Goal: Transaction & Acquisition: Book appointment/travel/reservation

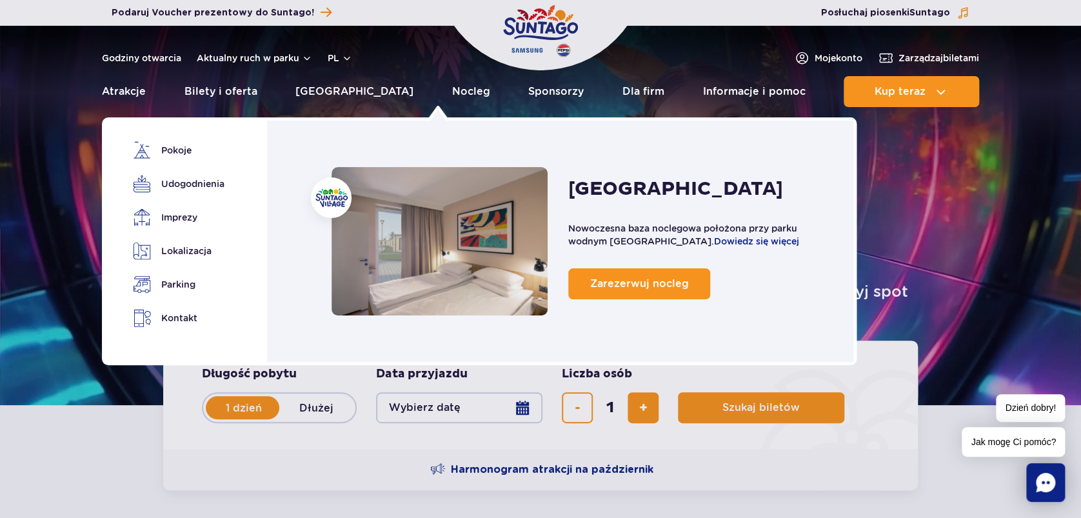
click at [452, 88] on link "Nocleg" at bounding box center [471, 91] width 38 height 31
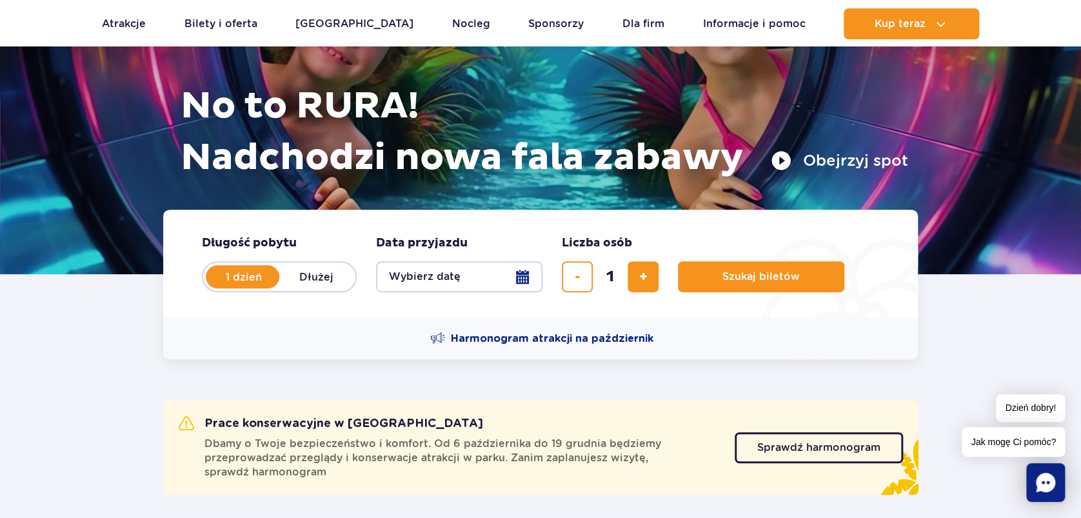
scroll to position [258, 0]
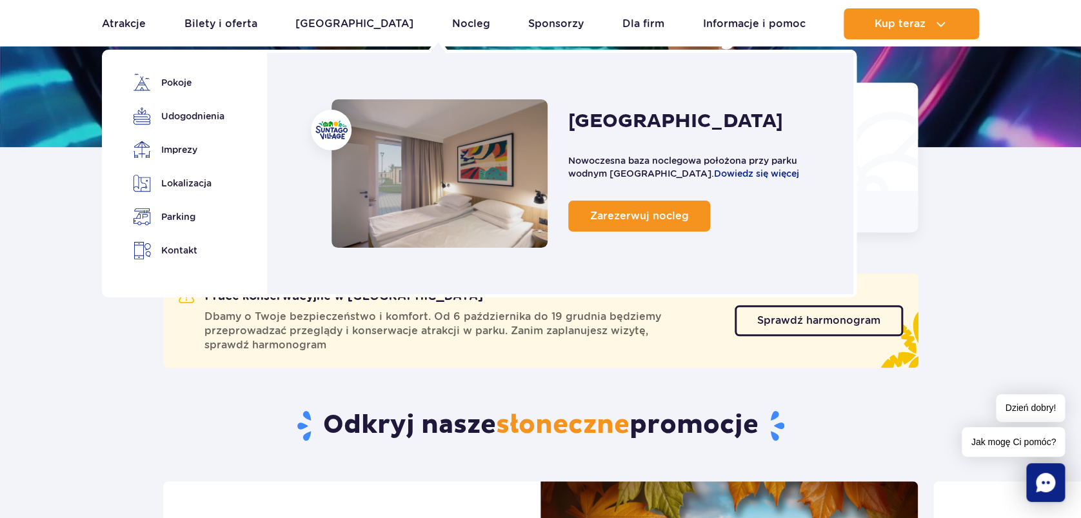
click at [452, 21] on link "Nocleg" at bounding box center [471, 23] width 38 height 31
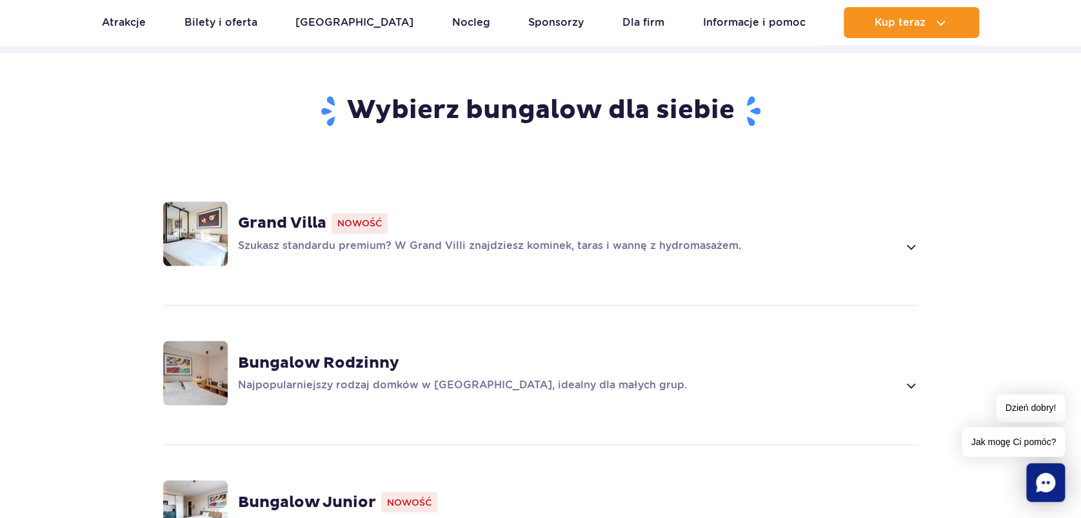
scroll to position [945, 0]
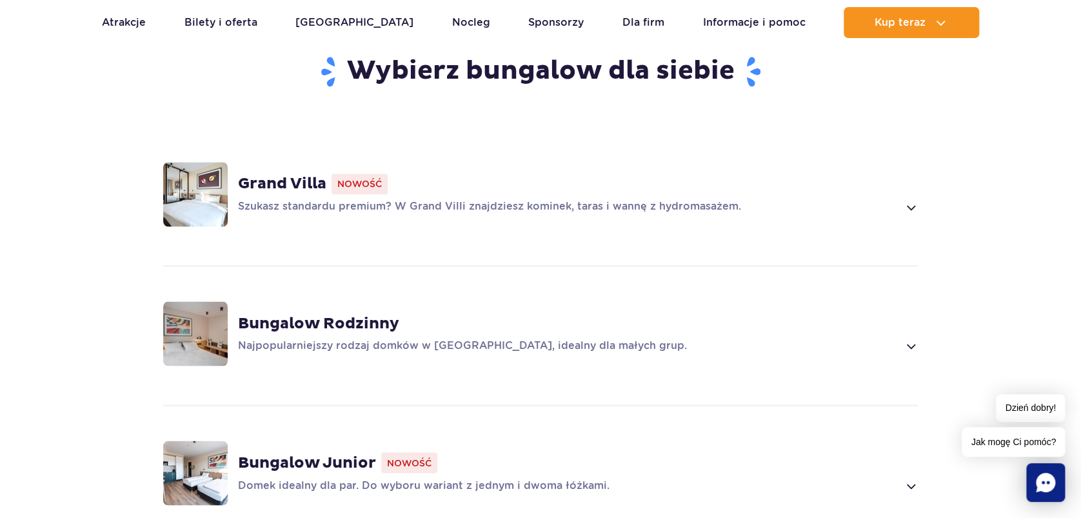
click at [913, 206] on span at bounding box center [910, 206] width 15 height 15
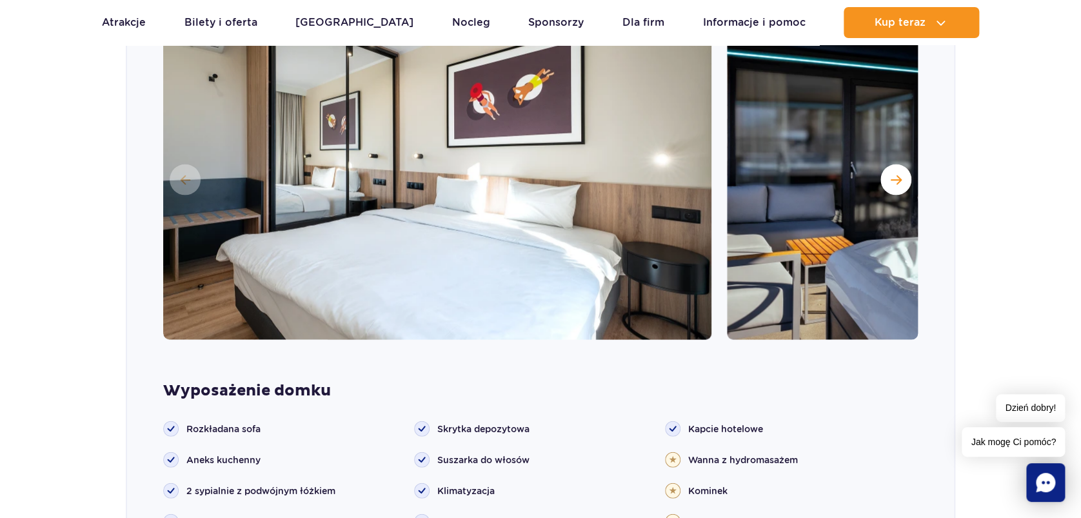
scroll to position [1182, 0]
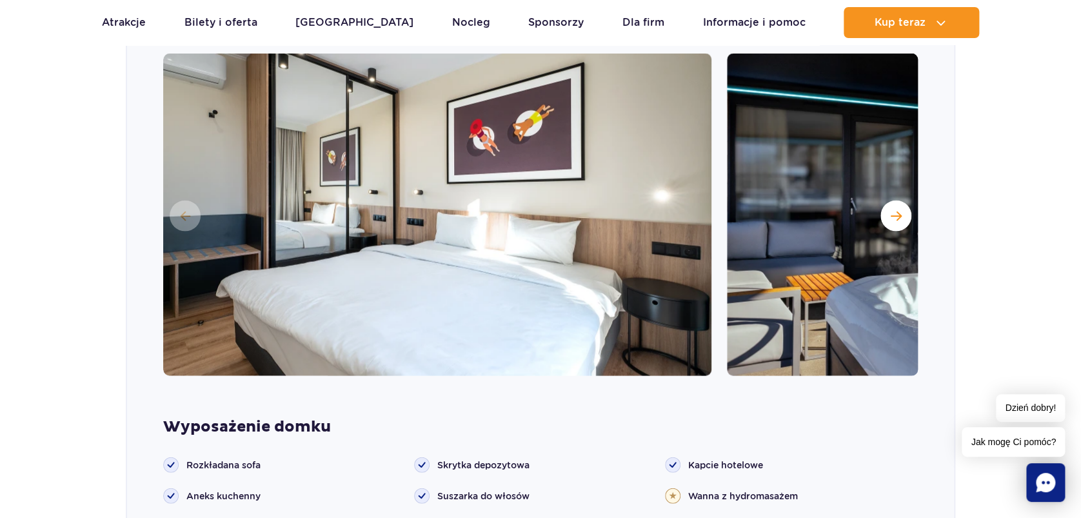
click at [898, 211] on span "Następny slajd" at bounding box center [895, 216] width 11 height 12
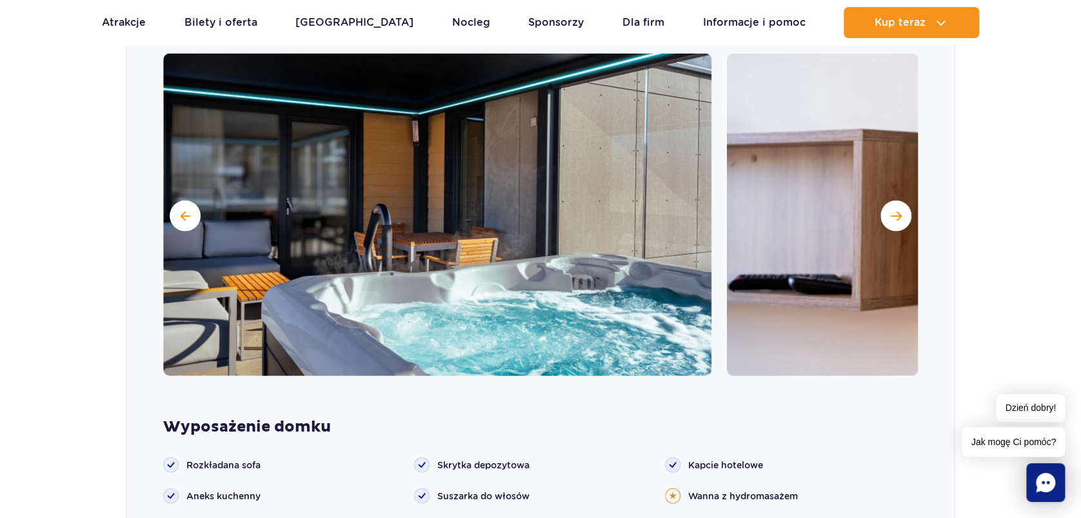
click at [898, 211] on span "Następny slajd" at bounding box center [895, 216] width 11 height 12
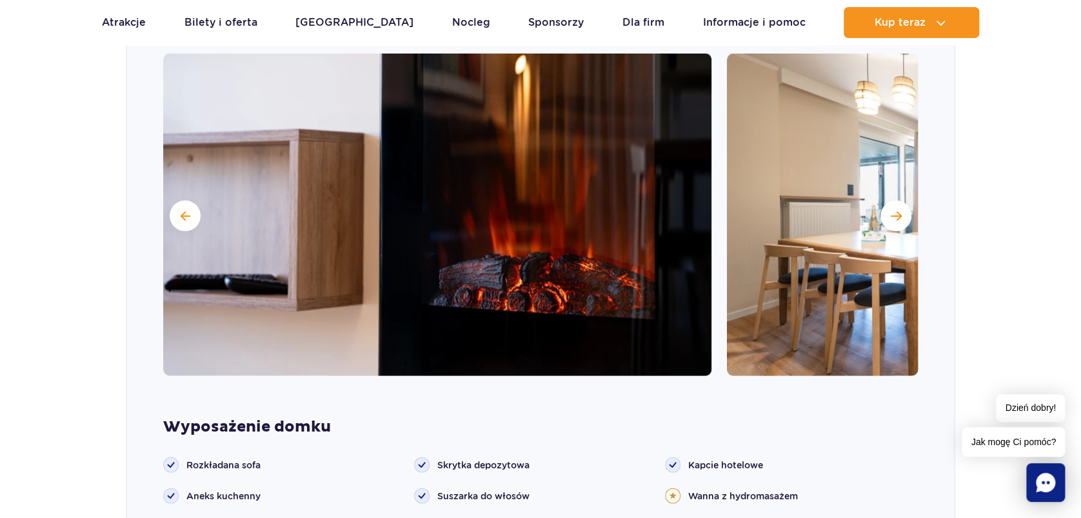
click at [898, 211] on span "Następny slajd" at bounding box center [895, 216] width 11 height 12
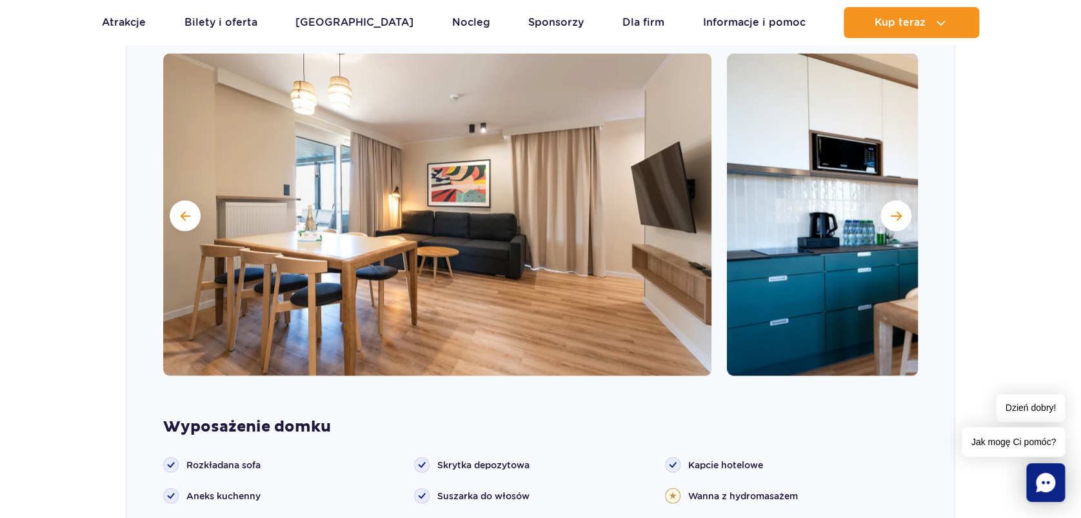
click at [898, 211] on span "Następny slajd" at bounding box center [895, 216] width 11 height 12
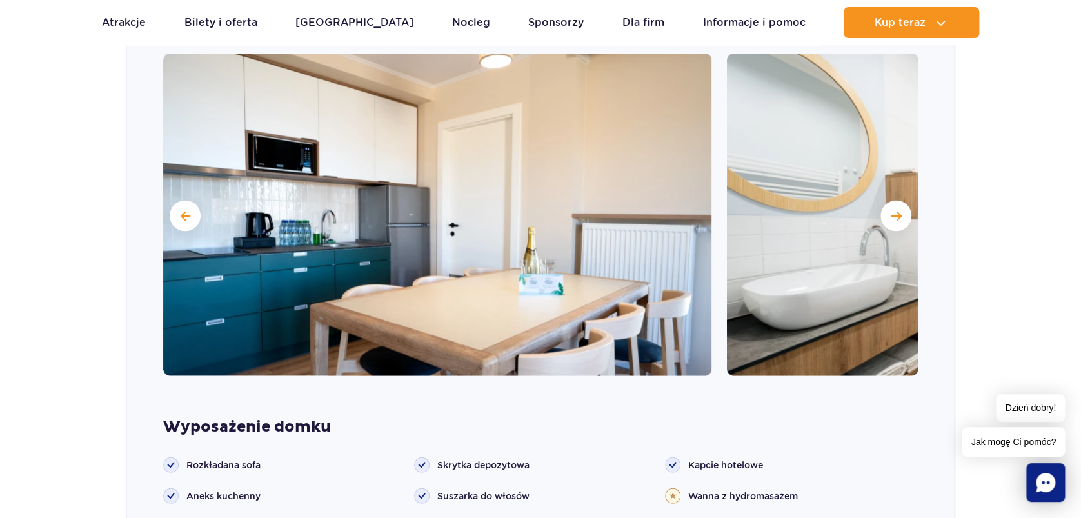
click at [898, 211] on span "Następny slajd" at bounding box center [895, 216] width 11 height 12
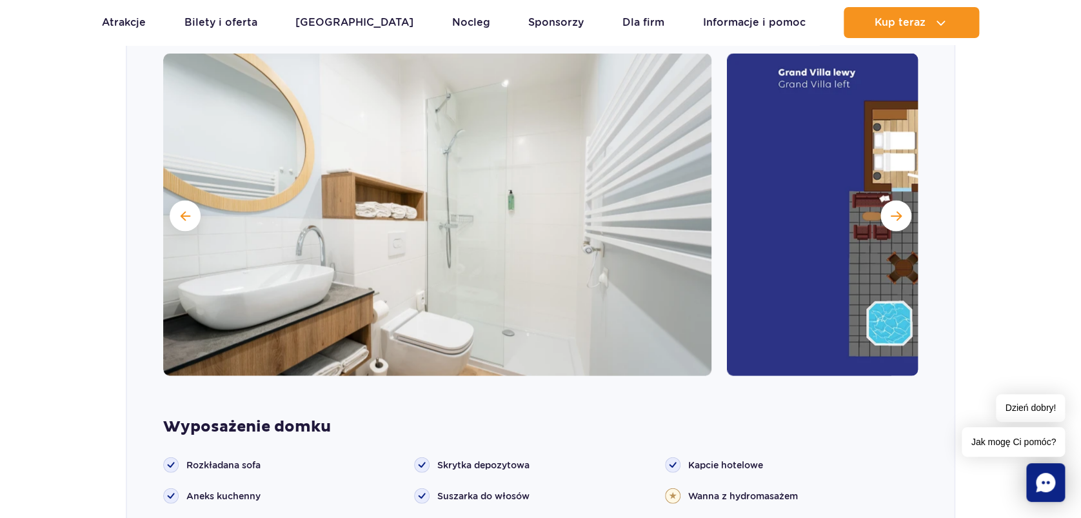
click at [898, 211] on span "Następny slajd" at bounding box center [895, 216] width 11 height 12
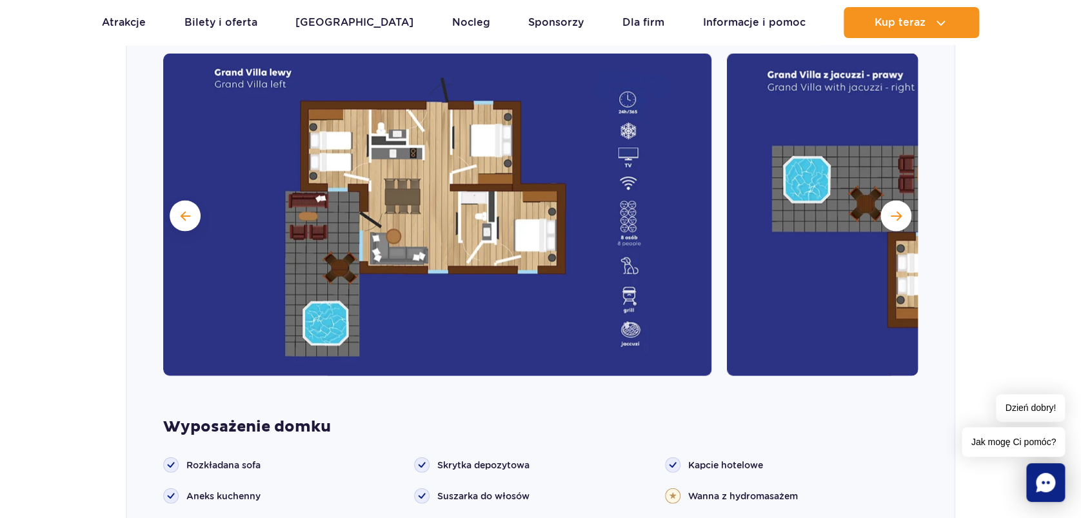
click at [898, 211] on span "Następny slajd" at bounding box center [895, 216] width 11 height 12
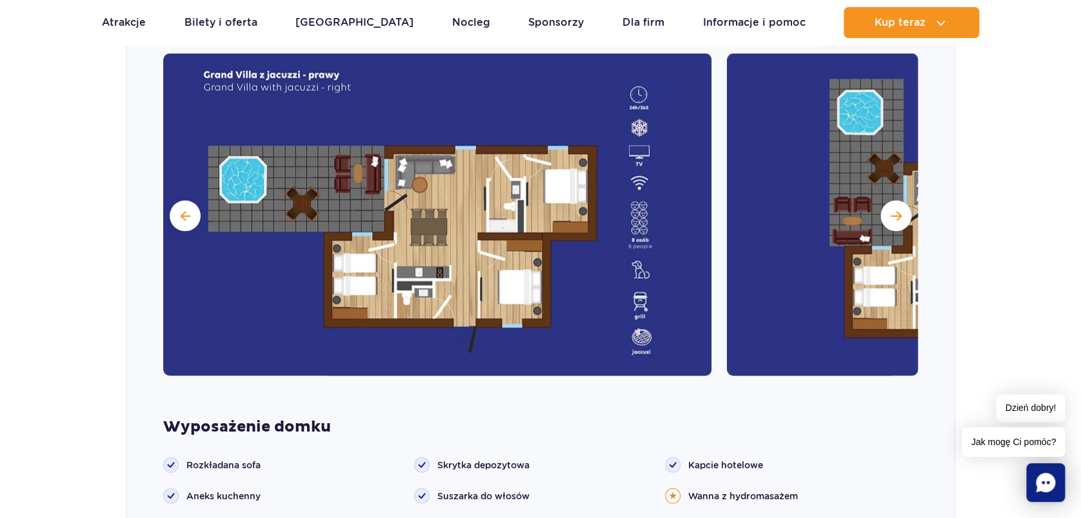
click at [898, 211] on span "Następny slajd" at bounding box center [895, 216] width 11 height 12
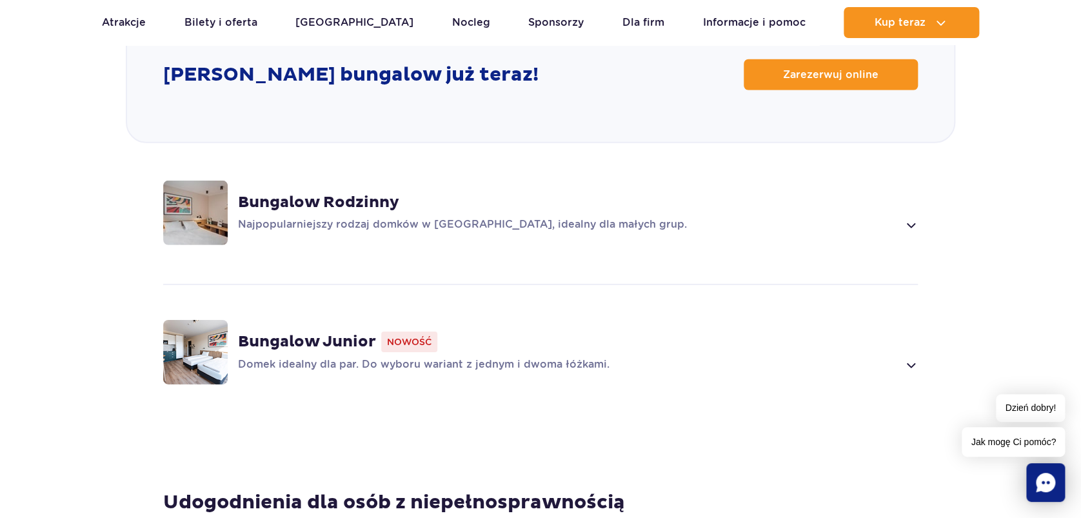
scroll to position [1870, 0]
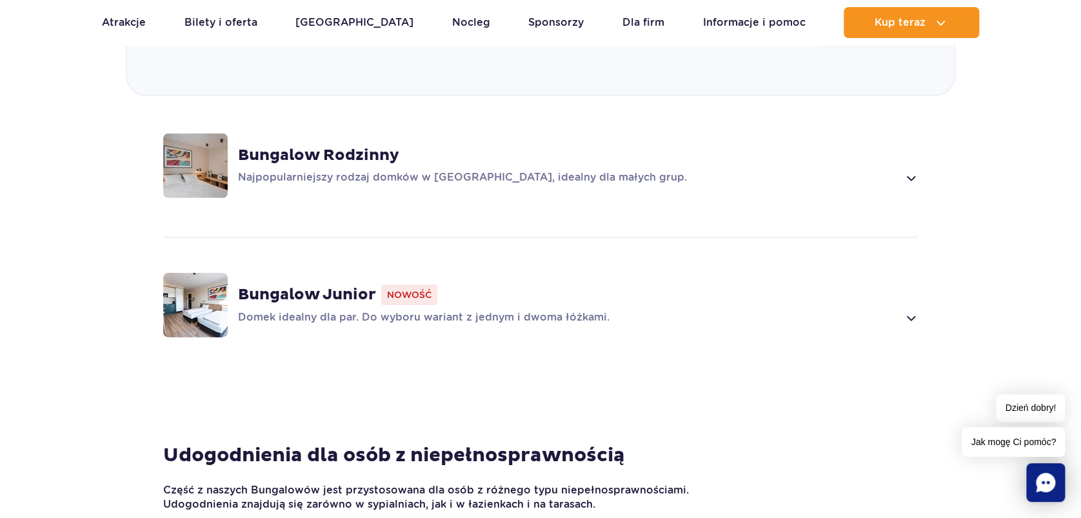
click at [910, 180] on span at bounding box center [910, 177] width 15 height 15
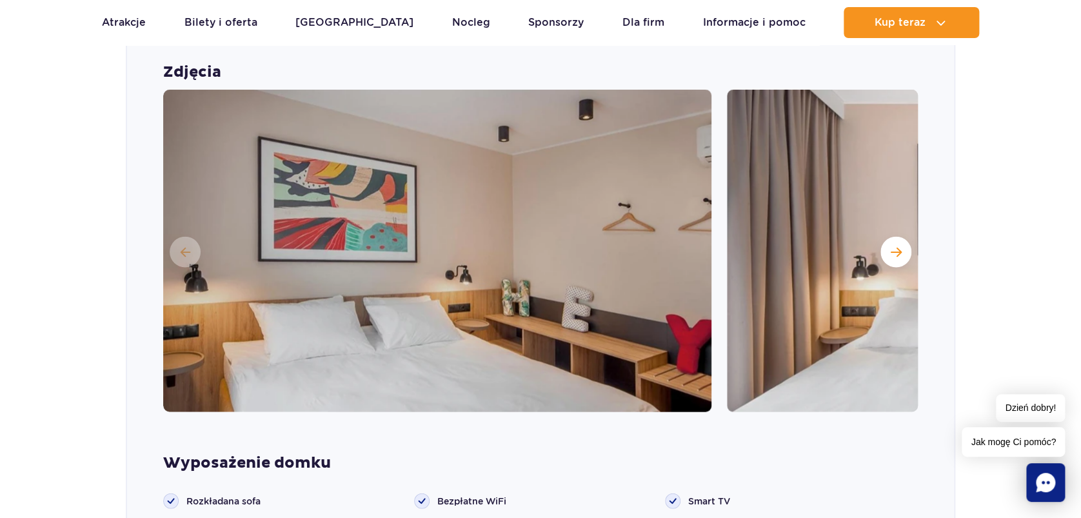
scroll to position [1321, 0]
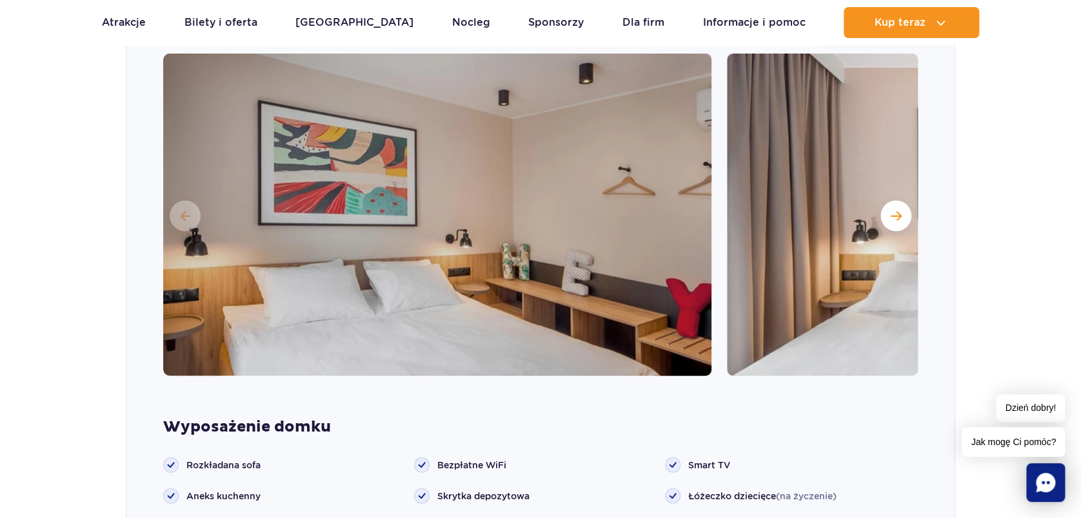
click at [899, 210] on span "Następny slajd" at bounding box center [895, 216] width 11 height 12
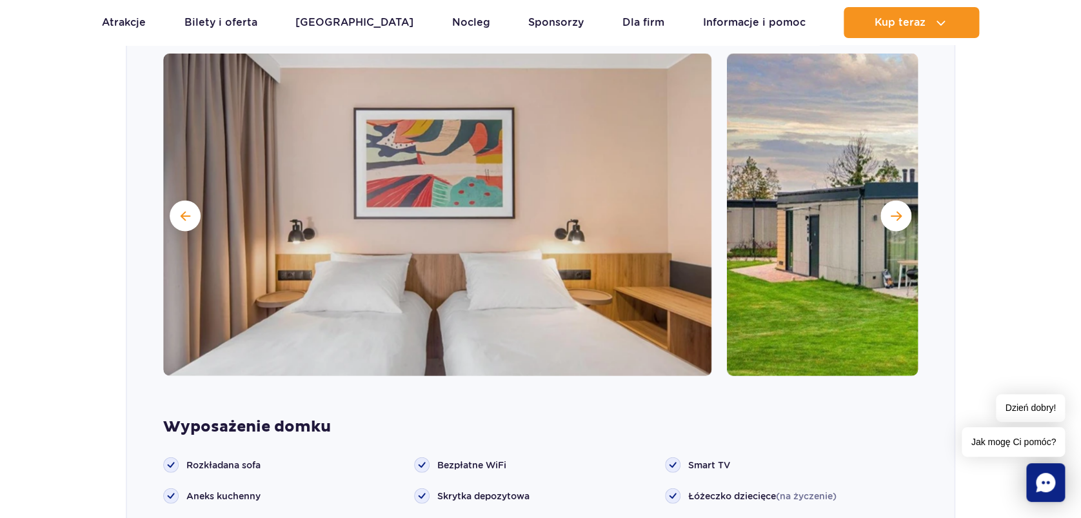
click at [899, 210] on span "Następny slajd" at bounding box center [895, 216] width 11 height 12
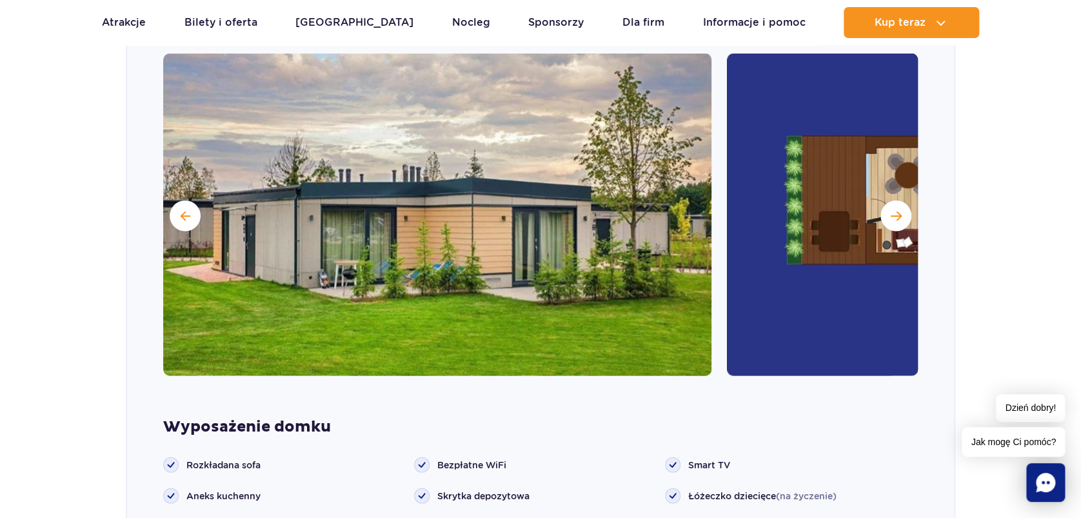
click at [899, 210] on span "Następny slajd" at bounding box center [895, 216] width 11 height 12
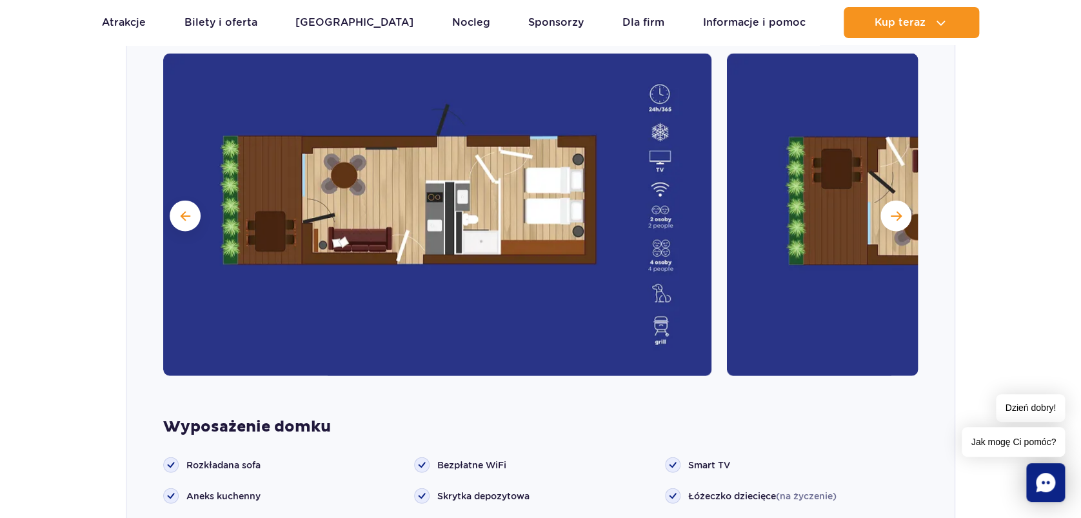
click at [899, 210] on span "Następny slajd" at bounding box center [895, 216] width 11 height 12
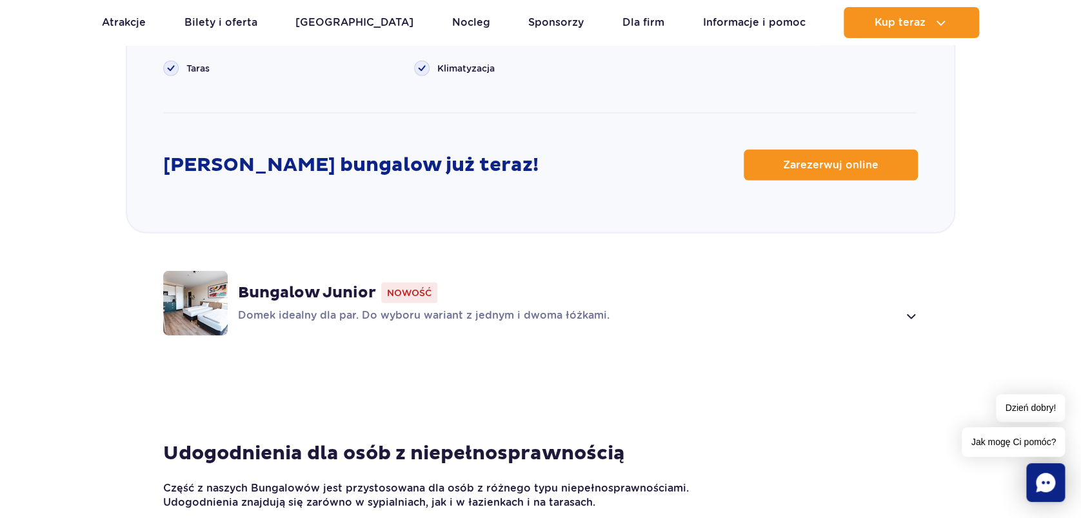
scroll to position [1836, 0]
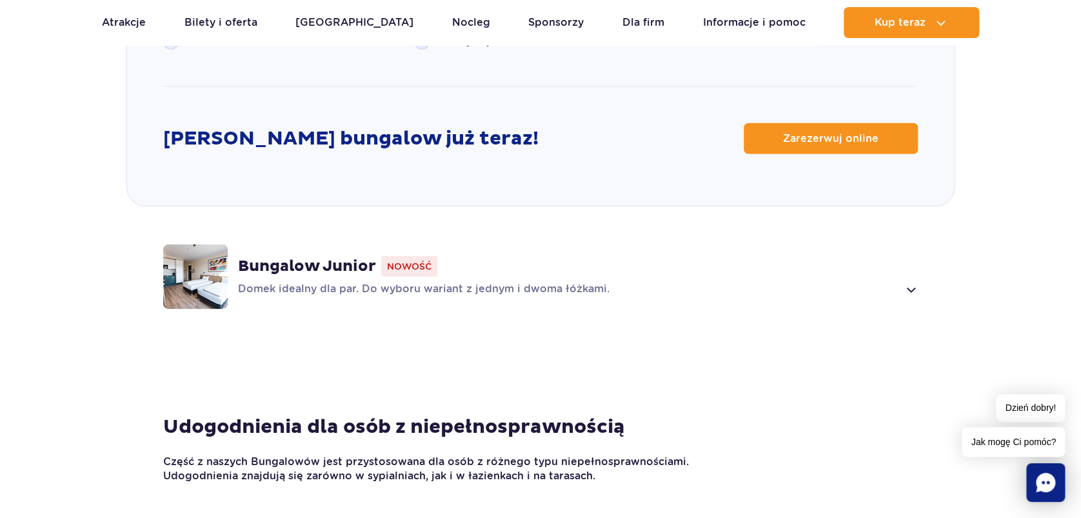
click at [914, 282] on span at bounding box center [910, 289] width 15 height 15
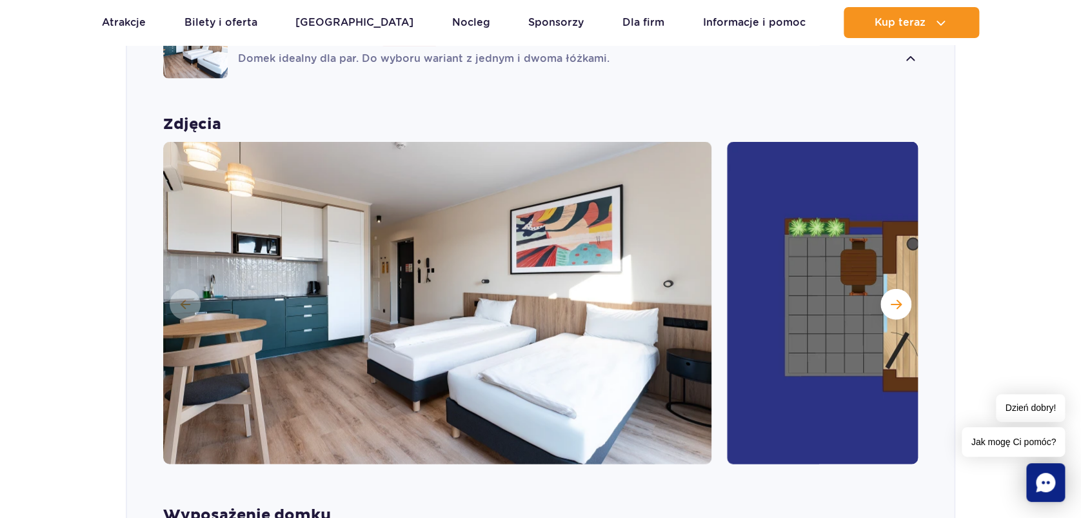
scroll to position [1374, 0]
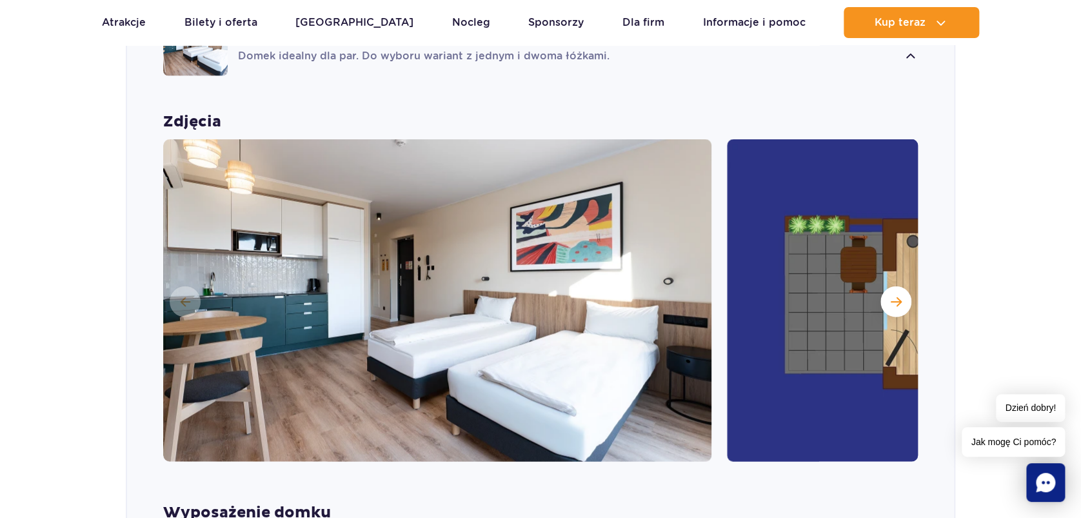
click at [906, 294] on button "Następny slajd" at bounding box center [895, 301] width 31 height 31
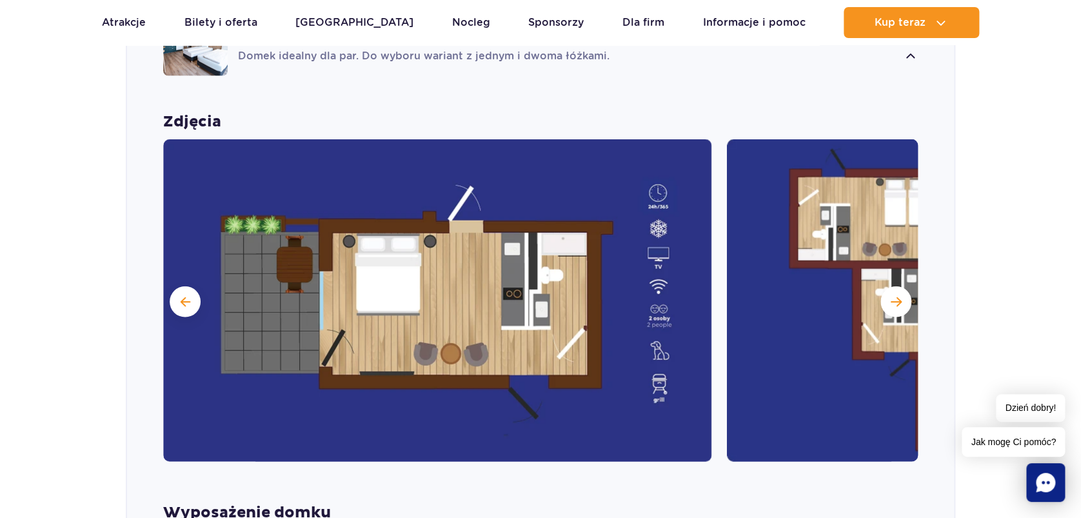
click at [899, 298] on span "Następny slajd" at bounding box center [895, 302] width 11 height 12
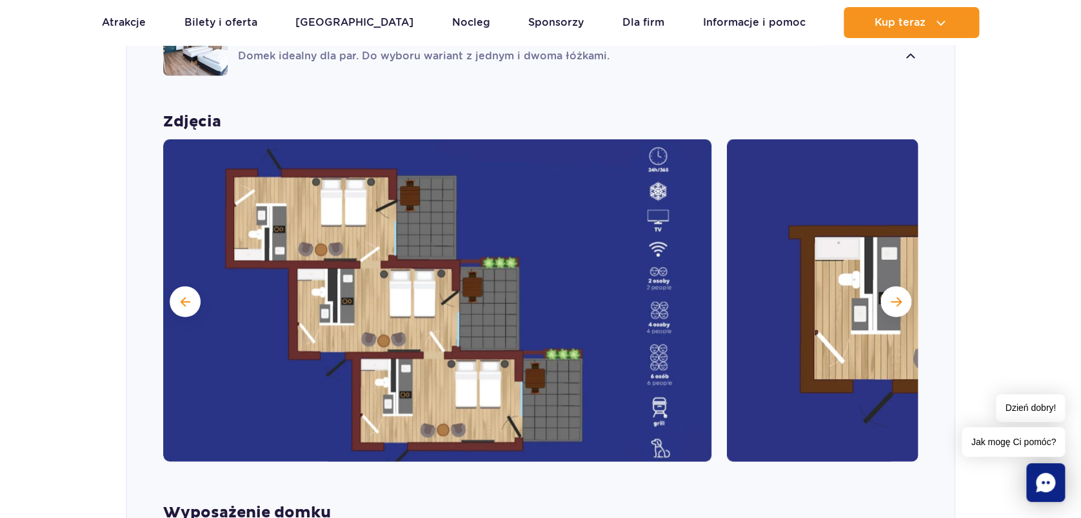
click at [899, 298] on span "Następny slajd" at bounding box center [895, 302] width 11 height 12
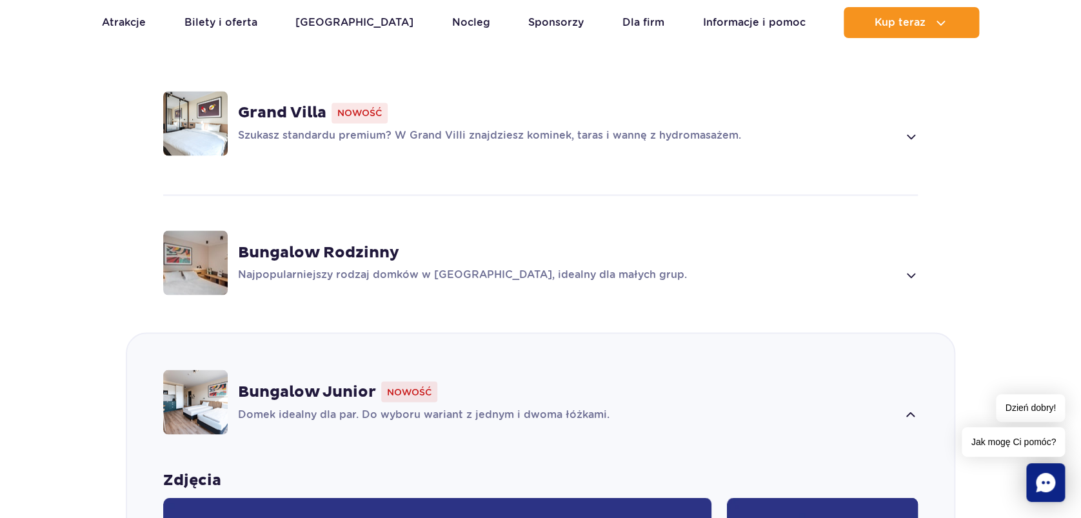
scroll to position [1032, 0]
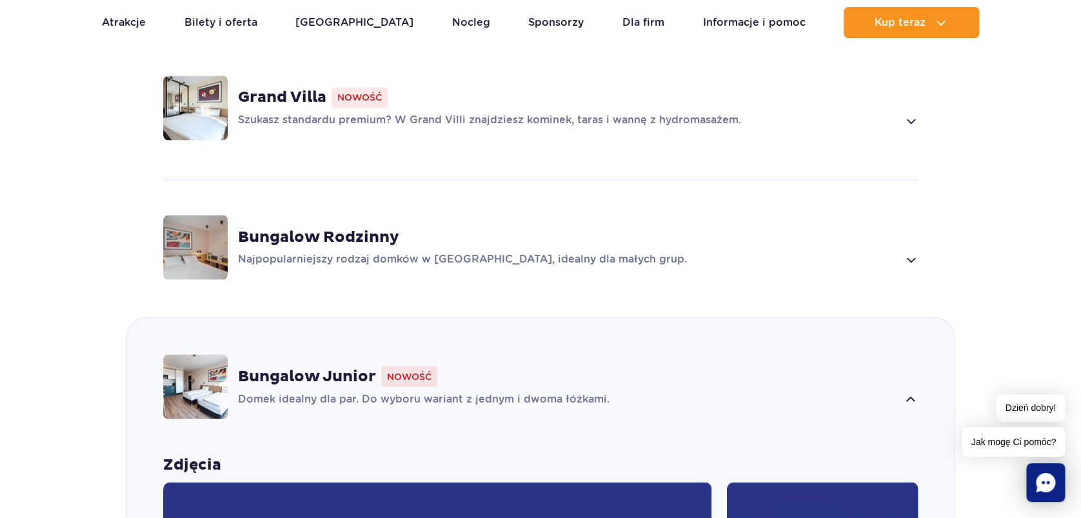
click at [890, 110] on div "Grand Villa Nowość Szukasz standardu premium? W Grand Villi znajdziesz kominek,…" at bounding box center [578, 107] width 680 height 41
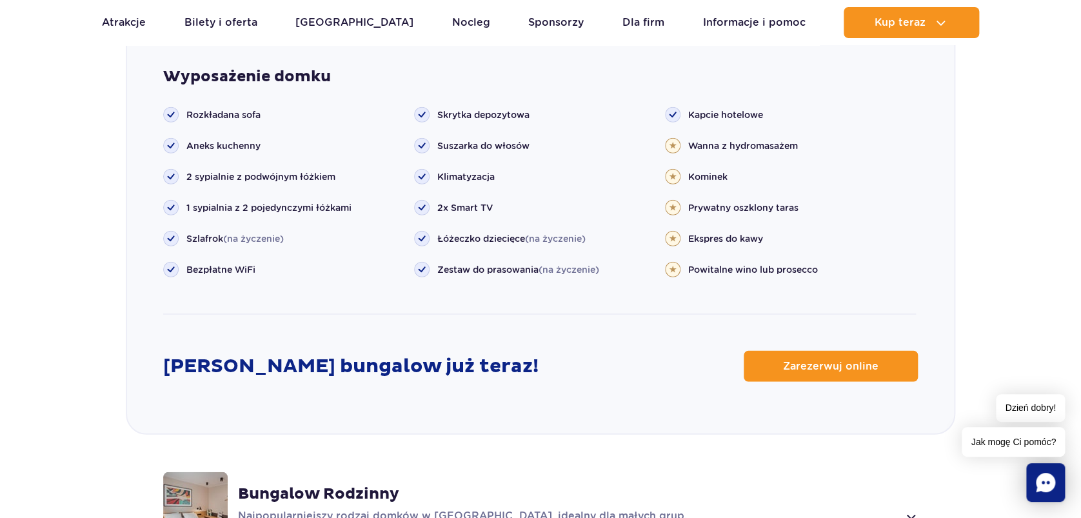
scroll to position [1612, 0]
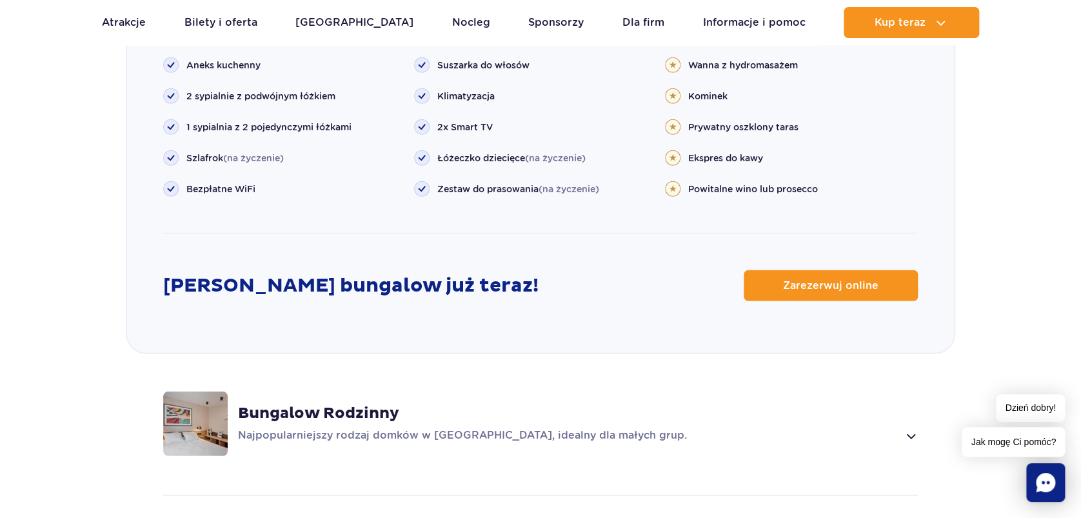
click at [802, 270] on link "Zarezerwuj online" at bounding box center [830, 285] width 174 height 31
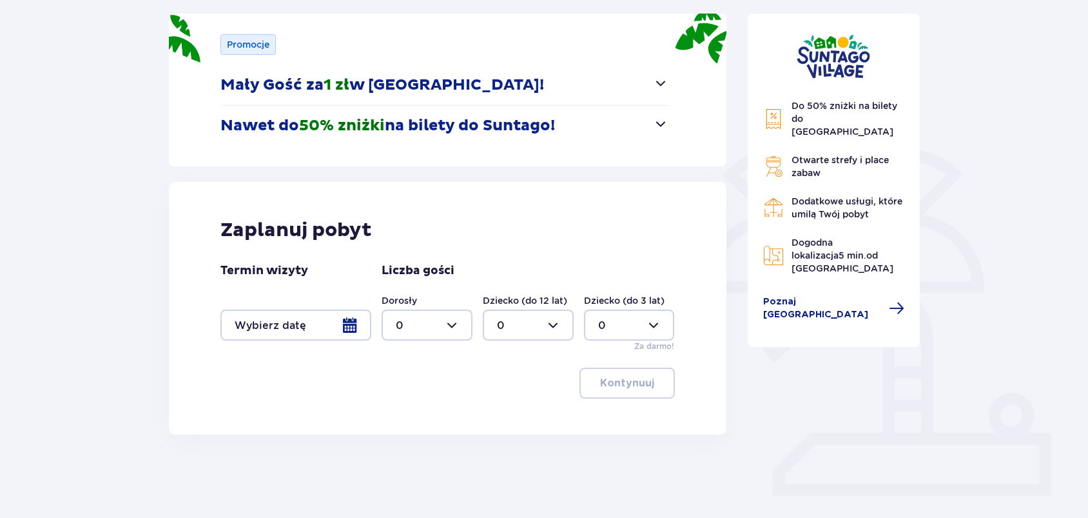
scroll to position [172, 0]
click at [444, 315] on div at bounding box center [427, 324] width 91 height 31
click at [390, 411] on span "5" at bounding box center [427, 412] width 88 height 27
type input "5"
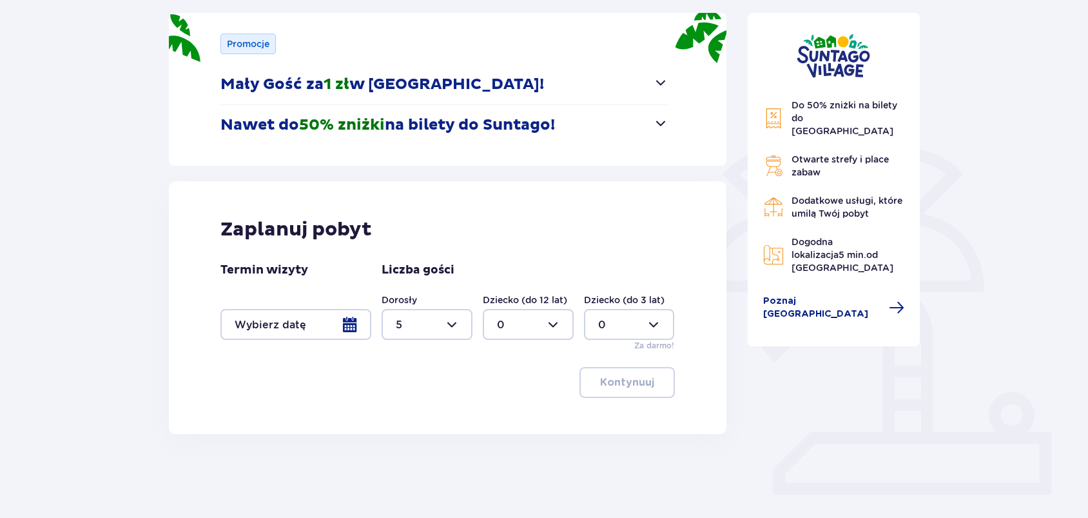
scroll to position [199, 0]
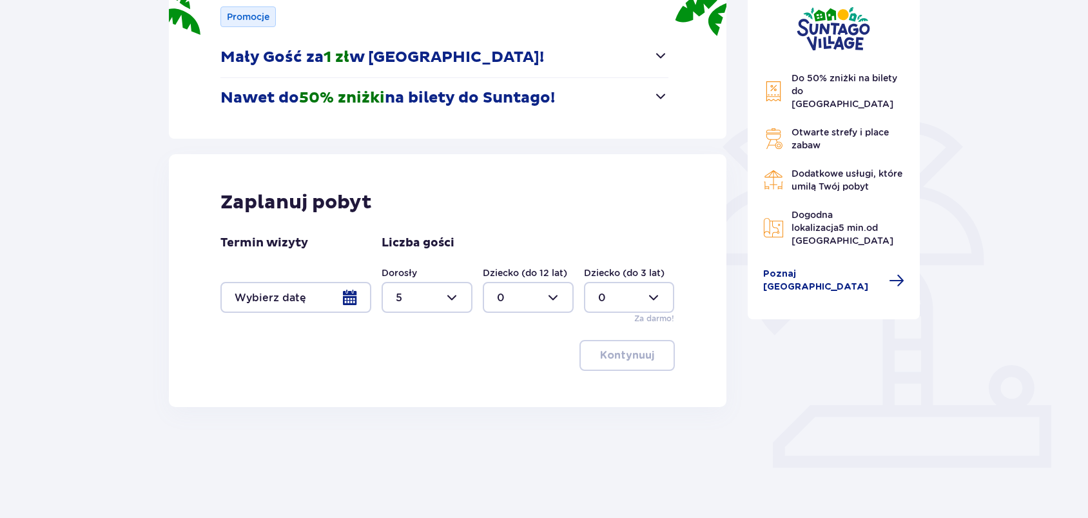
click at [311, 300] on div at bounding box center [296, 297] width 151 height 31
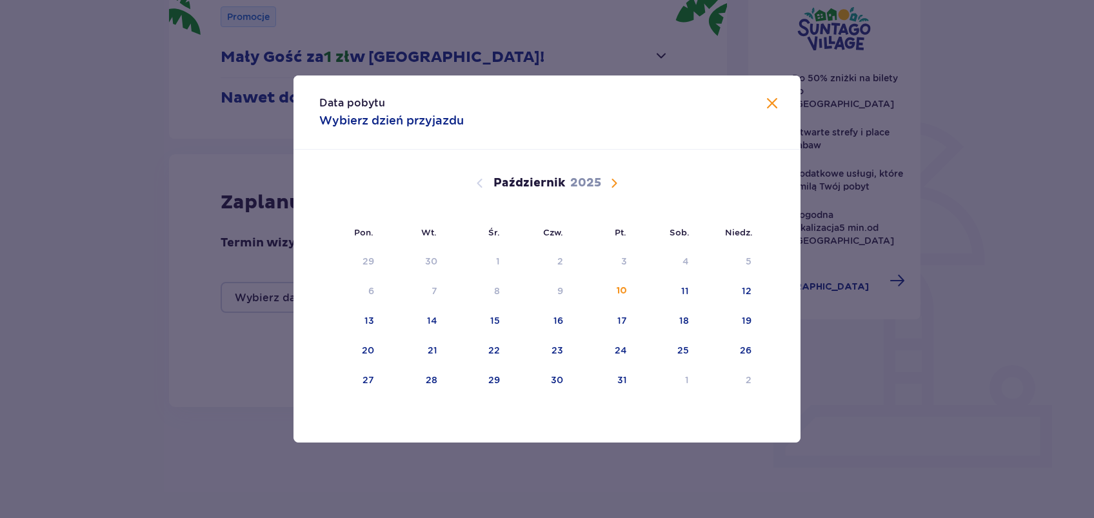
click at [611, 188] on span "Następny miesiąc" at bounding box center [613, 182] width 15 height 15
click at [679, 291] on div "8" at bounding box center [665, 291] width 63 height 28
click at [632, 294] on tr "3 4 5 6 7 8 9" at bounding box center [539, 291] width 441 height 28
click at [741, 304] on div "9" at bounding box center [728, 291] width 64 height 28
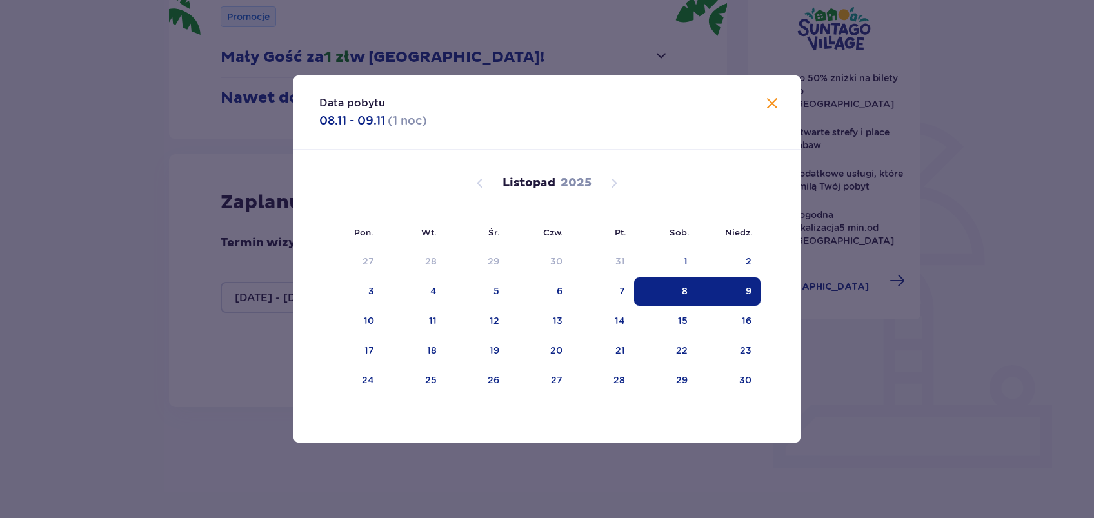
type input "08.11.25 - 09.11.25"
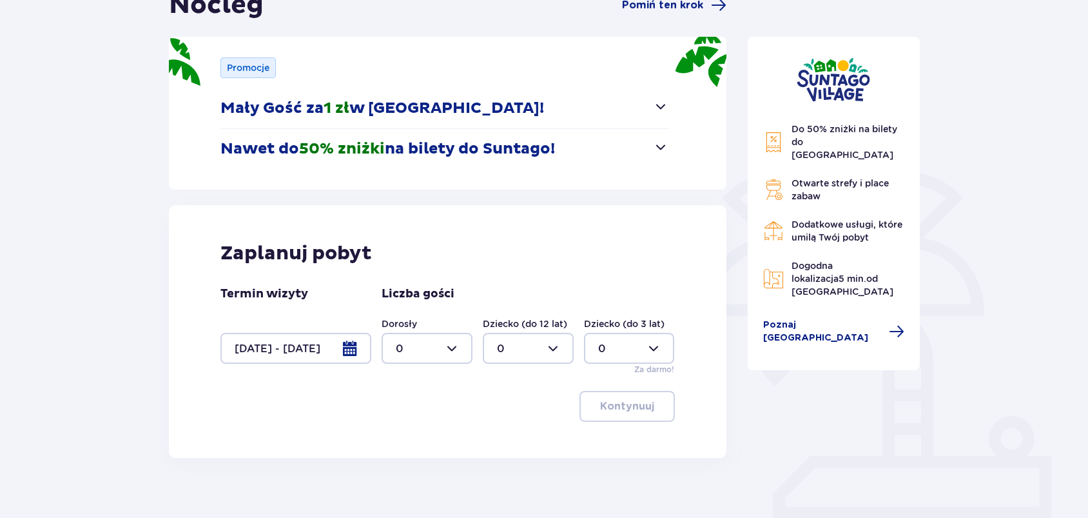
scroll to position [113, 0]
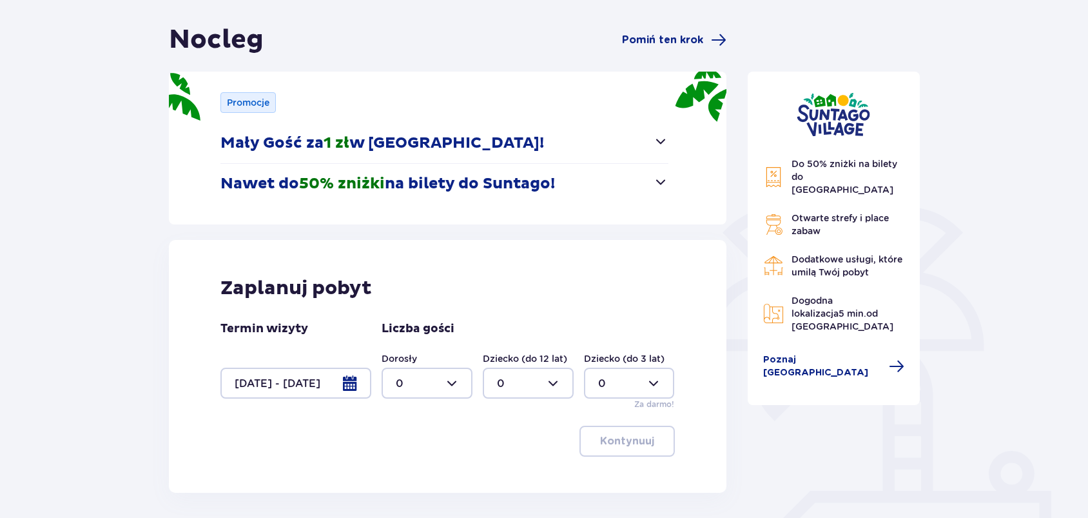
click at [650, 180] on button "Nawet do 50% zniżki na bilety do Suntago!" at bounding box center [445, 184] width 448 height 40
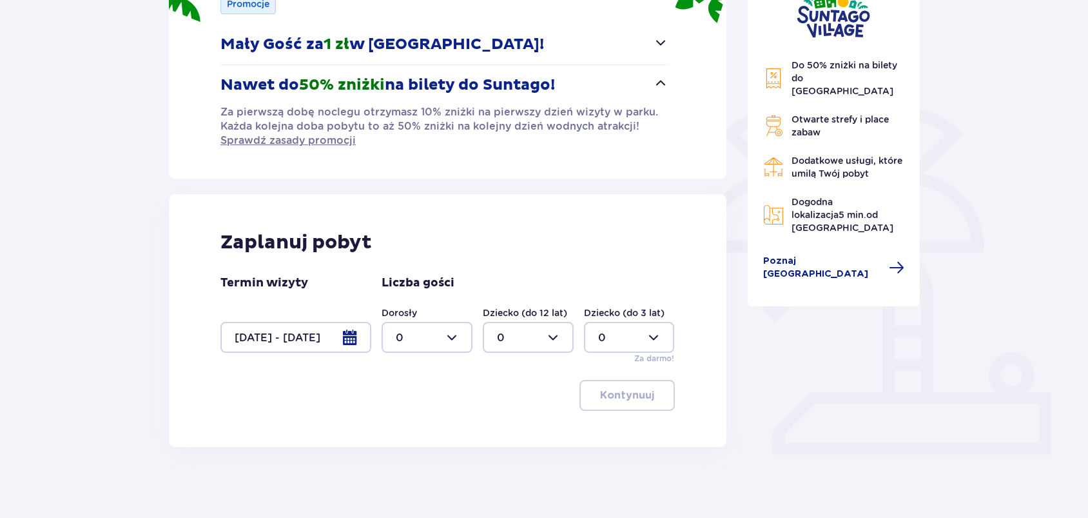
scroll to position [217, 0]
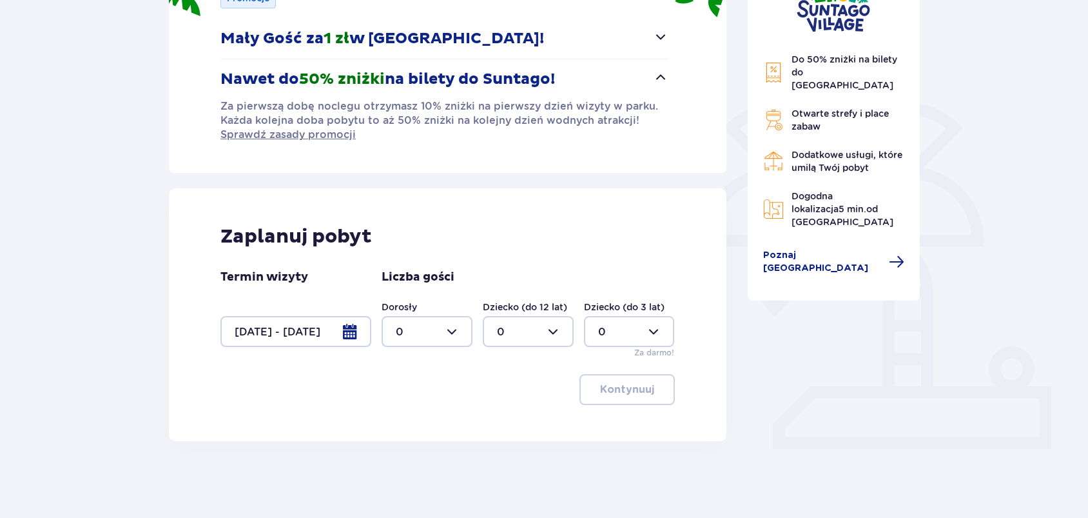
click at [444, 325] on div at bounding box center [427, 331] width 91 height 31
click at [422, 415] on div "5" at bounding box center [427, 420] width 63 height 14
type input "5"
click at [640, 400] on button "Kontynuuj" at bounding box center [627, 389] width 95 height 31
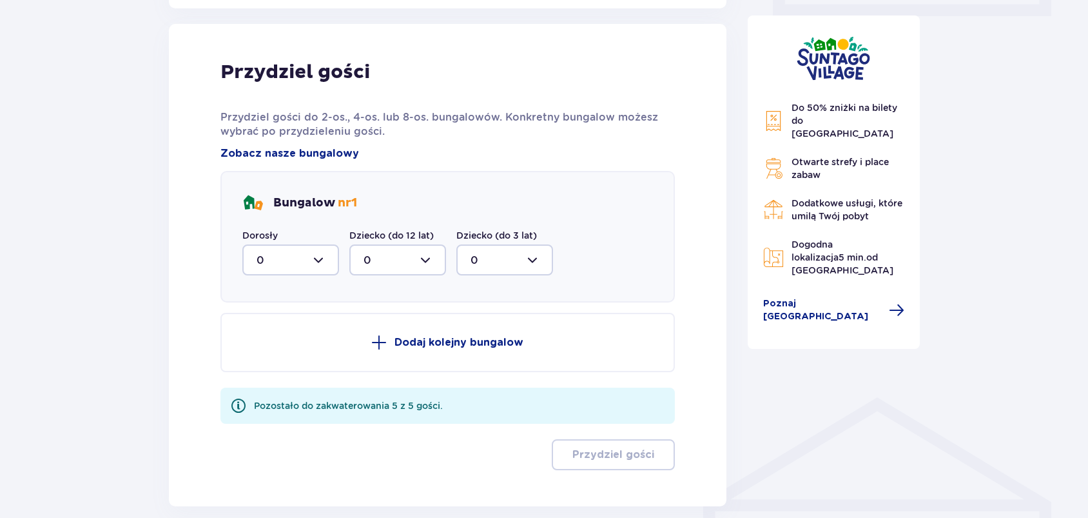
scroll to position [658, 0]
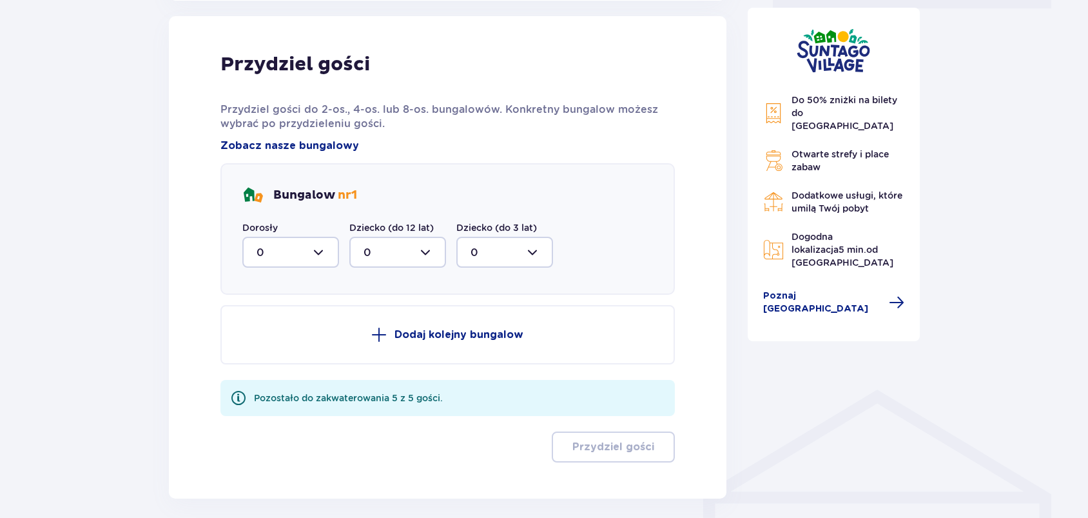
click at [291, 263] on div at bounding box center [290, 252] width 97 height 31
click at [270, 328] on span "1" at bounding box center [291, 319] width 94 height 27
click at [281, 246] on div at bounding box center [290, 252] width 97 height 31
click at [277, 346] on div "2" at bounding box center [291, 346] width 68 height 14
type input "2"
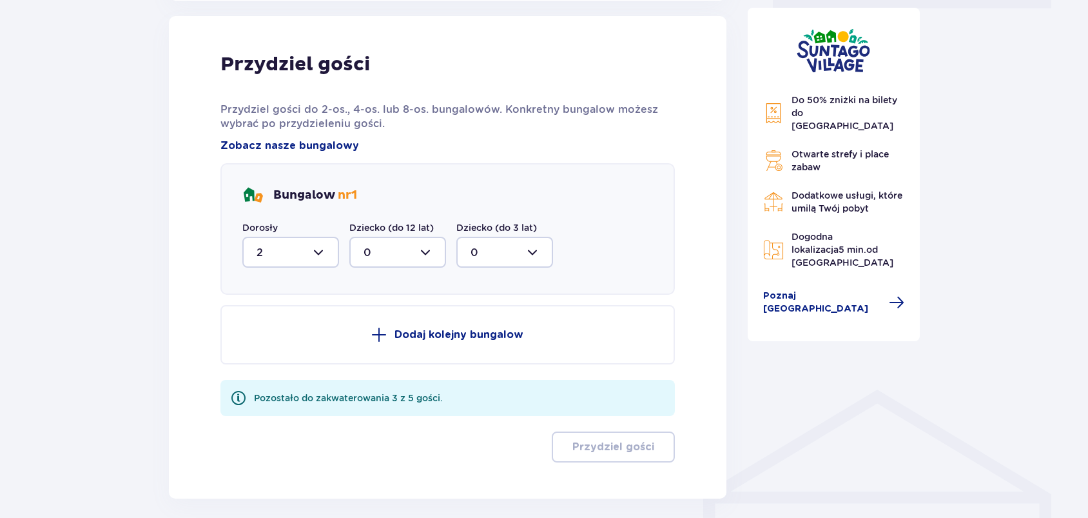
click at [507, 328] on p "Dodaj kolejny bungalow" at bounding box center [459, 335] width 129 height 14
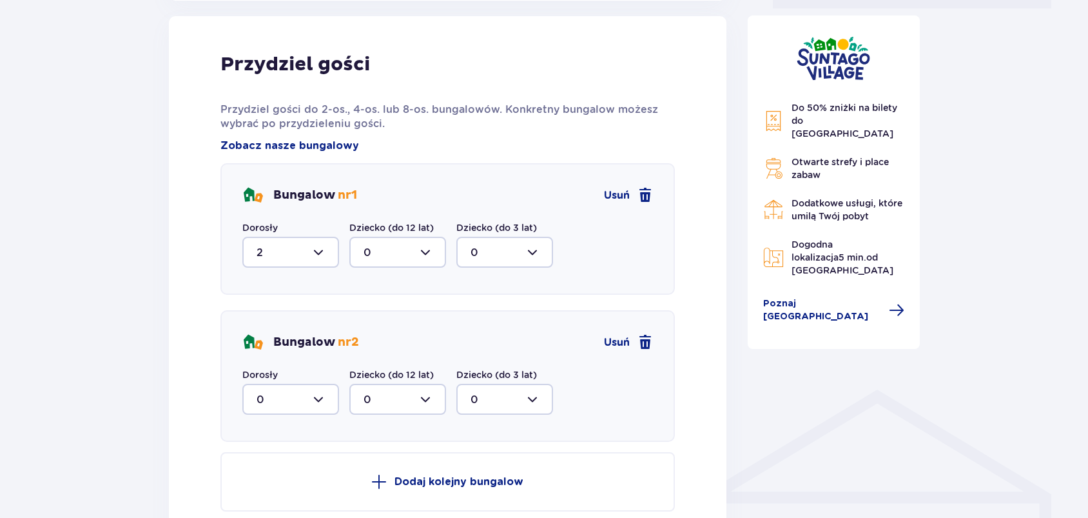
click at [284, 406] on div at bounding box center [290, 399] width 97 height 31
click at [279, 334] on div "2" at bounding box center [291, 333] width 68 height 14
type input "2"
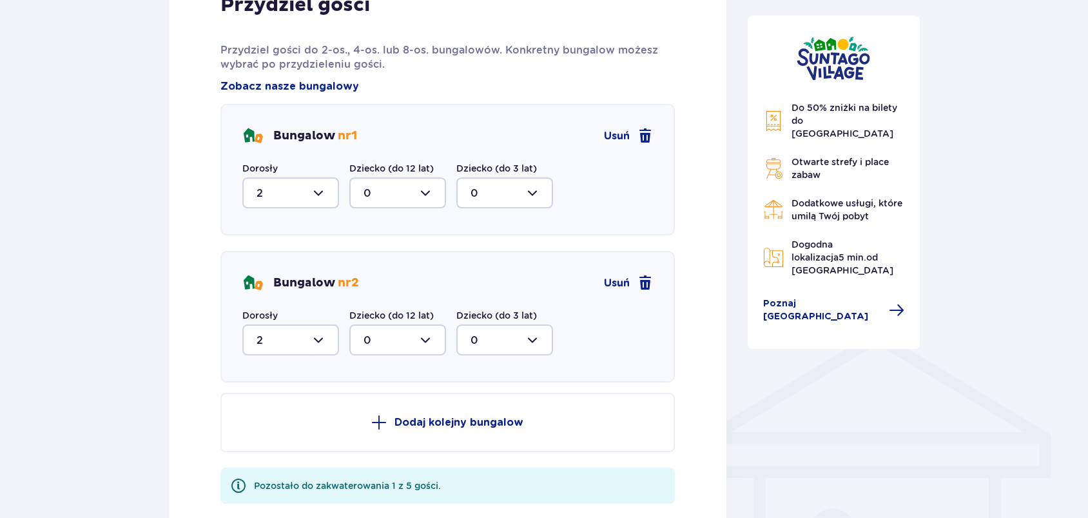
scroll to position [830, 0]
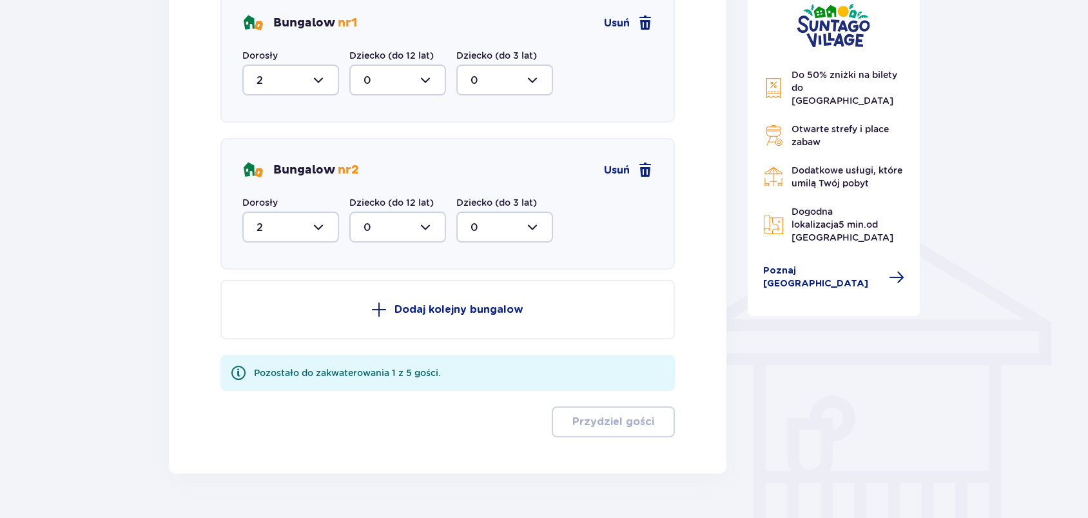
click at [397, 313] on p "Dodaj kolejny bungalow" at bounding box center [459, 309] width 129 height 14
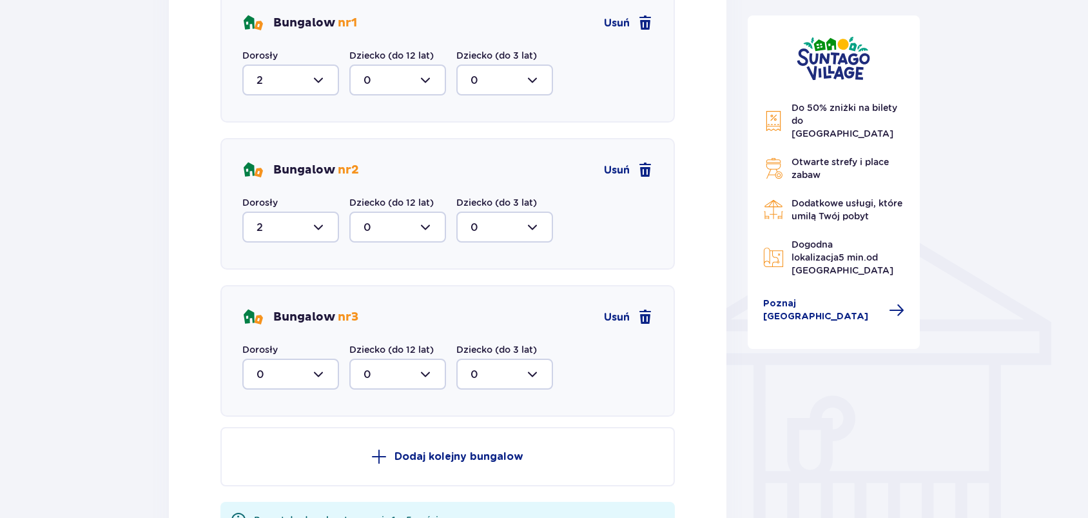
click at [309, 393] on div "Bungalow nr 3 Usuń Dorosły 0 Dziecko (do 12 lat) 0 Dziecko (do 3 lat) 0" at bounding box center [448, 351] width 455 height 132
click at [312, 381] on div at bounding box center [290, 374] width 97 height 31
click at [271, 438] on div "1" at bounding box center [291, 441] width 68 height 14
type input "1"
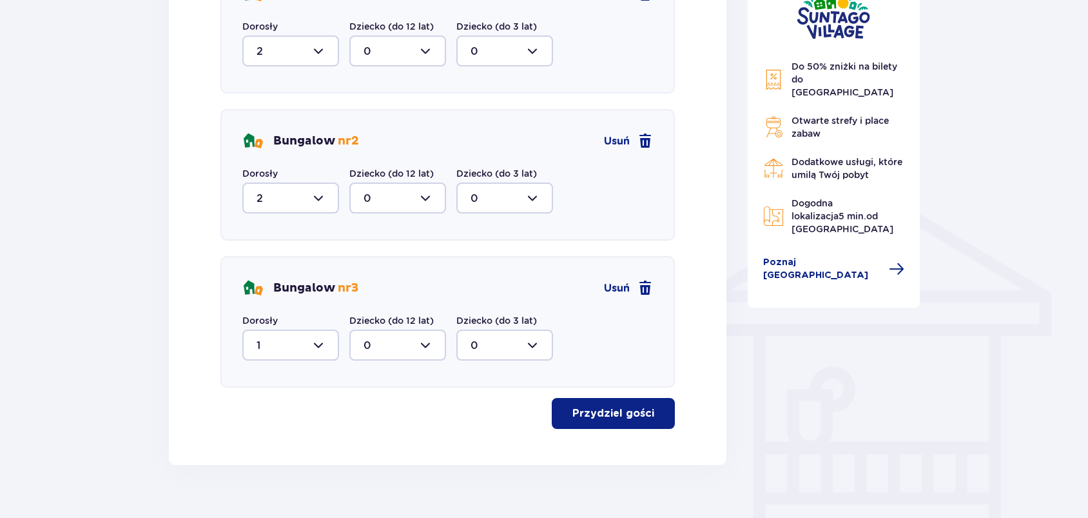
scroll to position [882, 0]
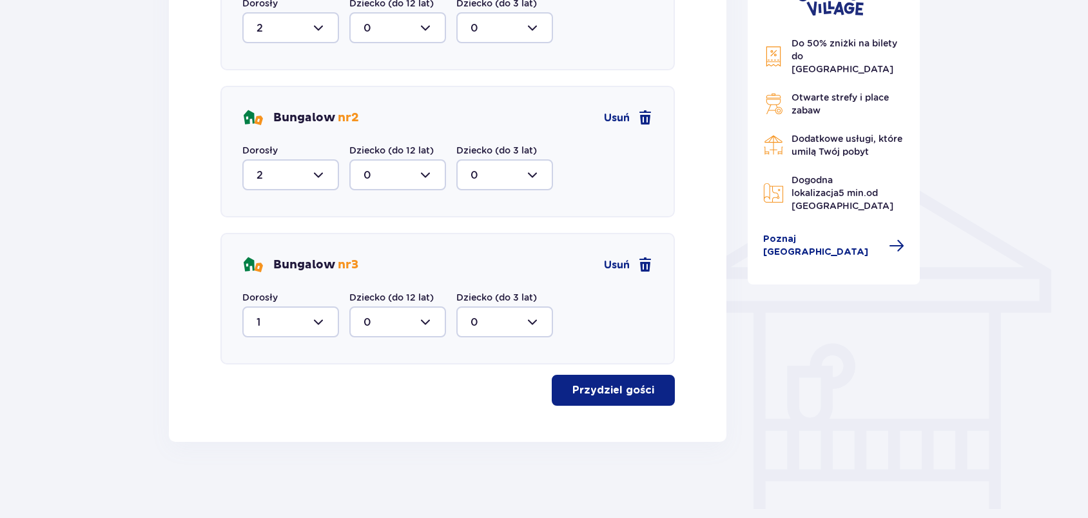
click at [588, 383] on p "Przydziel gości" at bounding box center [614, 390] width 82 height 14
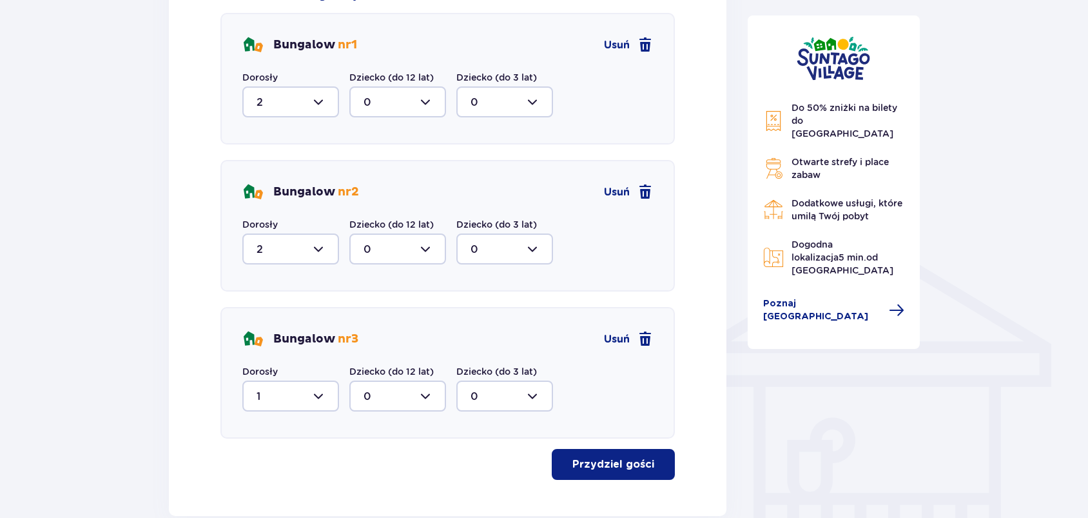
scroll to position [807, 0]
click at [330, 103] on div at bounding box center [290, 103] width 97 height 31
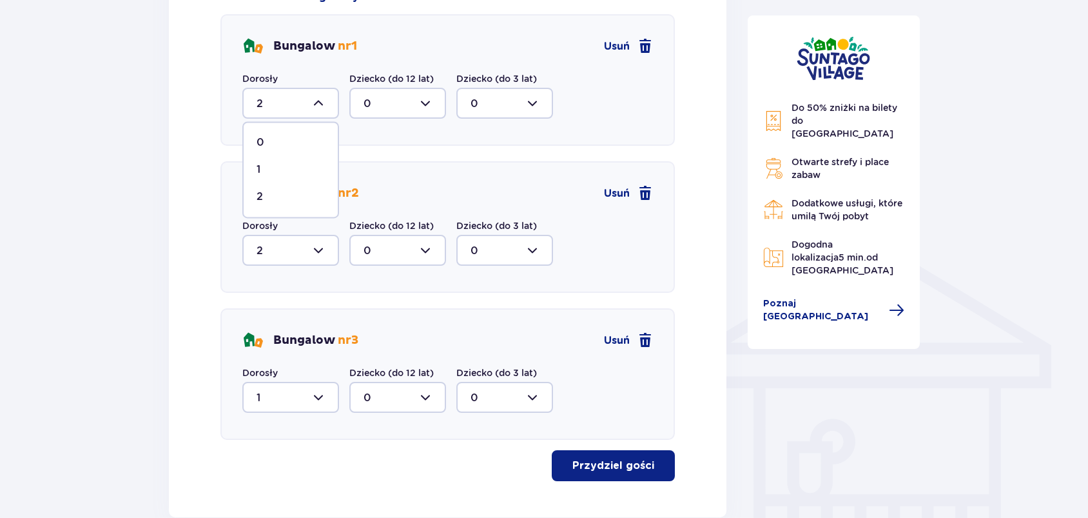
click at [284, 99] on div at bounding box center [290, 103] width 97 height 31
click at [260, 103] on div at bounding box center [290, 103] width 97 height 31
click at [289, 243] on div at bounding box center [290, 250] width 97 height 31
click at [308, 402] on div at bounding box center [290, 397] width 97 height 31
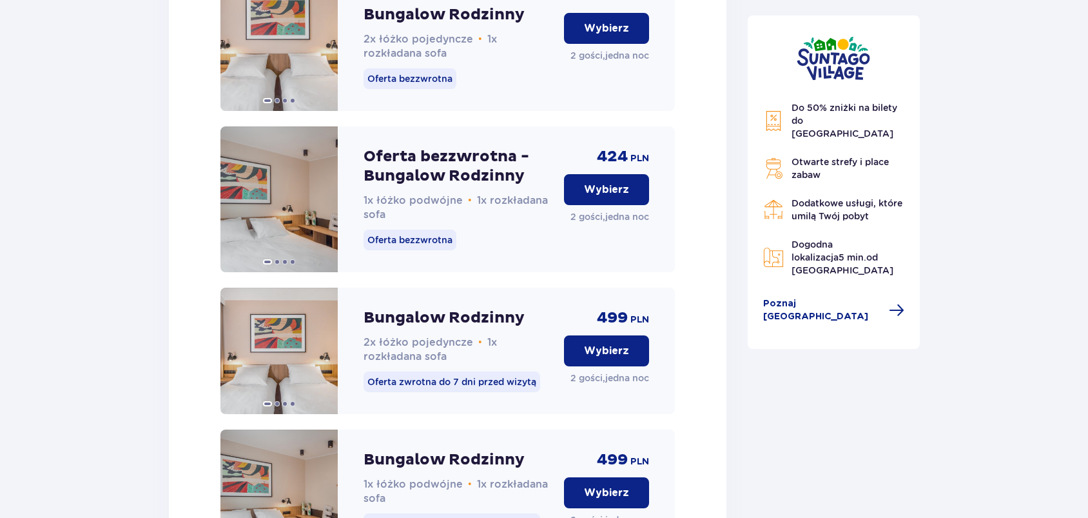
scroll to position [1891, 0]
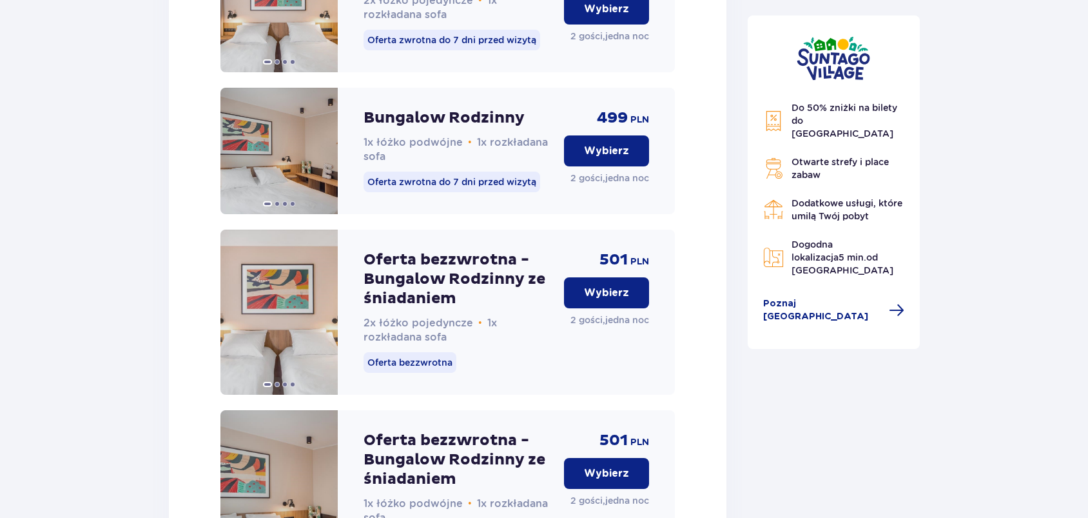
click at [576, 159] on button "Wybierz" at bounding box center [606, 150] width 85 height 31
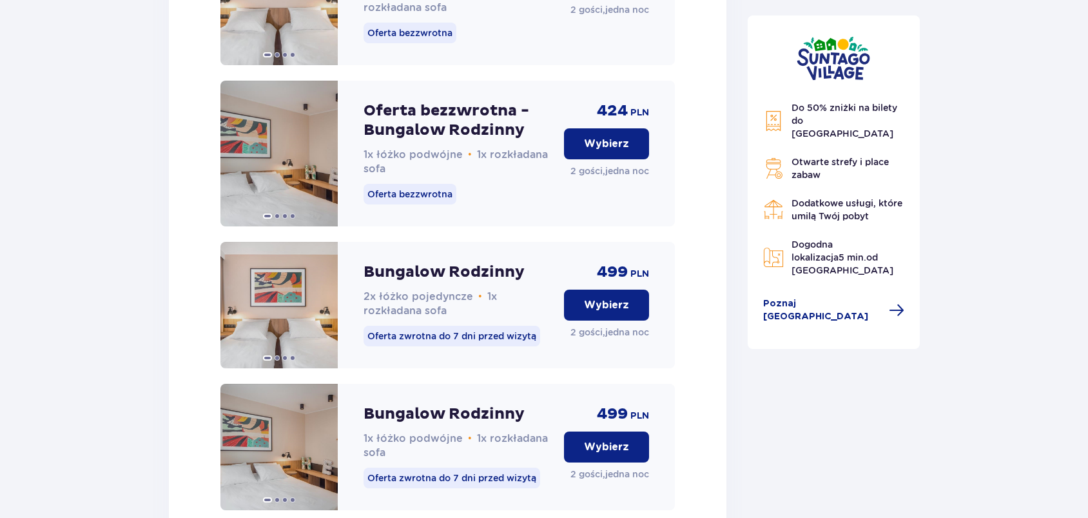
scroll to position [3125, 0]
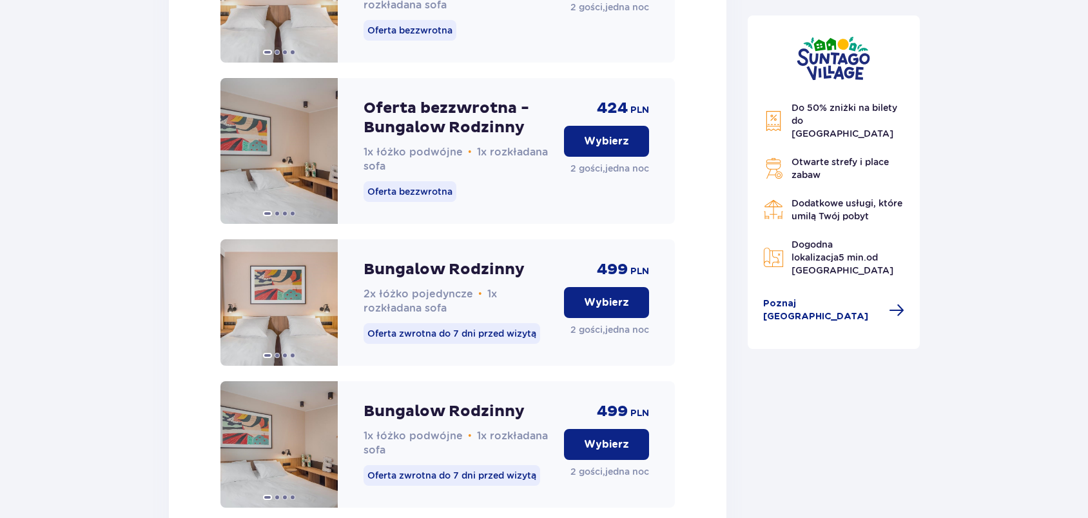
click at [569, 157] on button "Wybierz" at bounding box center [606, 141] width 85 height 31
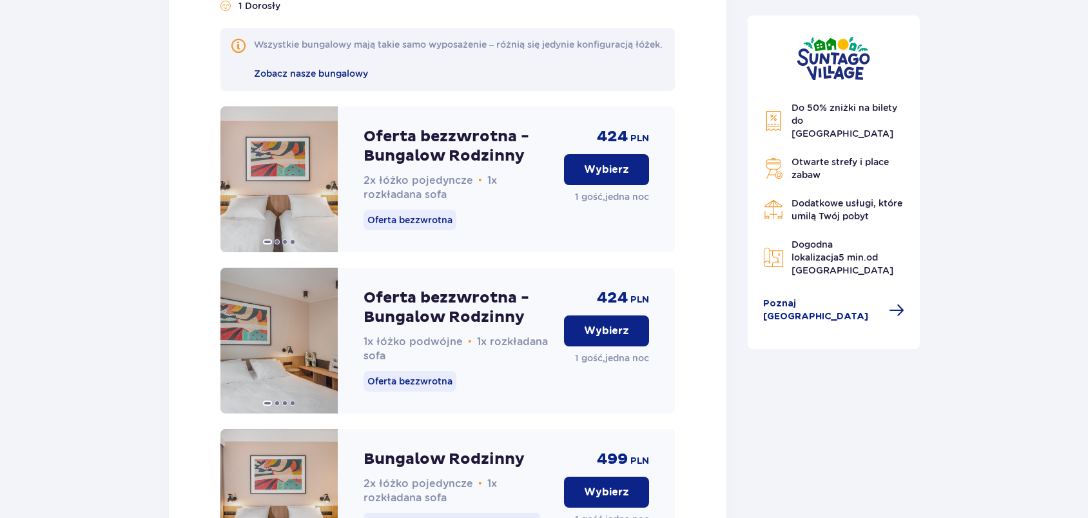
scroll to position [4497, 0]
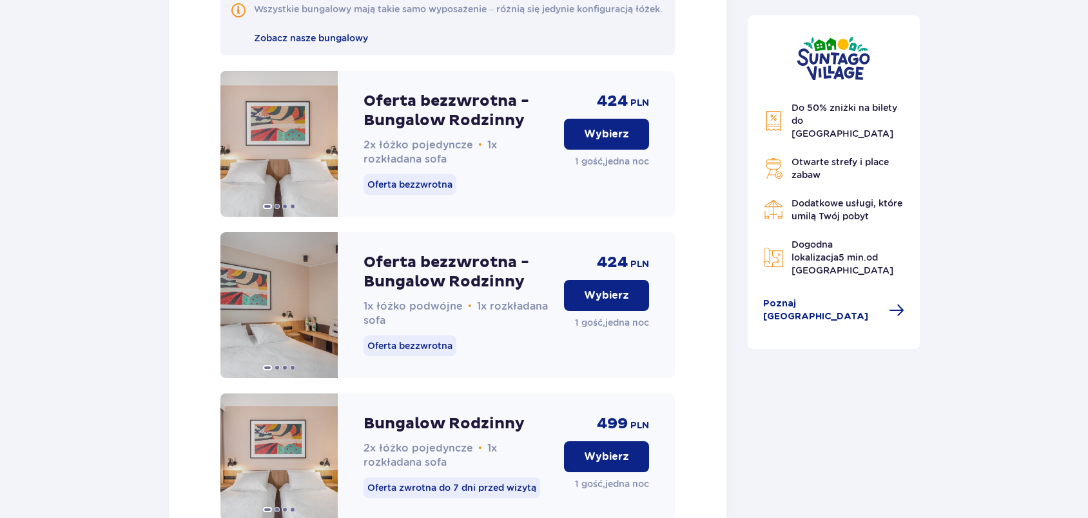
click at [614, 302] on p "Wybierz" at bounding box center [606, 295] width 45 height 14
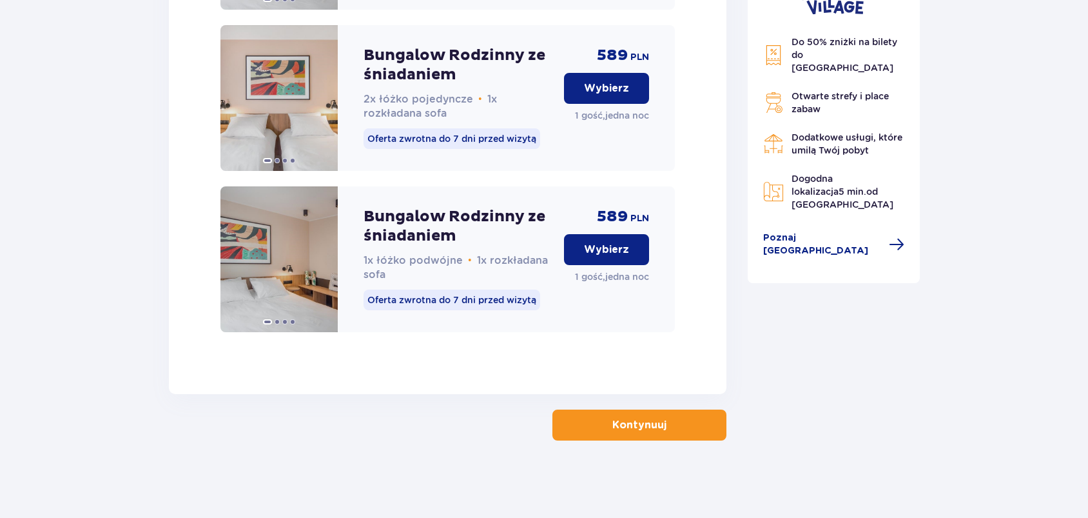
scroll to position [5561, 0]
click at [594, 433] on button "Kontynuuj" at bounding box center [640, 424] width 174 height 31
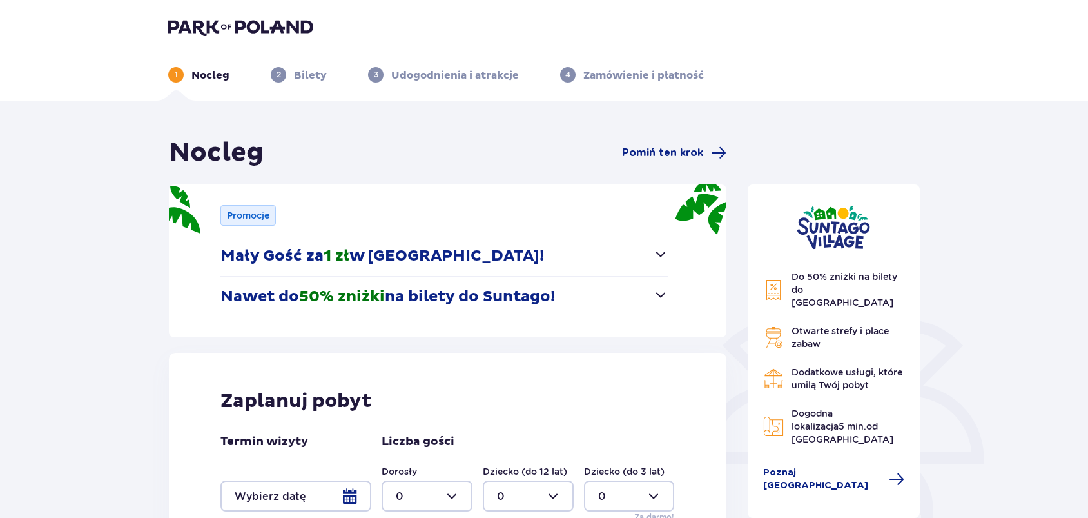
type input "0"
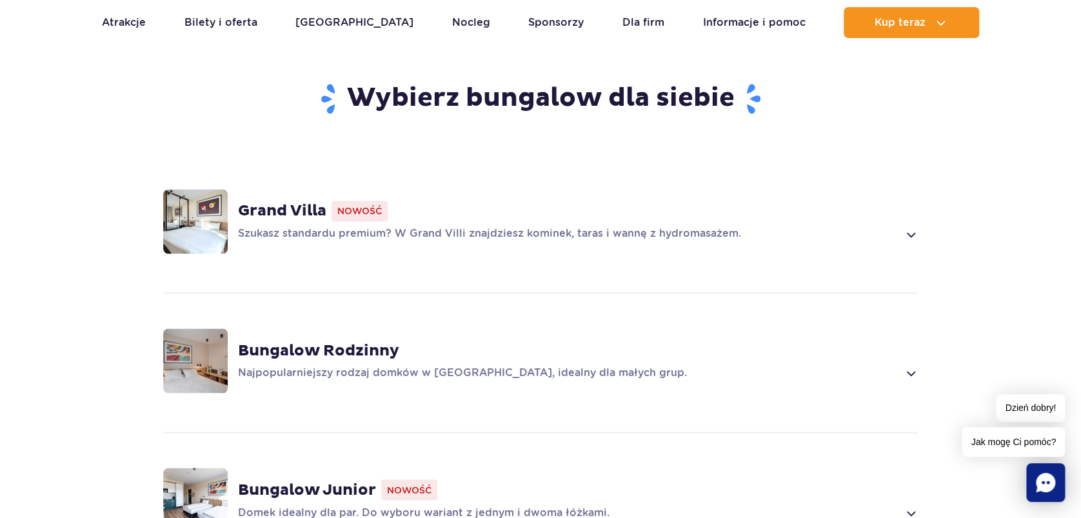
scroll to position [945, 0]
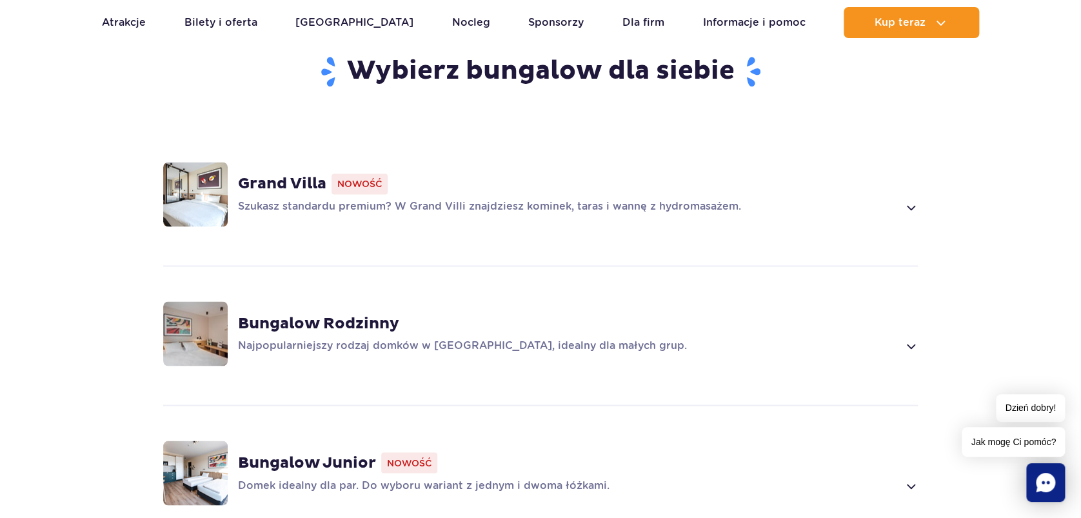
click at [903, 203] on span at bounding box center [910, 206] width 15 height 15
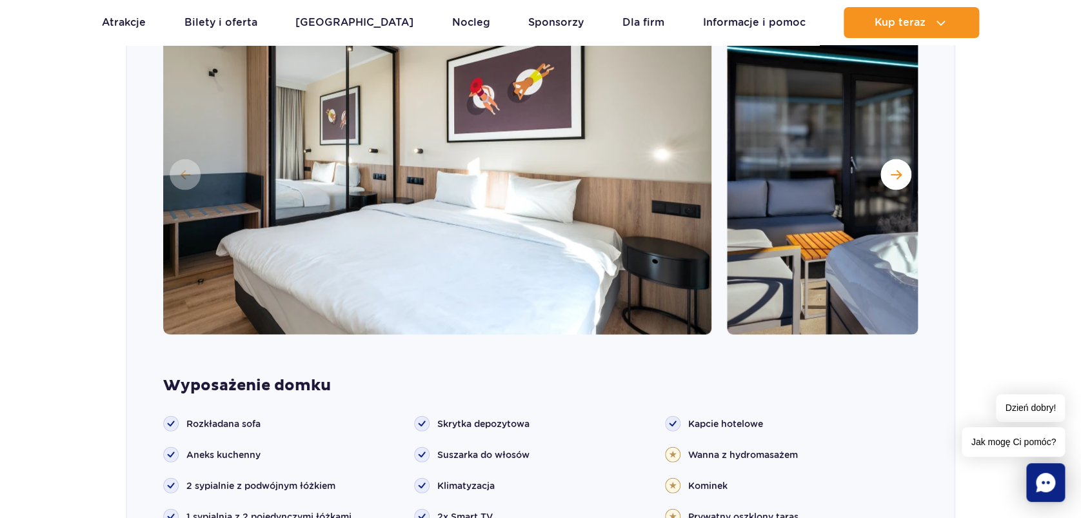
scroll to position [1050, 0]
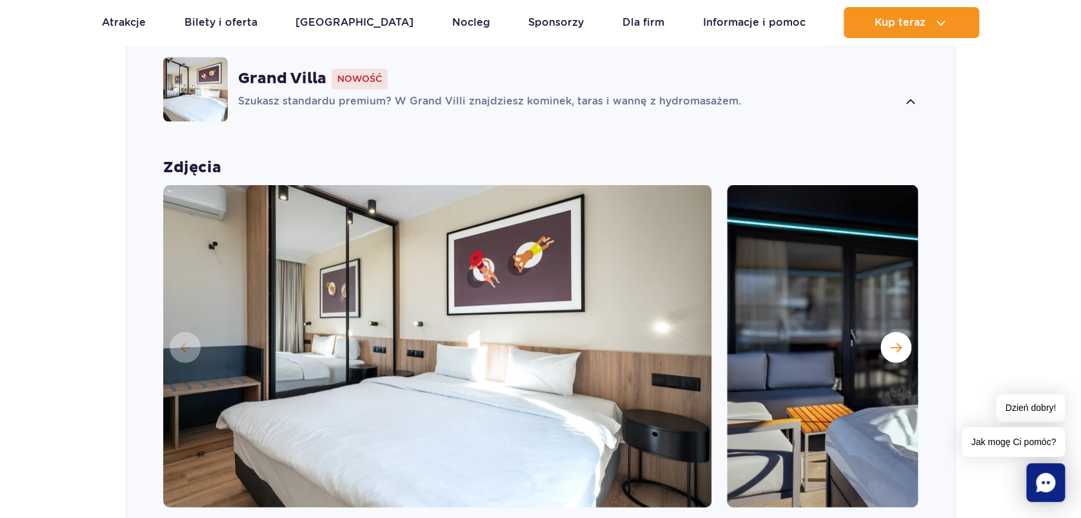
click at [895, 341] on span "Następny slajd" at bounding box center [895, 347] width 11 height 12
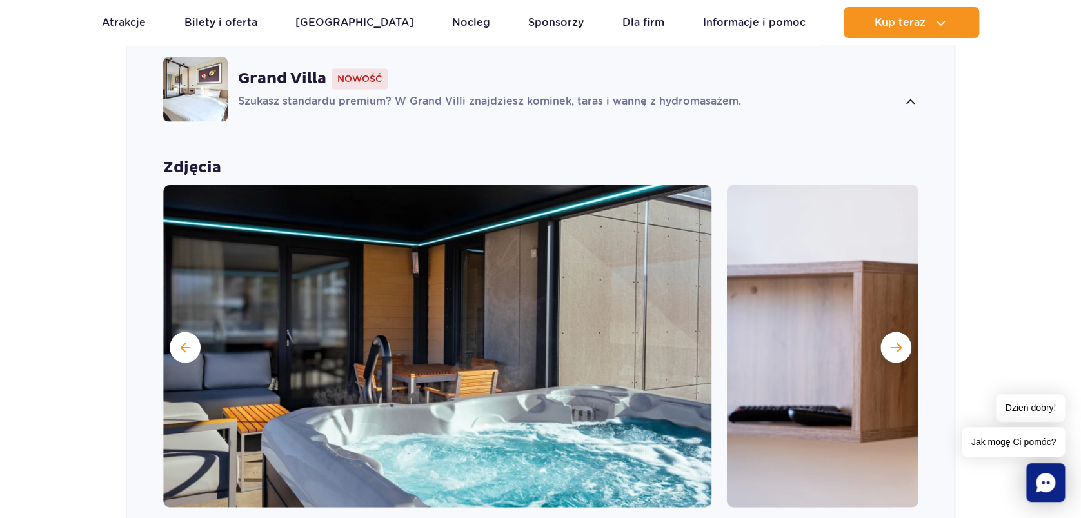
click at [896, 341] on span "Następny slajd" at bounding box center [895, 347] width 11 height 12
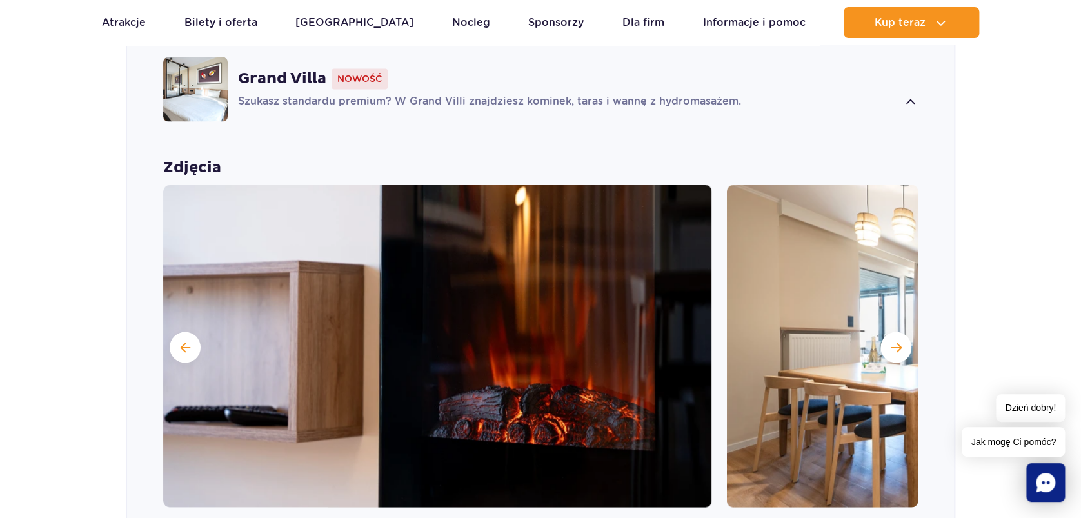
click at [898, 341] on span "Następny slajd" at bounding box center [895, 347] width 11 height 12
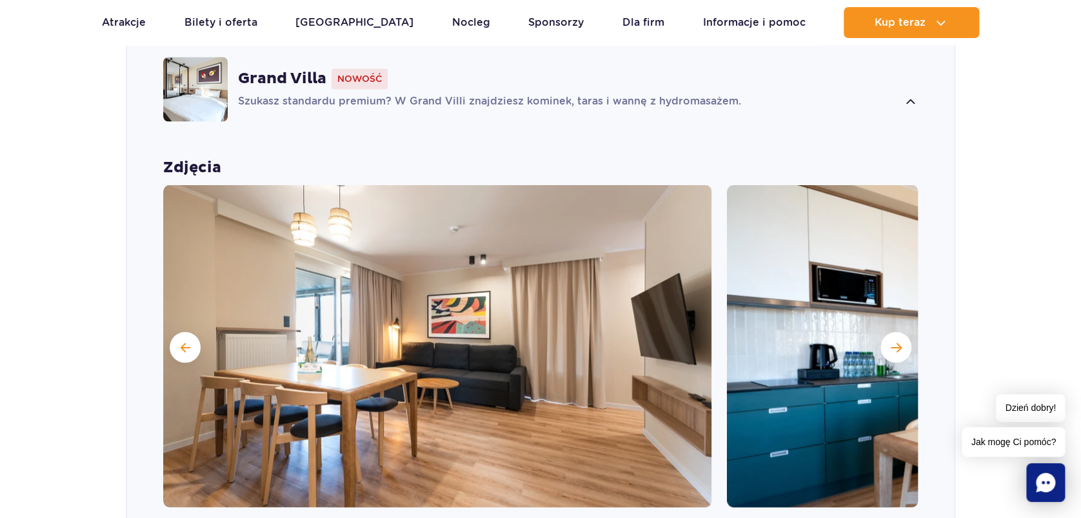
click at [898, 341] on span "Następny slajd" at bounding box center [895, 347] width 11 height 12
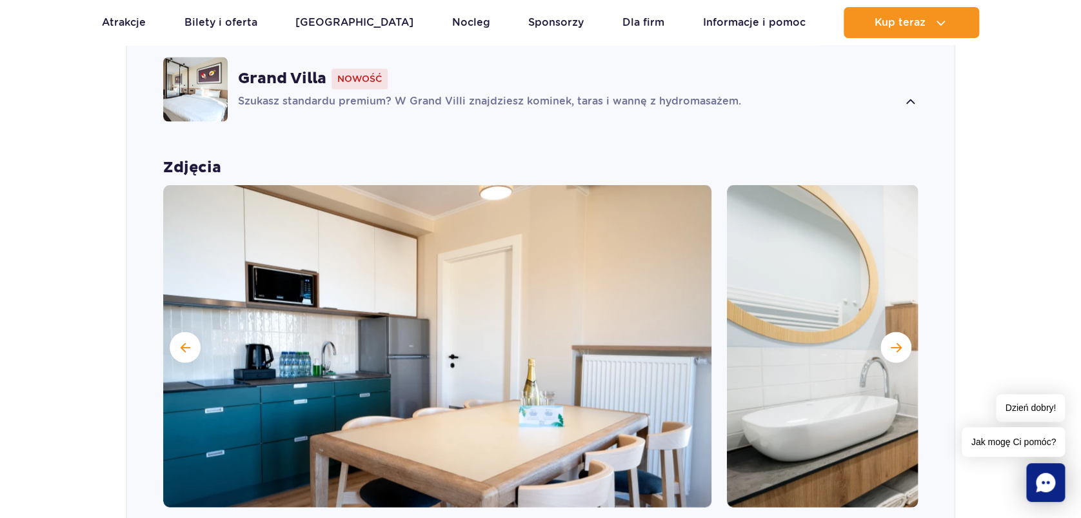
click at [898, 341] on span "Następny slajd" at bounding box center [895, 347] width 11 height 12
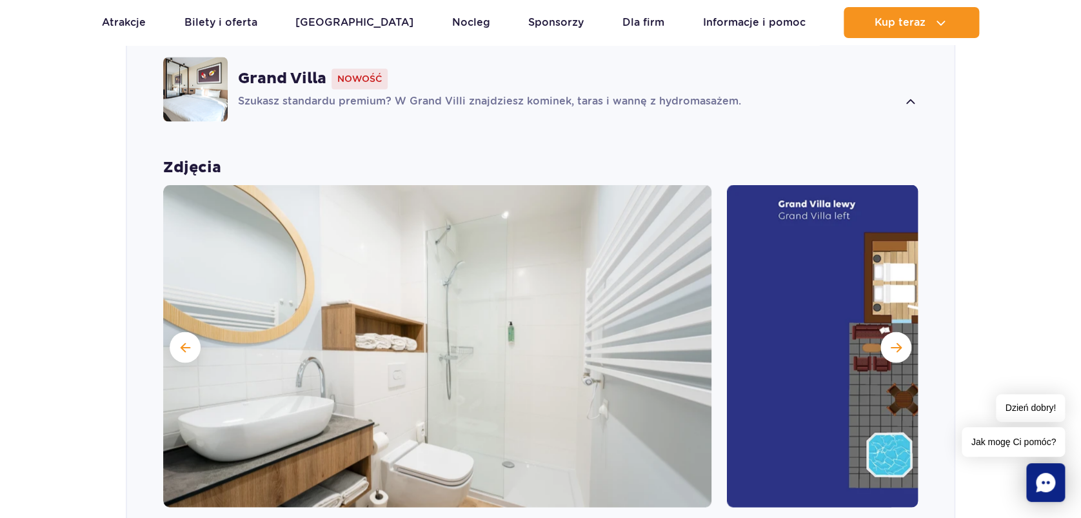
click at [898, 341] on span "Następny slajd" at bounding box center [895, 347] width 11 height 12
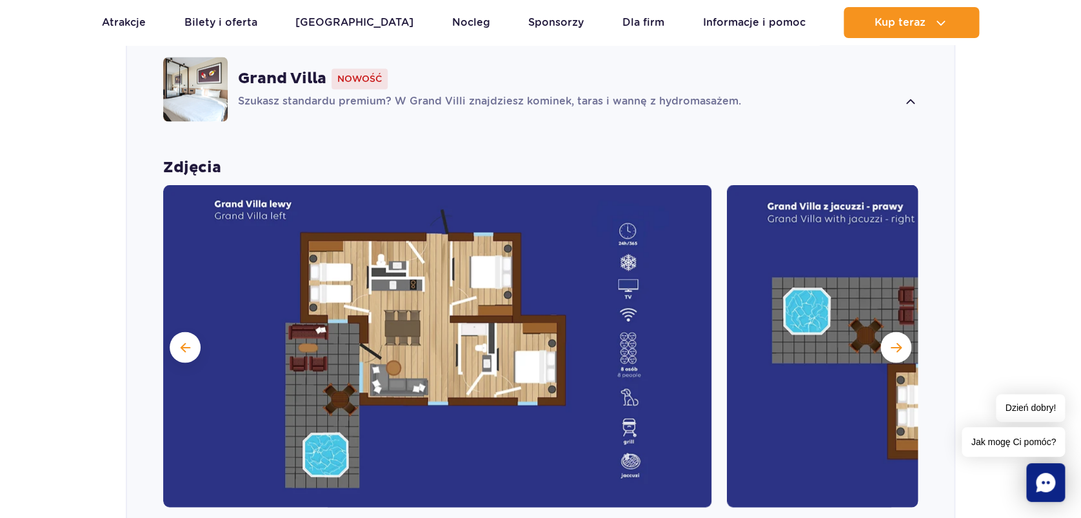
click at [817, 308] on img at bounding box center [1001, 345] width 548 height 322
click at [882, 342] on button "Następny slajd" at bounding box center [895, 346] width 31 height 31
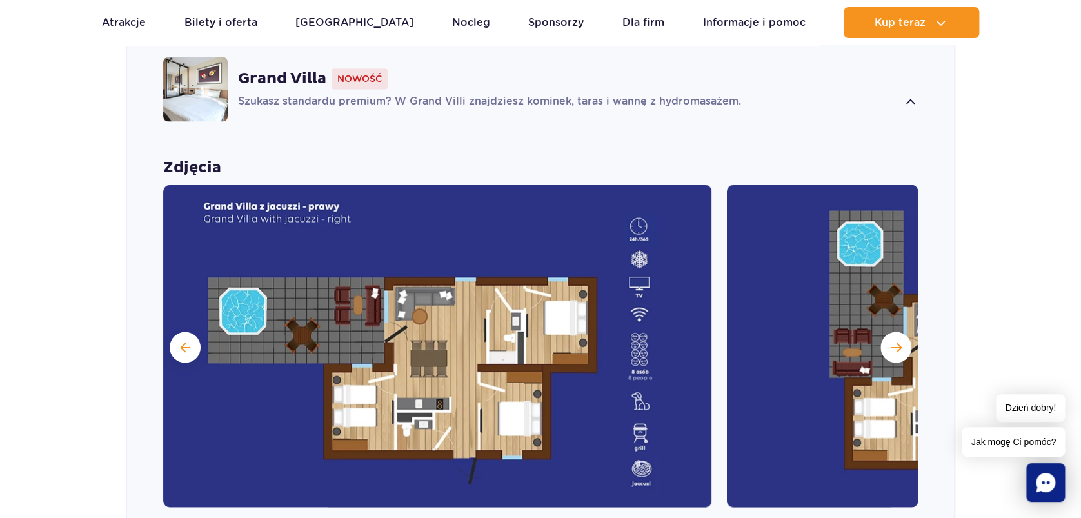
click at [887, 337] on button "Następny slajd" at bounding box center [895, 346] width 31 height 31
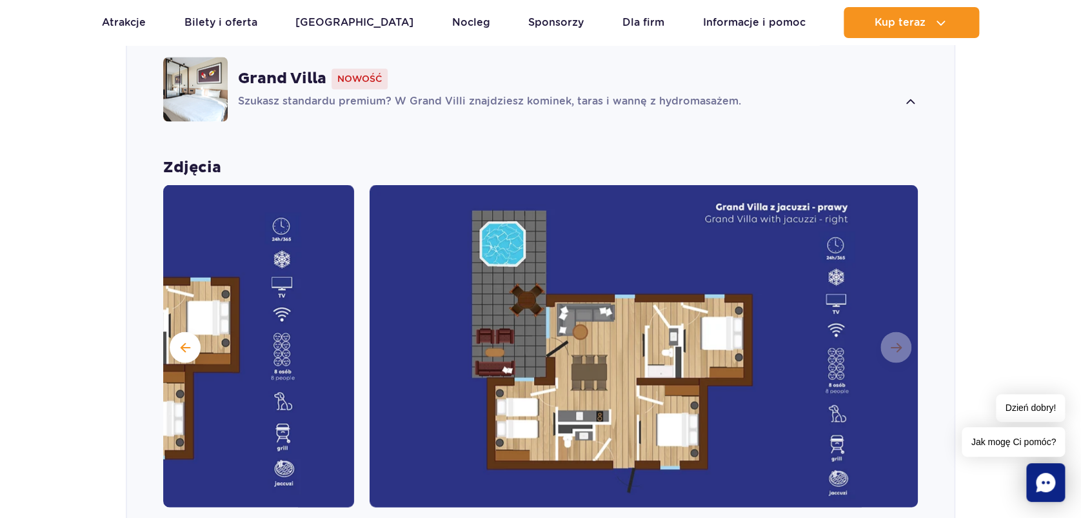
click at [887, 337] on img at bounding box center [643, 345] width 548 height 322
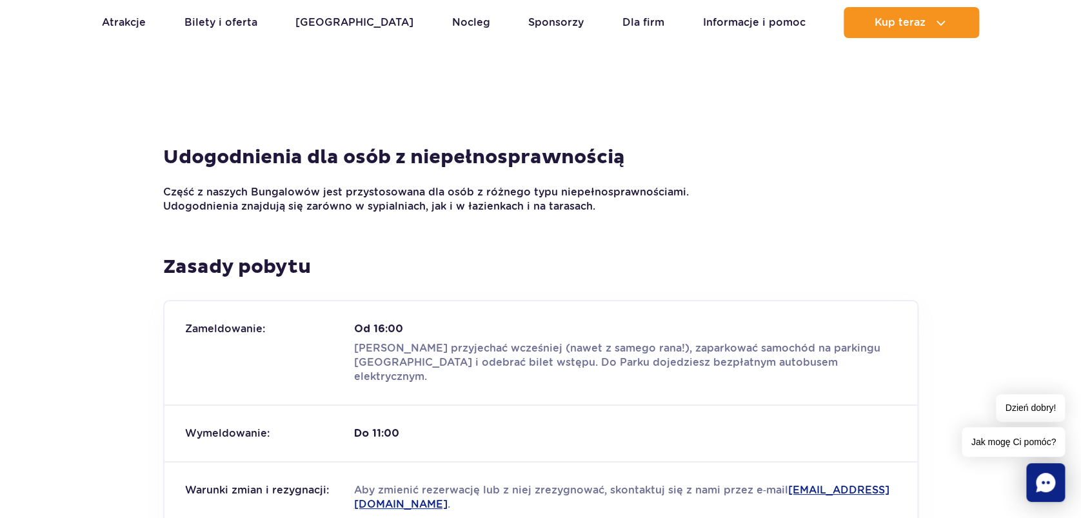
scroll to position [1738, 0]
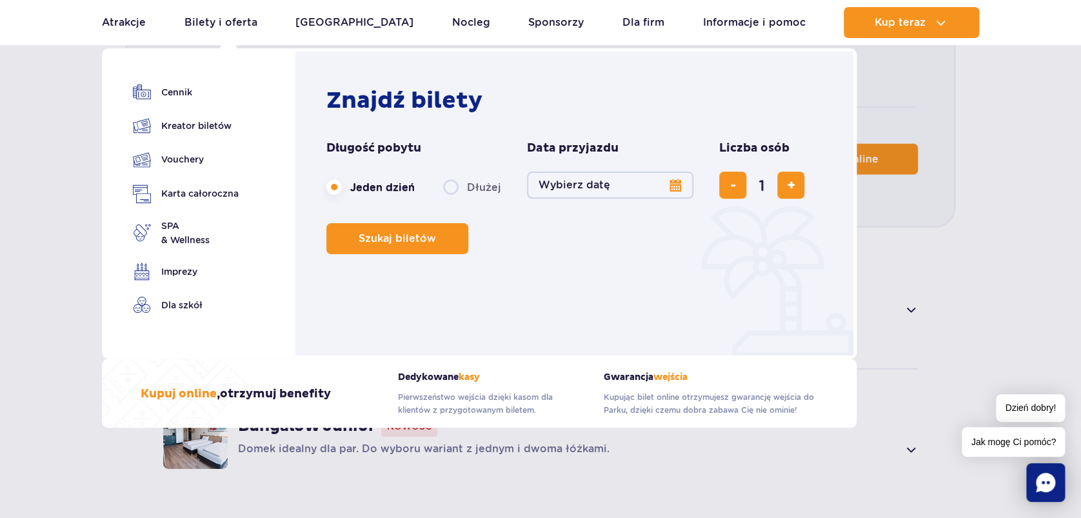
click at [224, 20] on link "Bilety i oferta" at bounding box center [220, 22] width 73 height 31
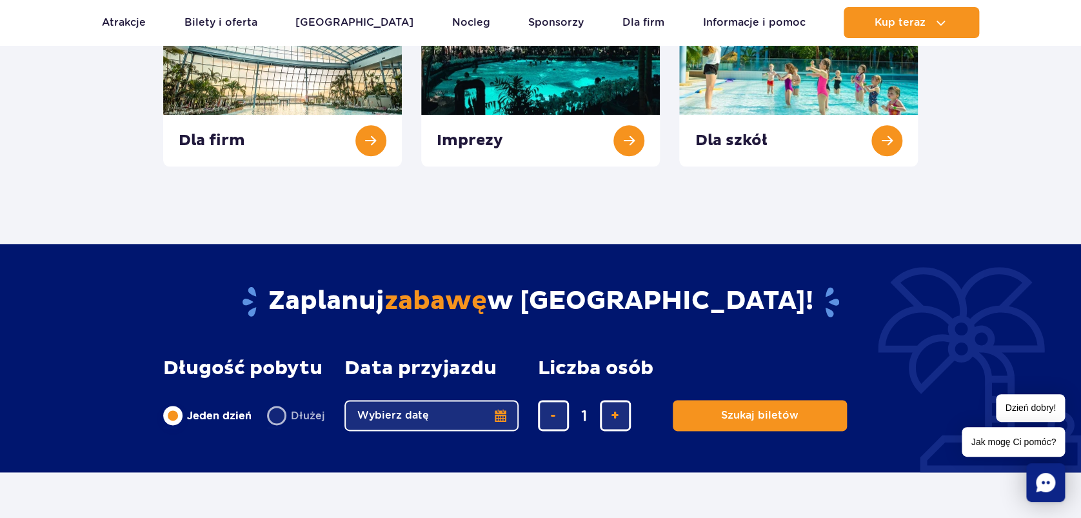
scroll to position [172, 0]
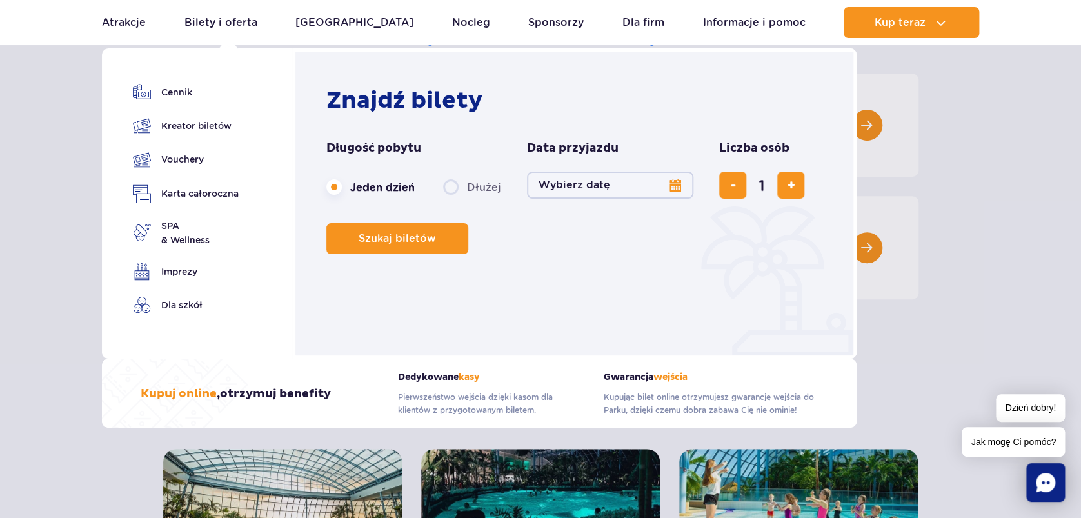
click at [175, 230] on span "SPA & Wellness" at bounding box center [185, 233] width 48 height 28
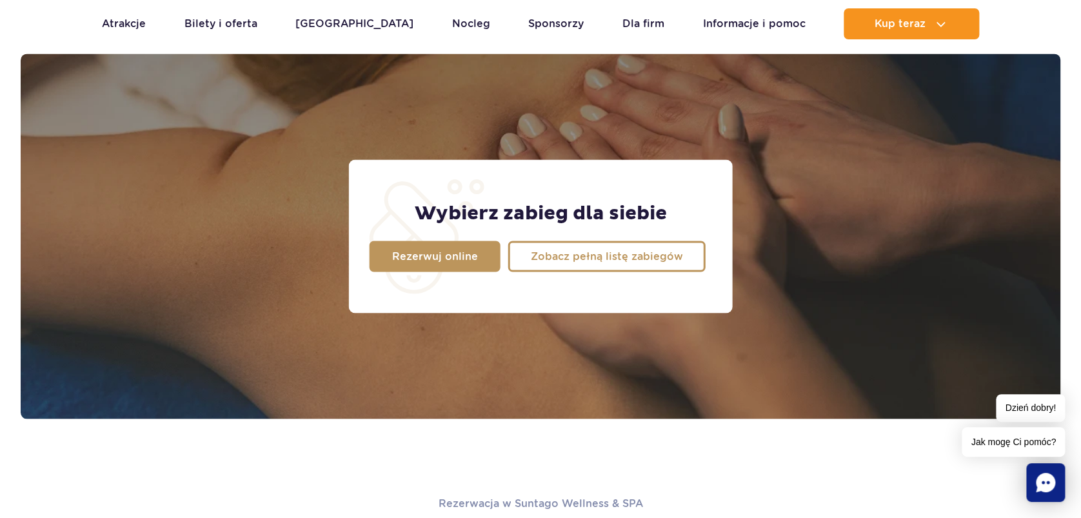
click at [402, 255] on span "Rezerwuj online" at bounding box center [435, 256] width 86 height 10
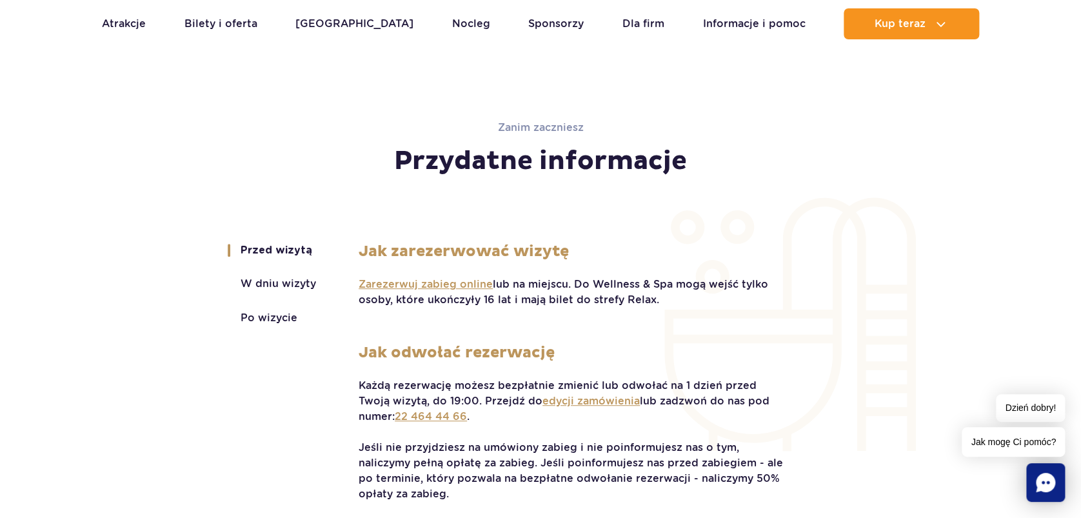
scroll to position [2650, 0]
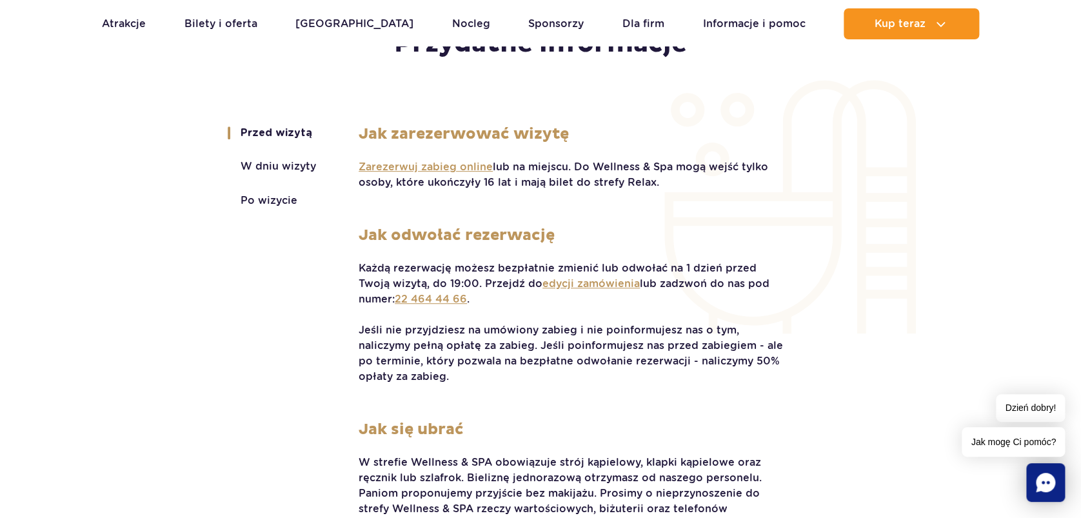
click at [308, 166] on button "W dniu wizyty" at bounding box center [278, 167] width 75 height 12
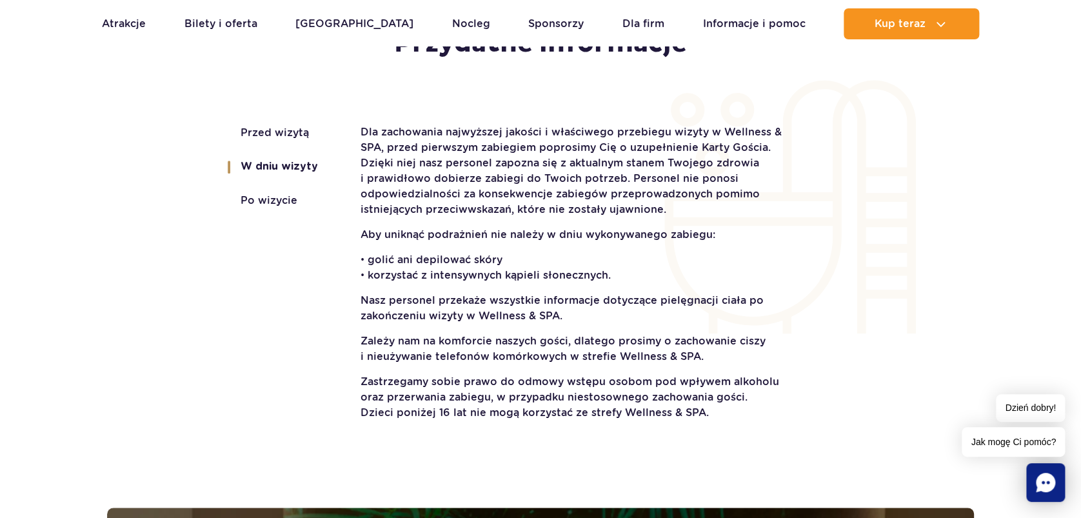
click at [277, 195] on button "Po wizycie" at bounding box center [269, 201] width 57 height 12
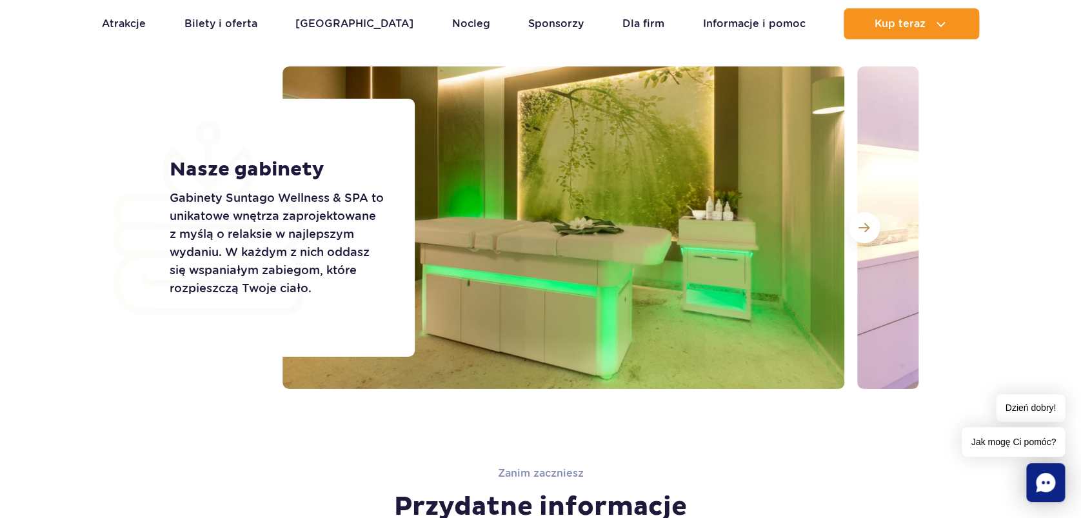
scroll to position [2048, 0]
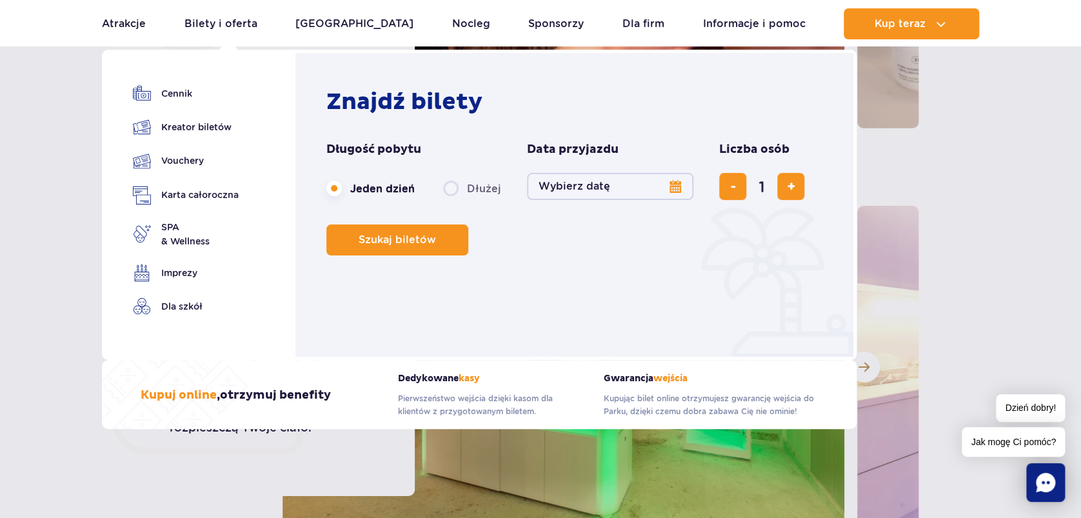
click at [189, 264] on link "Imprezy" at bounding box center [186, 273] width 106 height 18
click at [181, 93] on link "Cennik" at bounding box center [186, 93] width 106 height 18
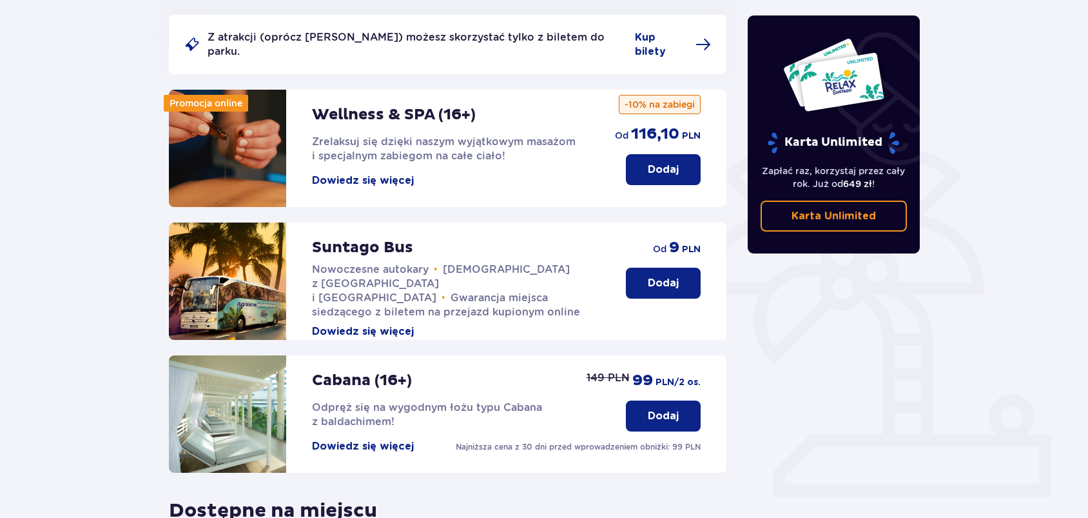
scroll to position [161, 0]
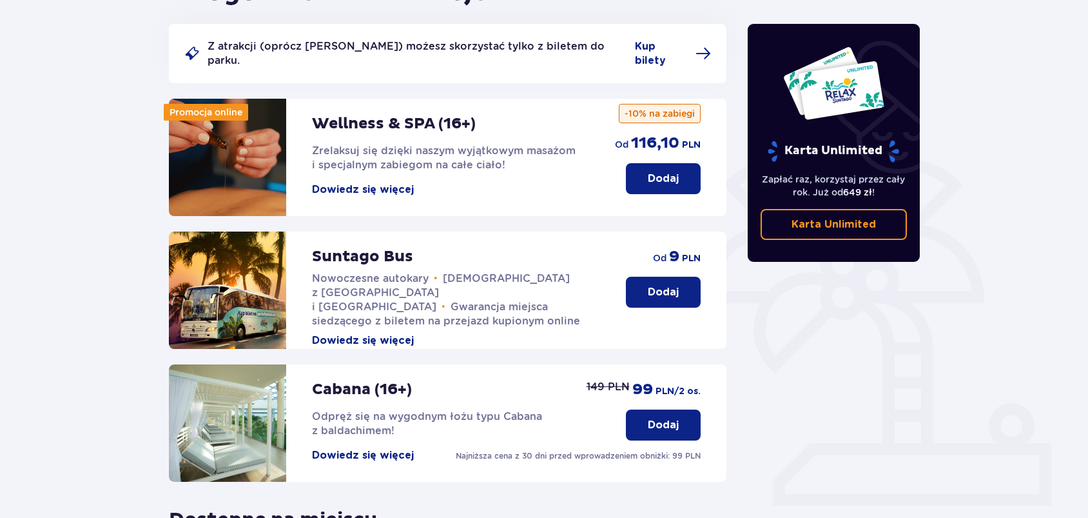
click at [658, 172] on p "Dodaj" at bounding box center [663, 179] width 31 height 14
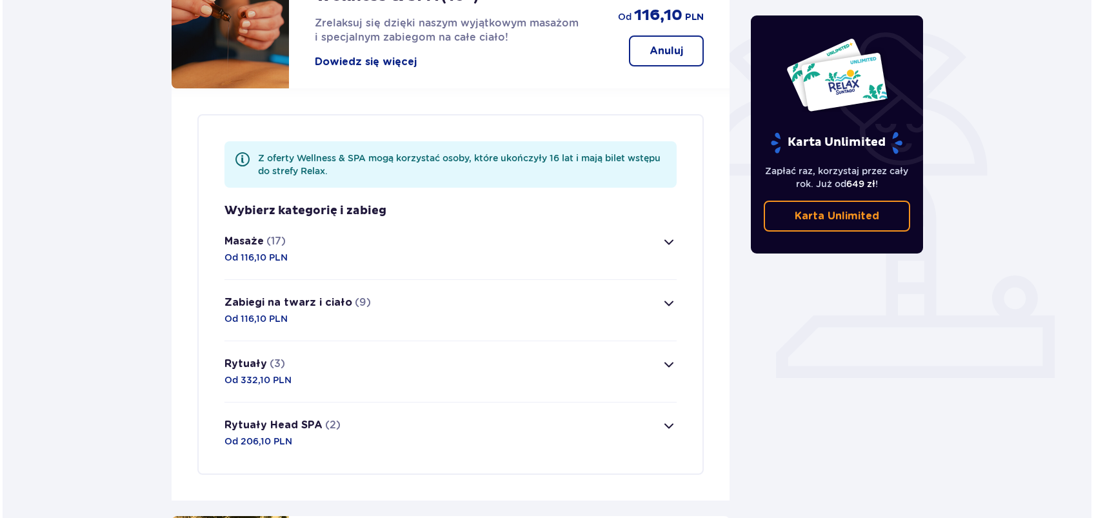
scroll to position [202, 0]
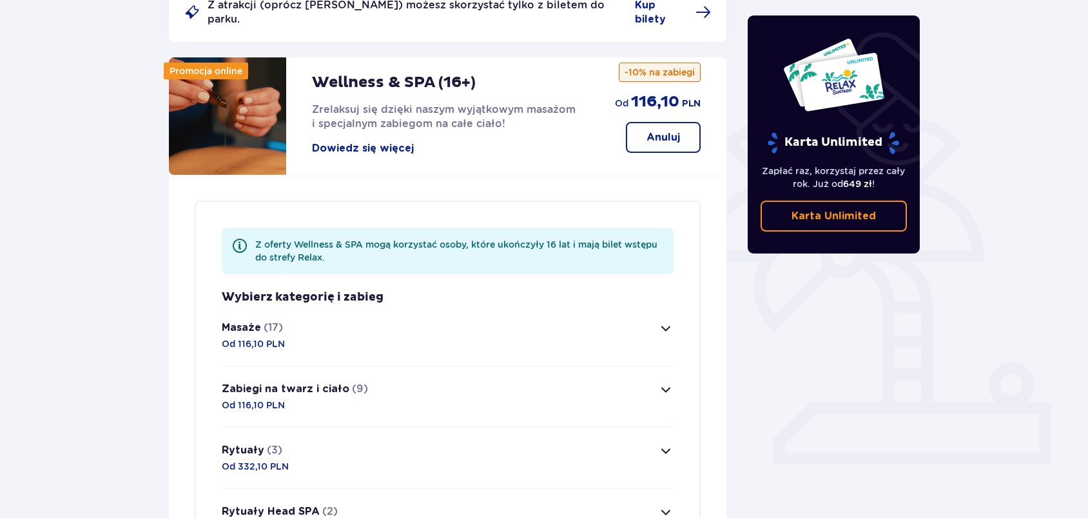
click at [356, 141] on button "Dowiedz się więcej" at bounding box center [363, 148] width 102 height 14
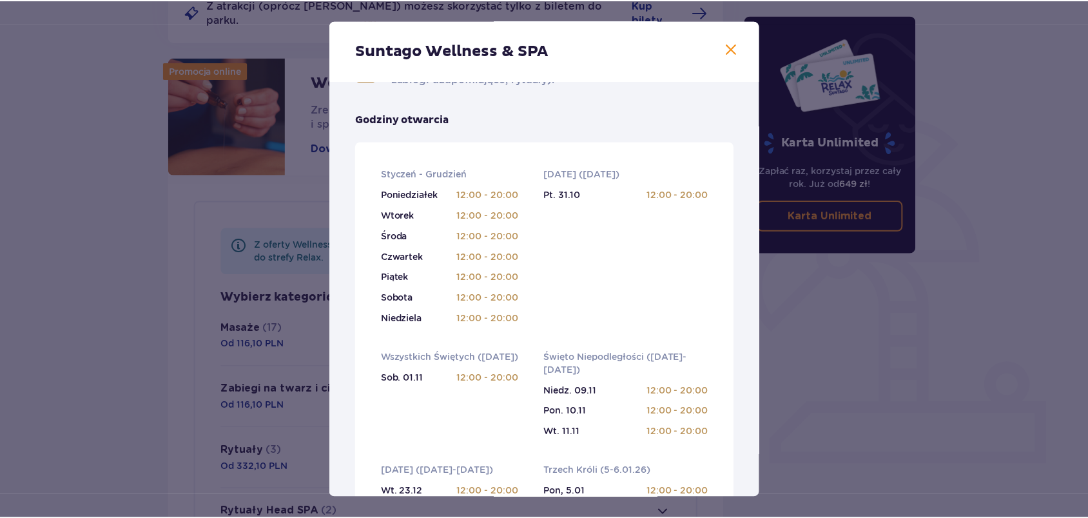
scroll to position [188, 0]
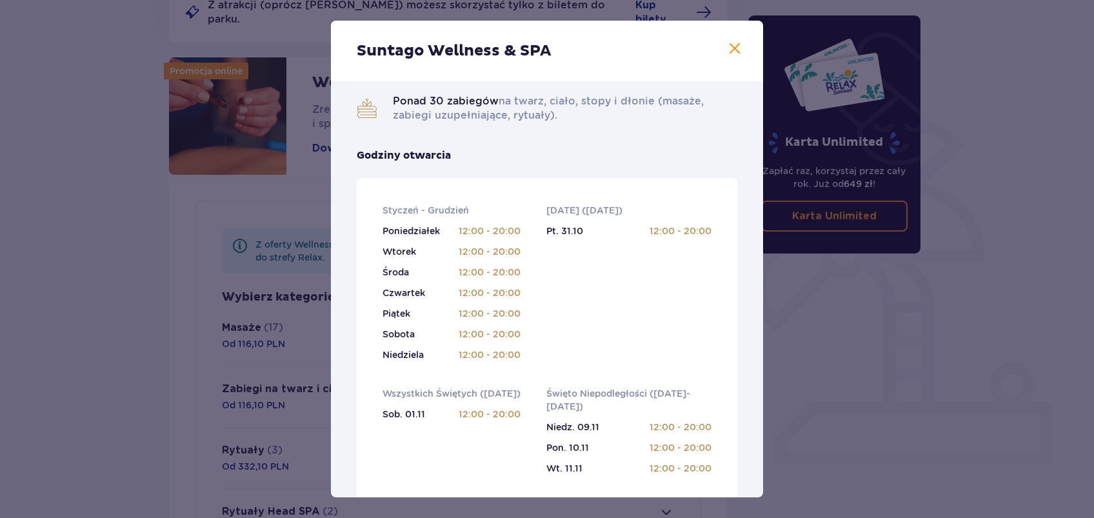
click at [729, 48] on span at bounding box center [734, 48] width 15 height 15
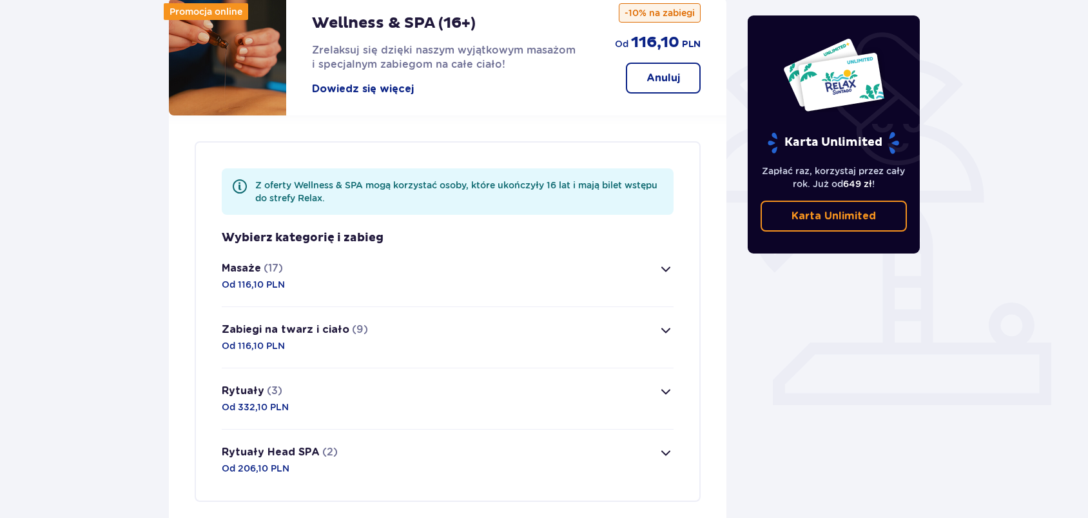
scroll to position [288, 0]
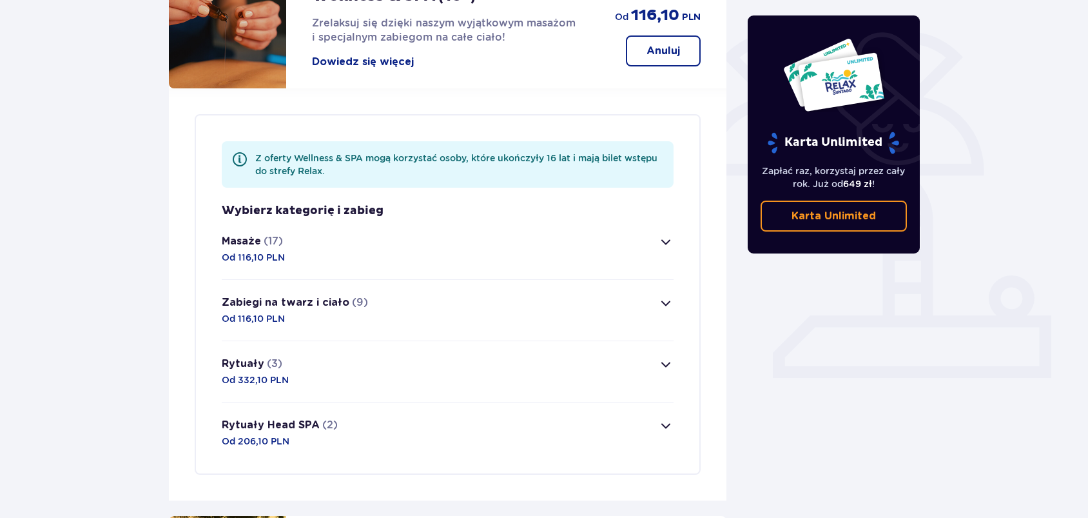
click at [670, 234] on span "button" at bounding box center [665, 241] width 15 height 15
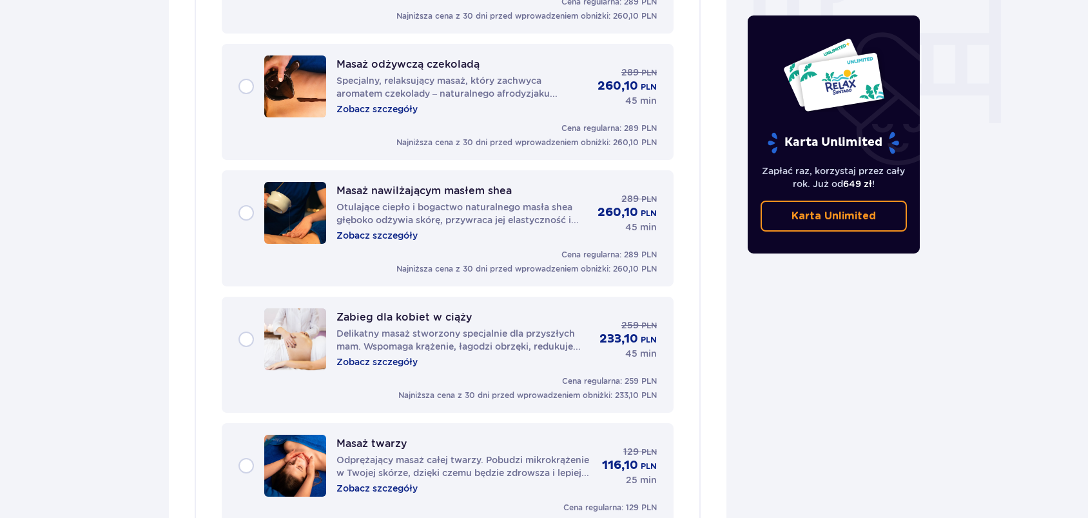
scroll to position [1439, 0]
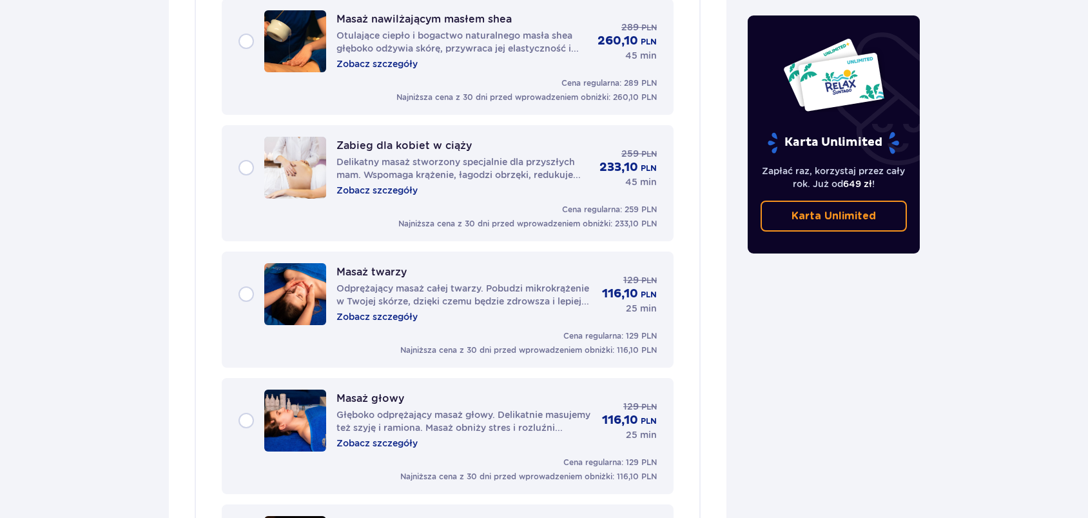
click at [400, 437] on p "Zobacz szczegóły" at bounding box center [377, 443] width 81 height 13
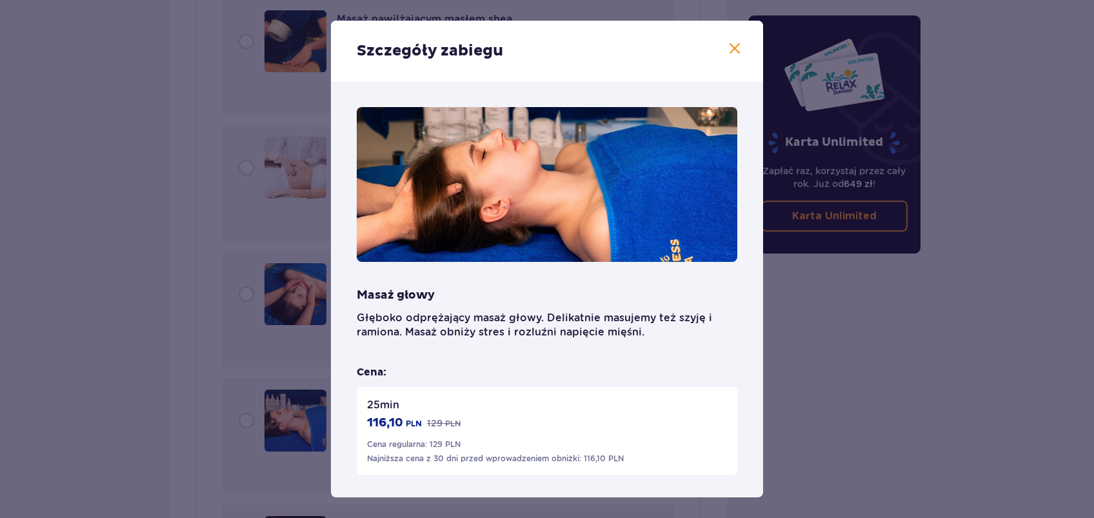
click at [732, 48] on span at bounding box center [734, 48] width 15 height 15
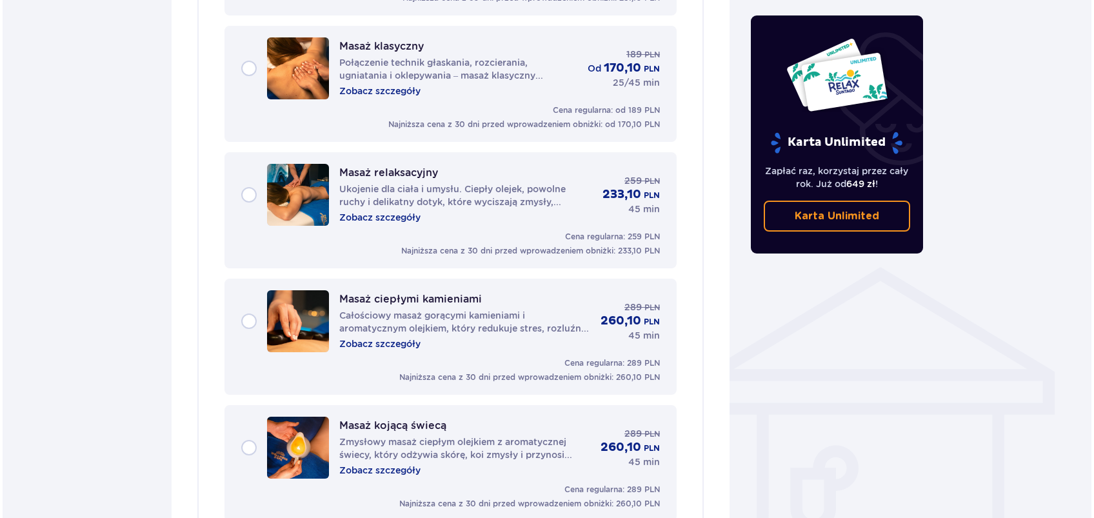
scroll to position [494, 0]
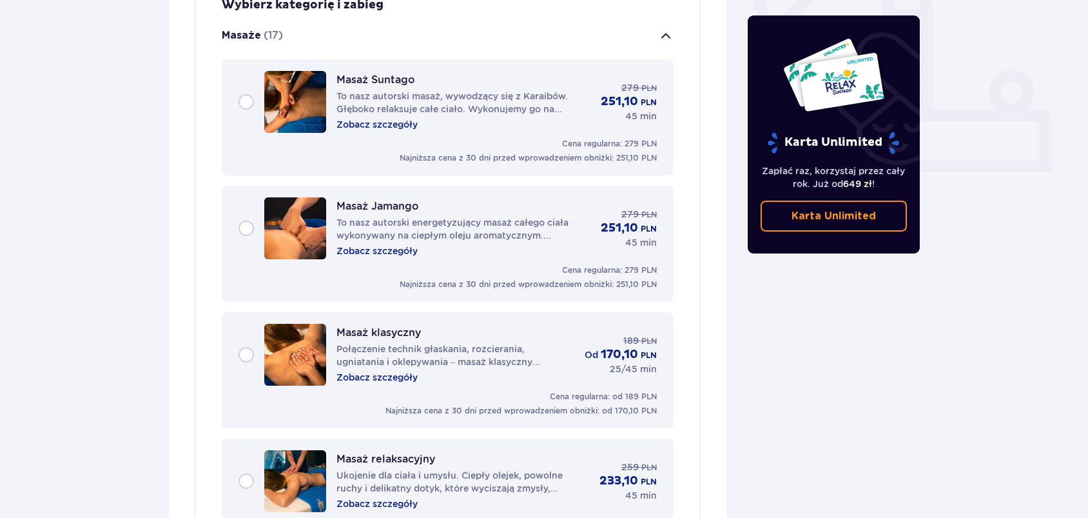
click at [396, 118] on p "Zobacz szczegóły" at bounding box center [377, 124] width 81 height 13
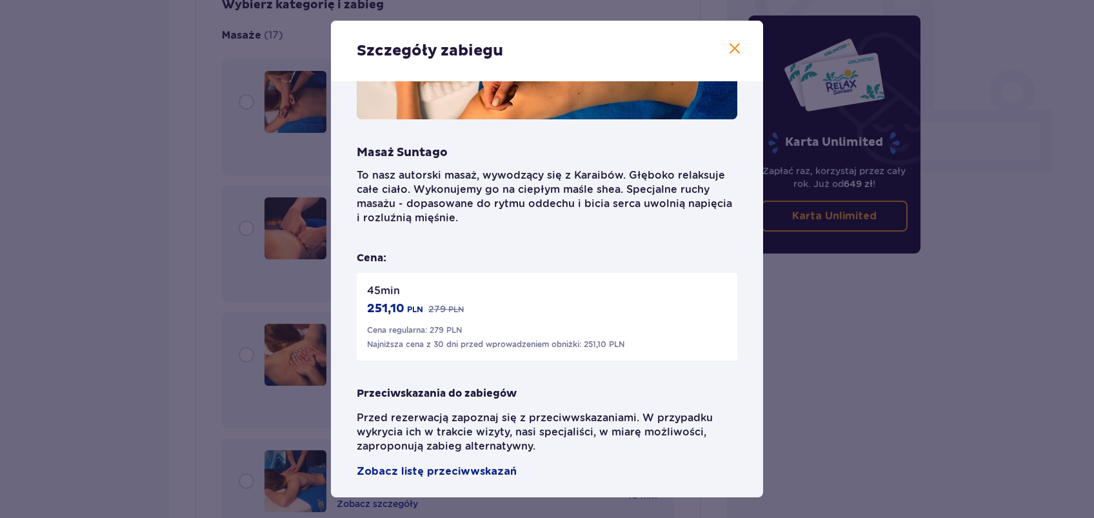
scroll to position [150, 0]
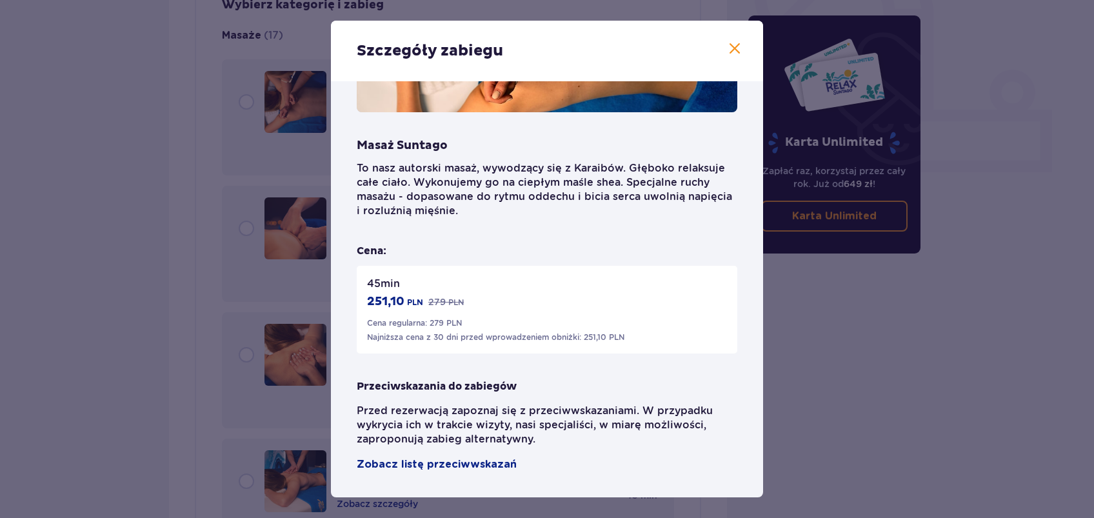
click at [734, 46] on span at bounding box center [734, 48] width 15 height 15
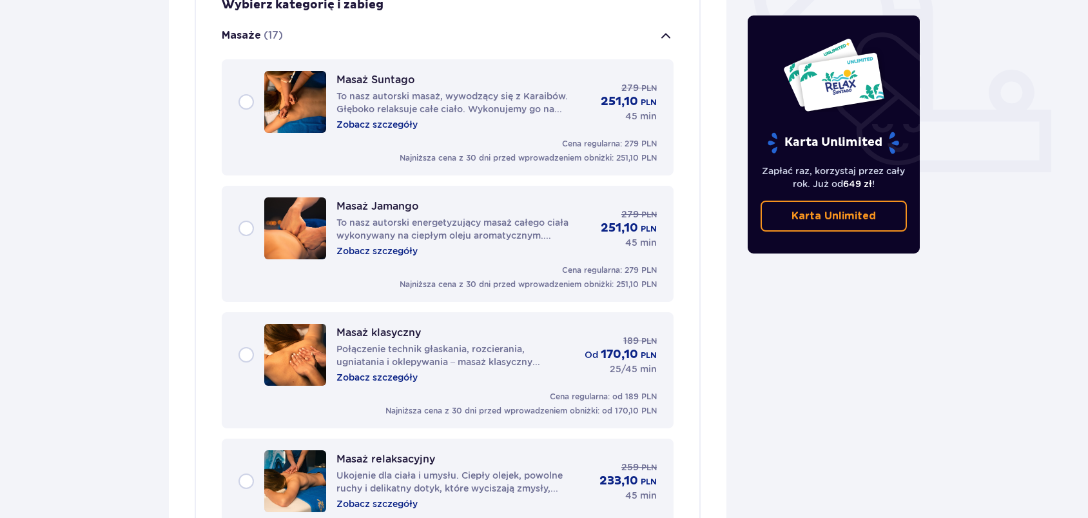
click at [392, 244] on p "Zobacz szczegóły" at bounding box center [377, 250] width 81 height 13
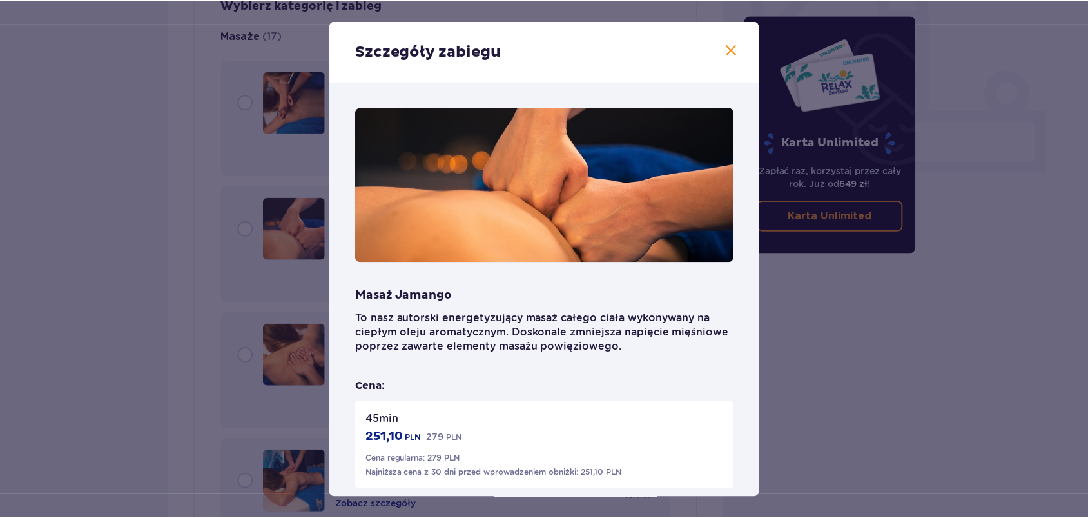
scroll to position [86, 0]
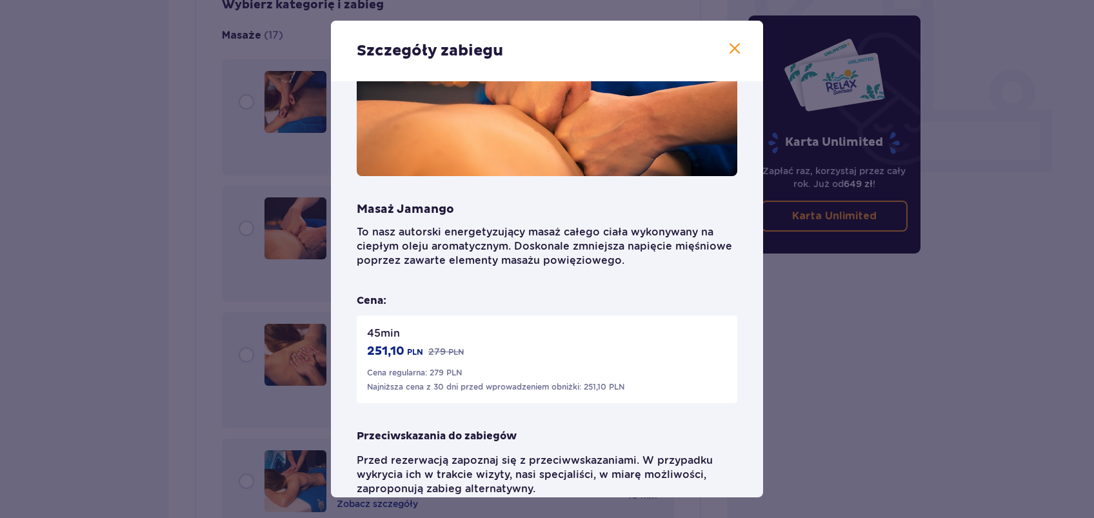
click at [743, 61] on div "Szczegóły zabiegu" at bounding box center [547, 51] width 432 height 61
click at [733, 45] on span at bounding box center [734, 48] width 15 height 15
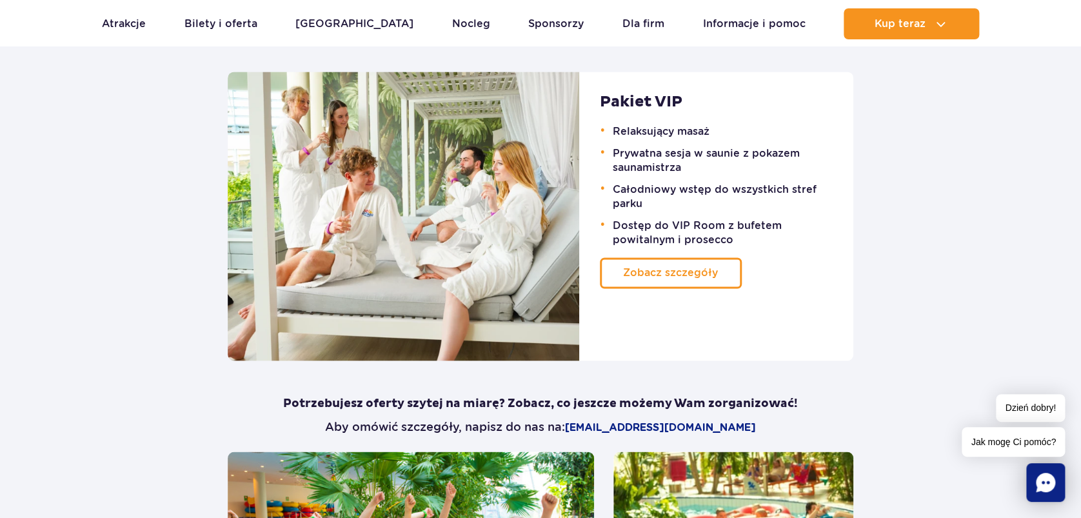
scroll to position [945, 0]
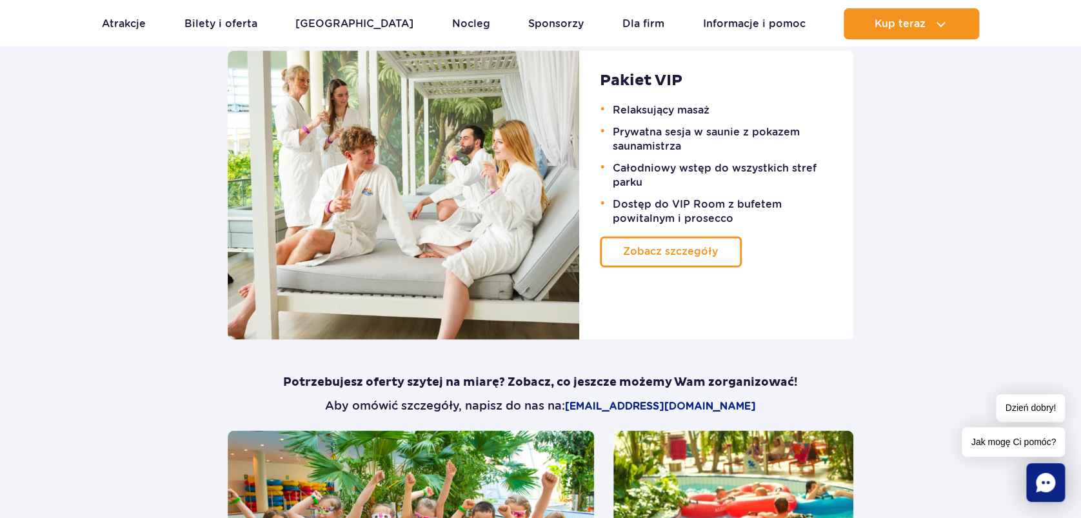
click at [616, 255] on link "Zobacz szczegóły" at bounding box center [671, 251] width 142 height 31
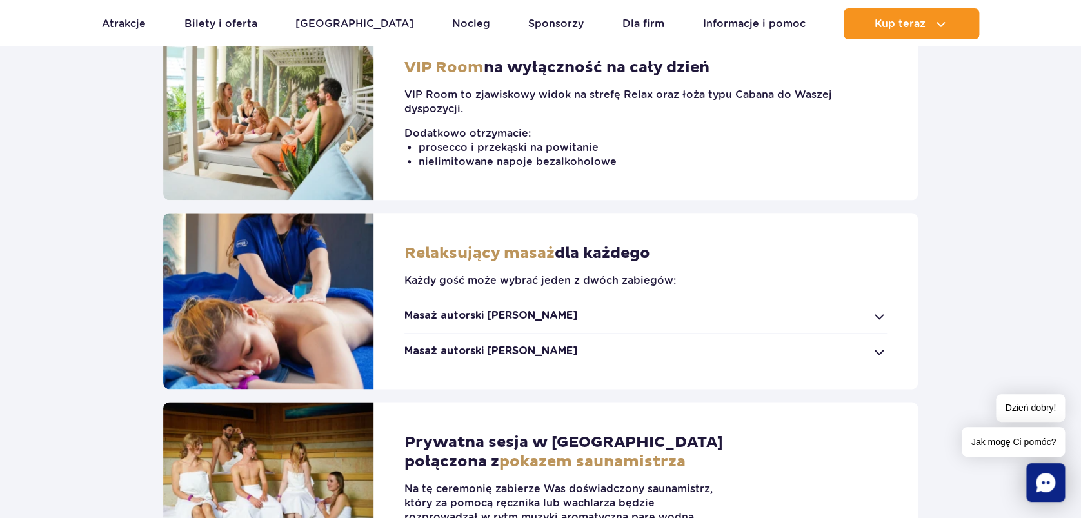
scroll to position [774, 0]
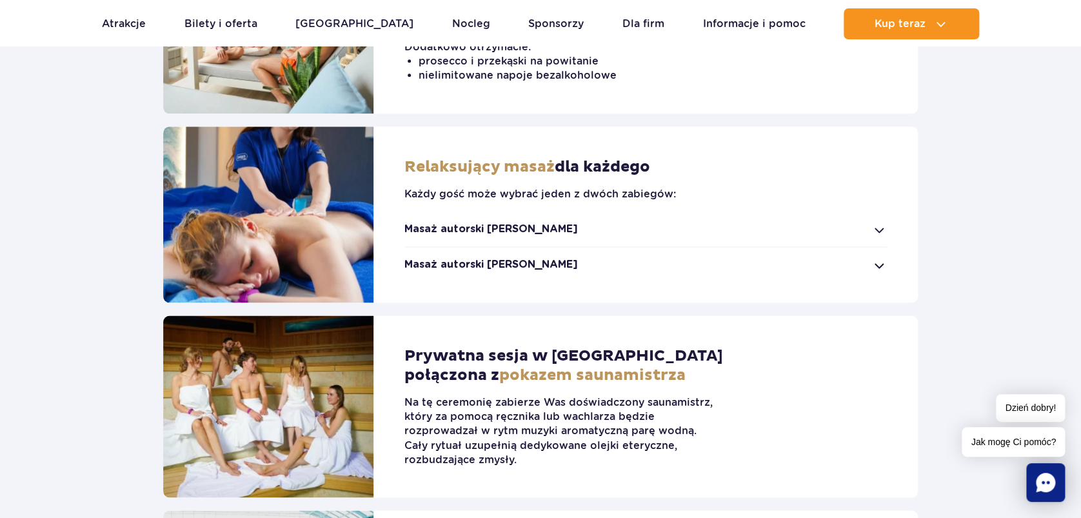
click at [881, 232] on div "Masaż autorski Suntago" at bounding box center [645, 229] width 482 height 14
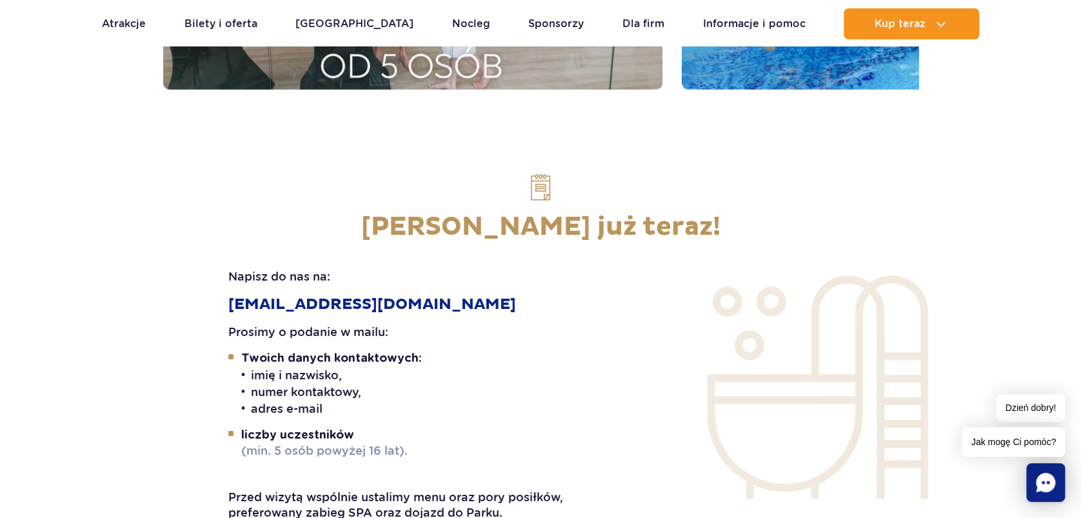
scroll to position [2235, 0]
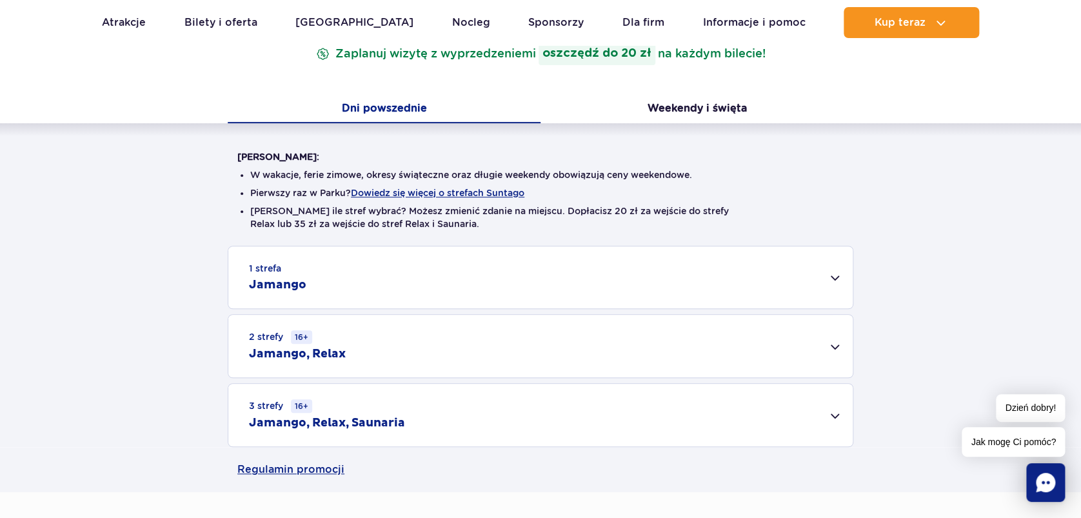
scroll to position [258, 0]
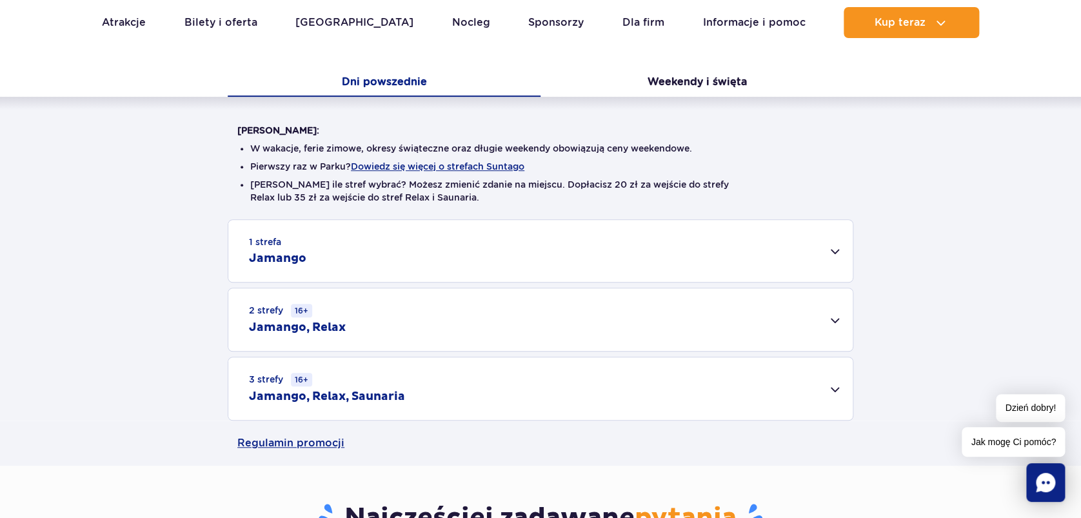
click at [521, 322] on div "2 strefy 16+ Jamango, Relax" at bounding box center [540, 319] width 624 height 63
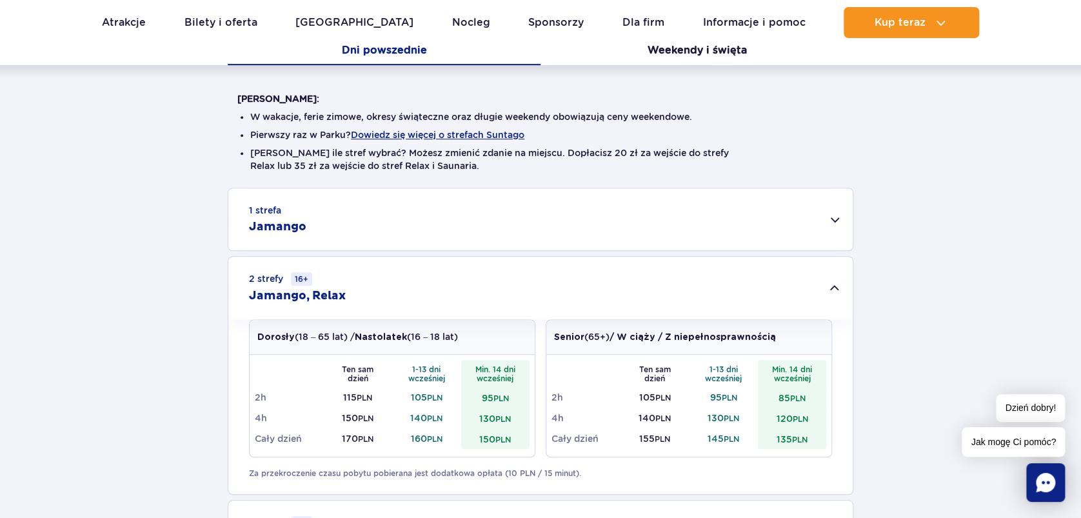
scroll to position [172, 0]
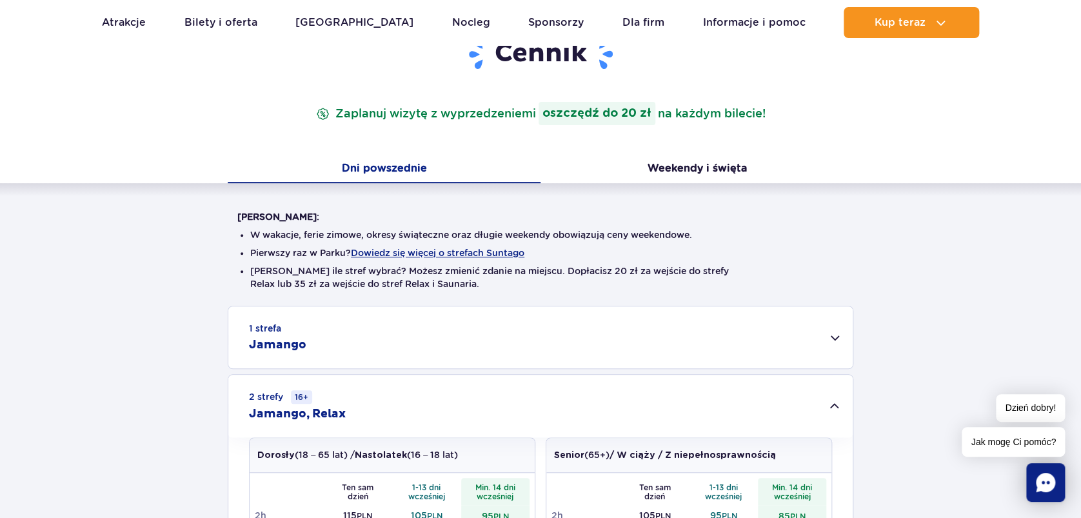
click at [684, 170] on button "Weekendy i święta" at bounding box center [696, 169] width 313 height 27
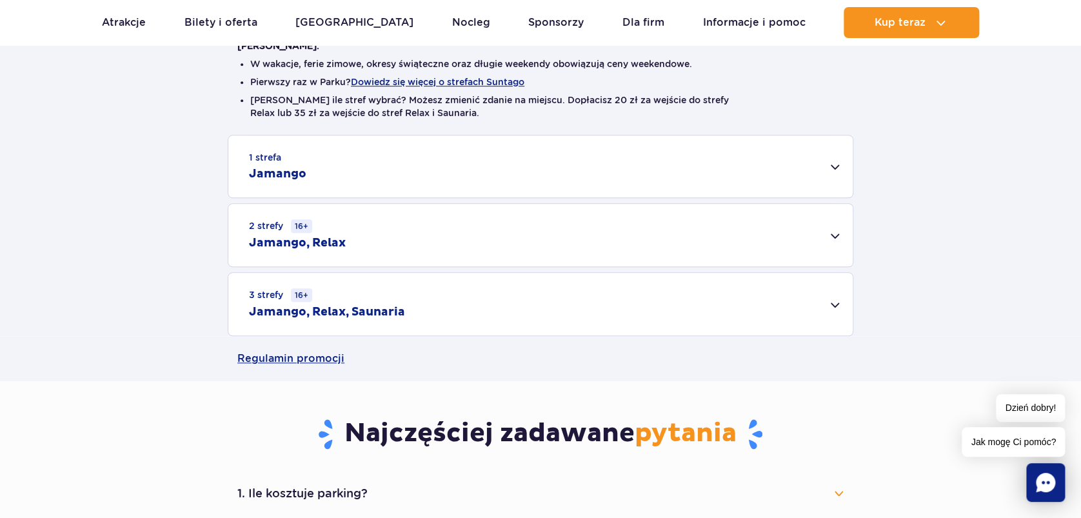
scroll to position [344, 0]
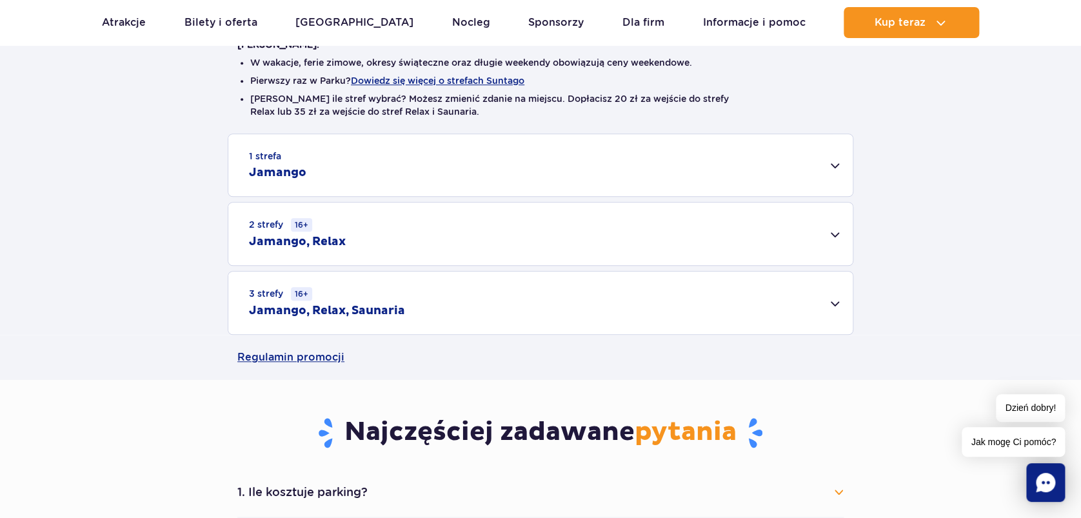
click at [678, 231] on div "2 strefy 16+ Jamango, Relax" at bounding box center [540, 233] width 624 height 63
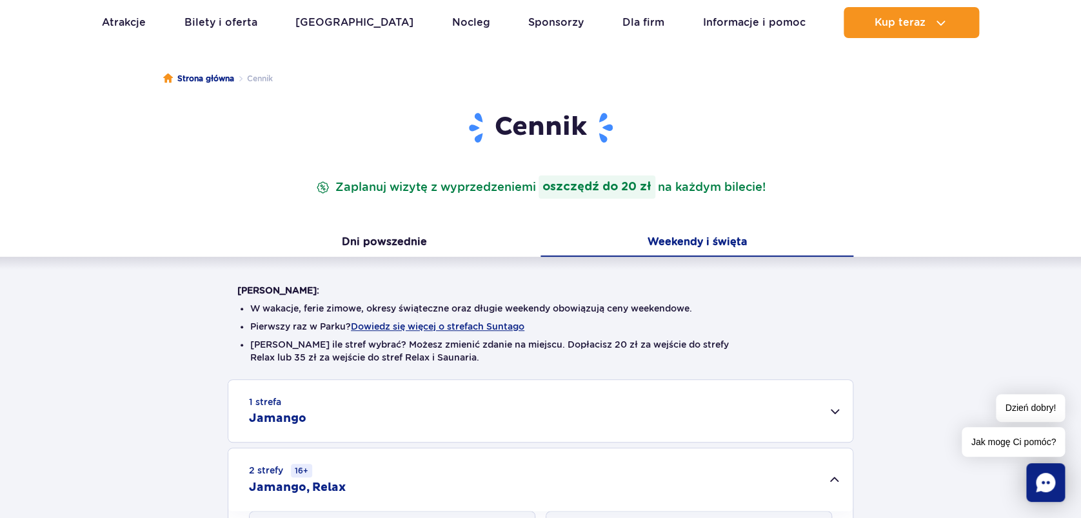
scroll to position [86, 0]
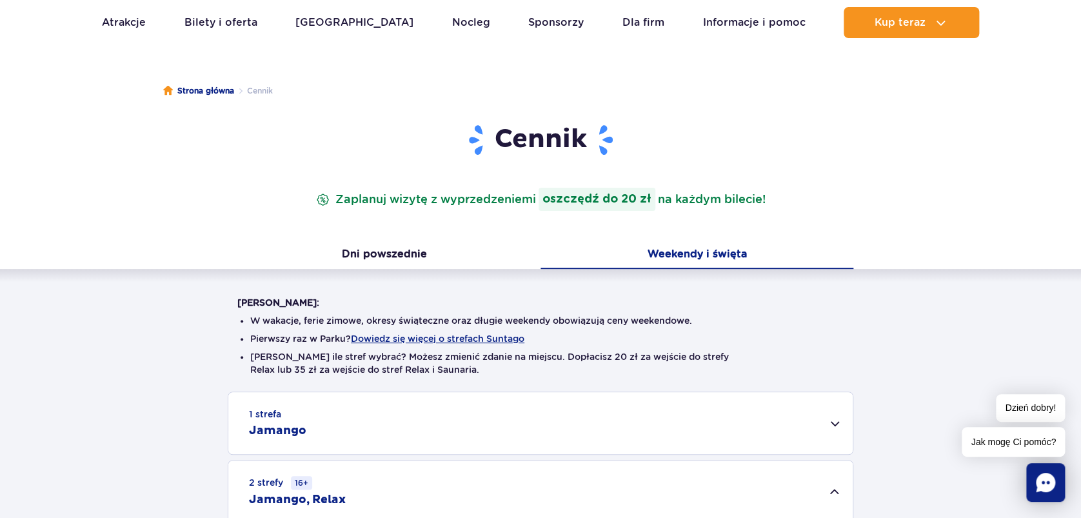
click at [349, 245] on button "Dni powszednie" at bounding box center [384, 255] width 313 height 27
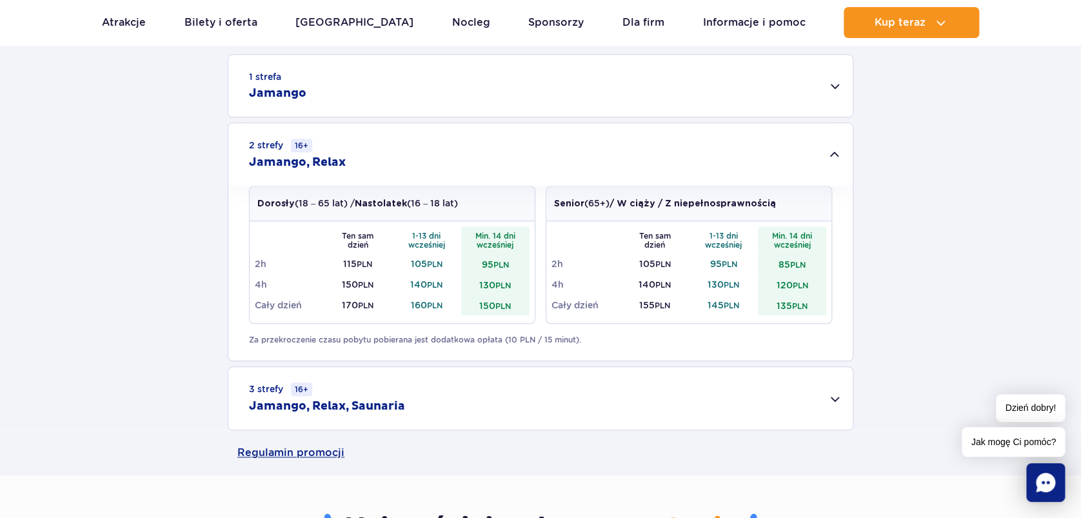
scroll to position [429, 0]
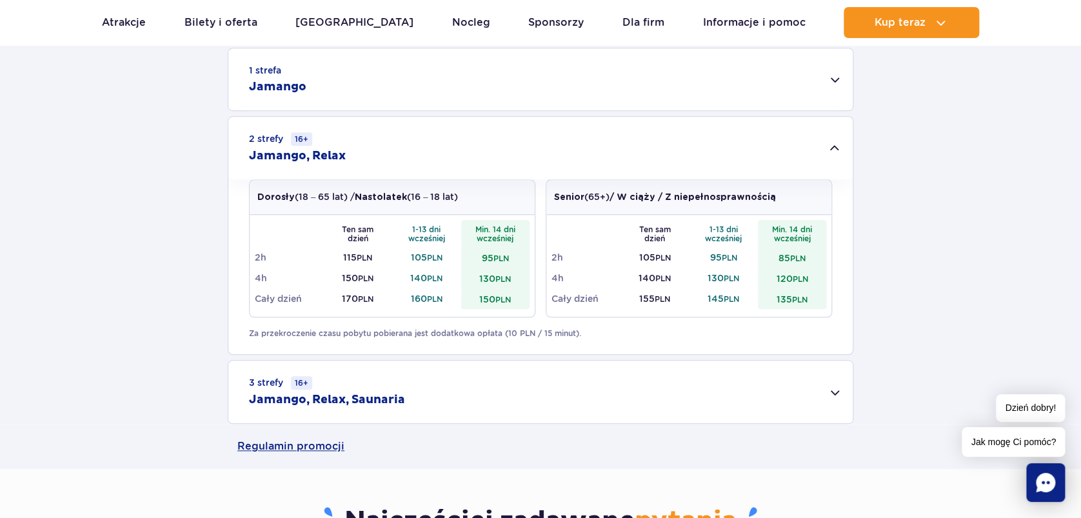
click at [540, 382] on div "3 strefy 16+ Jamango, Relax, Saunaria" at bounding box center [540, 391] width 624 height 63
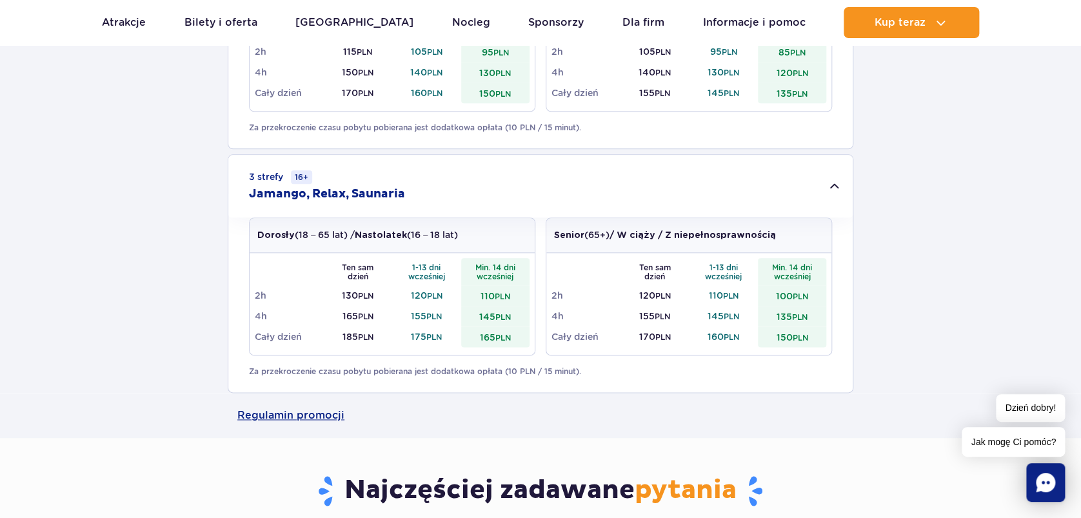
scroll to position [602, 0]
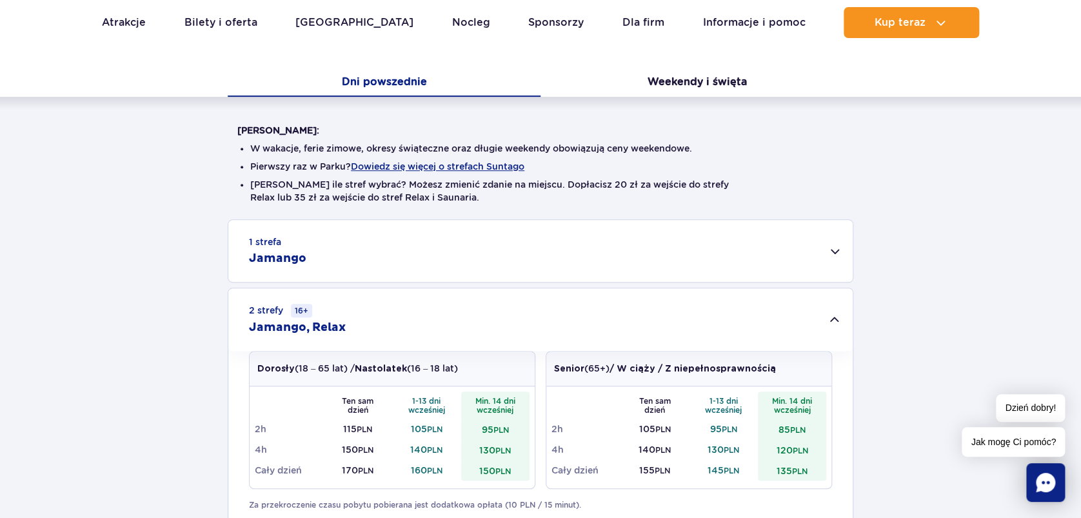
click at [533, 265] on div "1 strefa Jamango" at bounding box center [540, 251] width 624 height 62
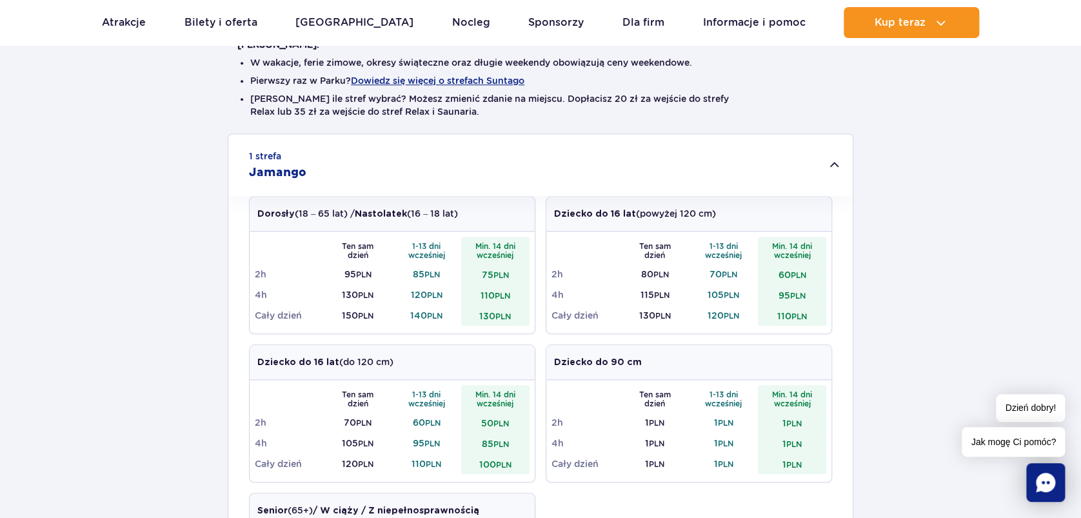
scroll to position [0, 0]
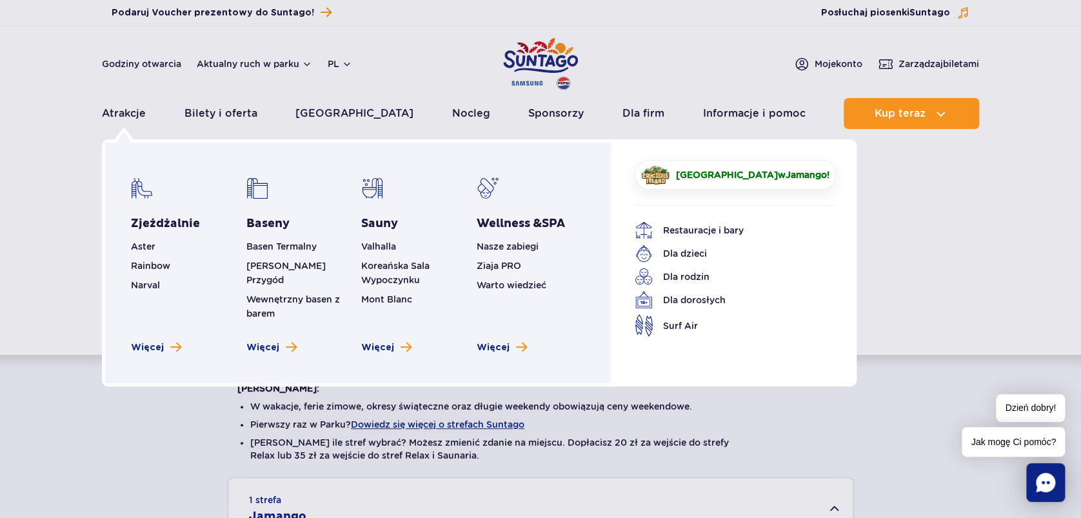
click at [155, 228] on link "Zjeżdżalnie" at bounding box center [165, 223] width 69 height 15
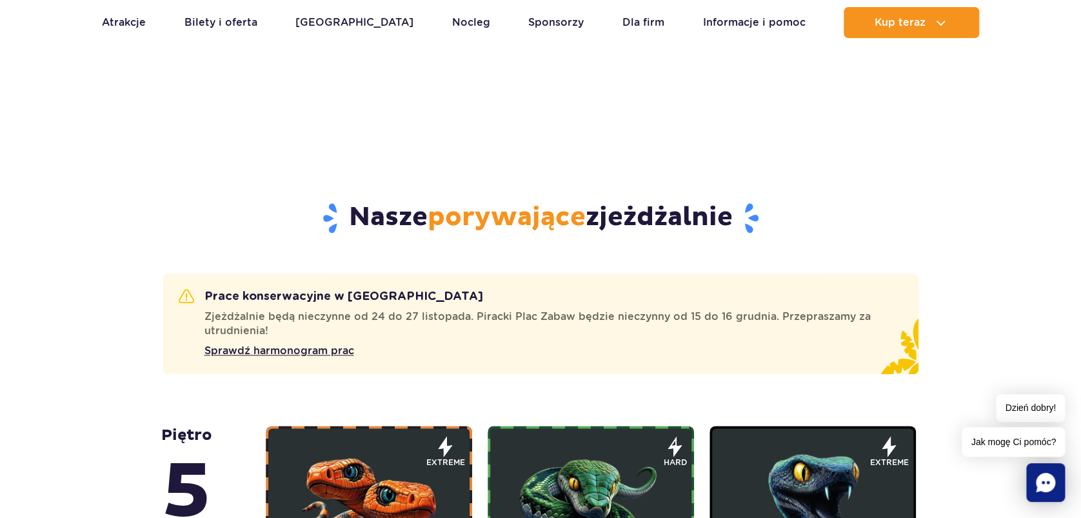
scroll to position [602, 0]
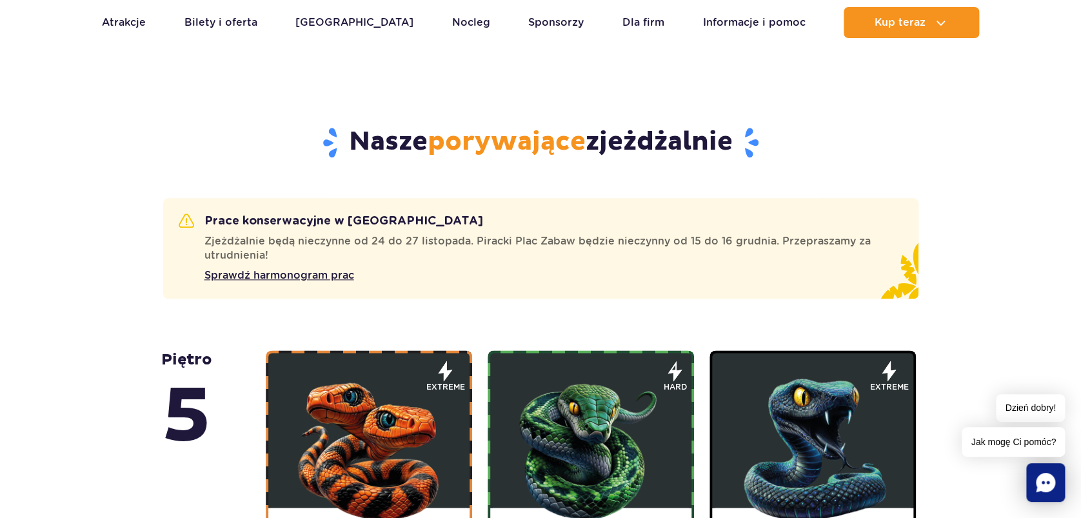
click at [315, 277] on span "Sprawdź harmonogram prac" at bounding box center [279, 275] width 150 height 15
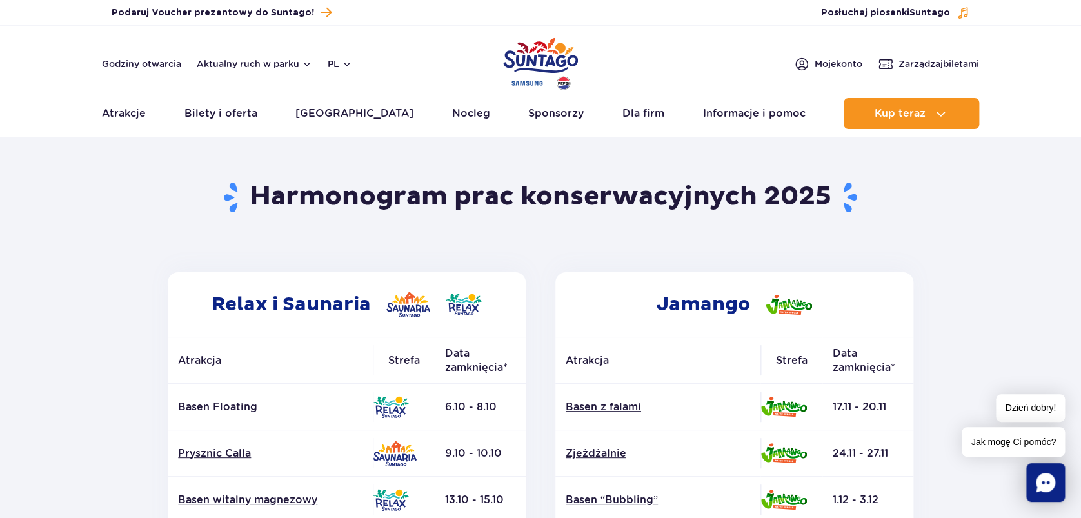
click at [528, 105] on link "Sponsorzy" at bounding box center [555, 113] width 55 height 31
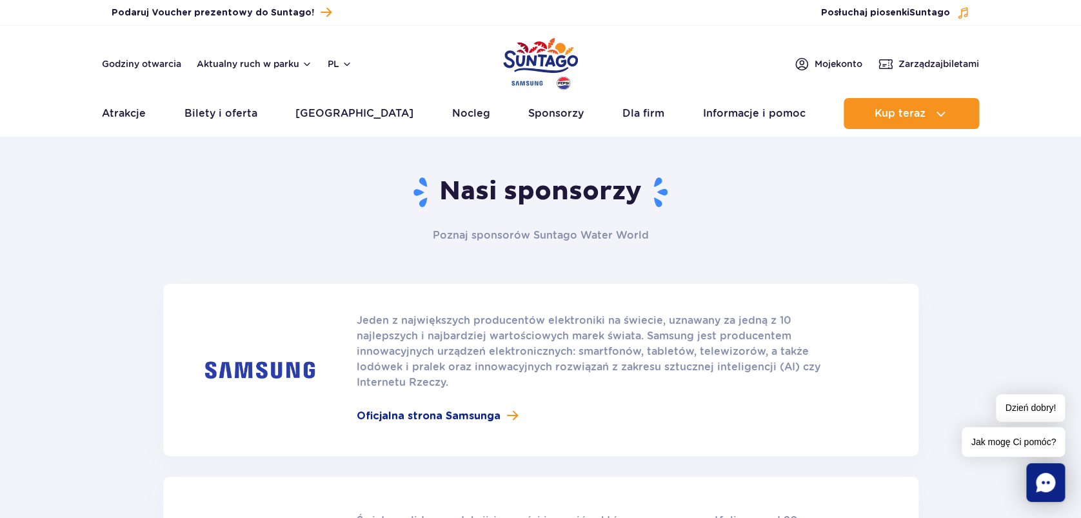
click at [936, 57] on span "Zarządzaj biletami" at bounding box center [938, 63] width 81 height 13
click at [277, 63] on button "Aktualny ruch w parku" at bounding box center [254, 64] width 115 height 10
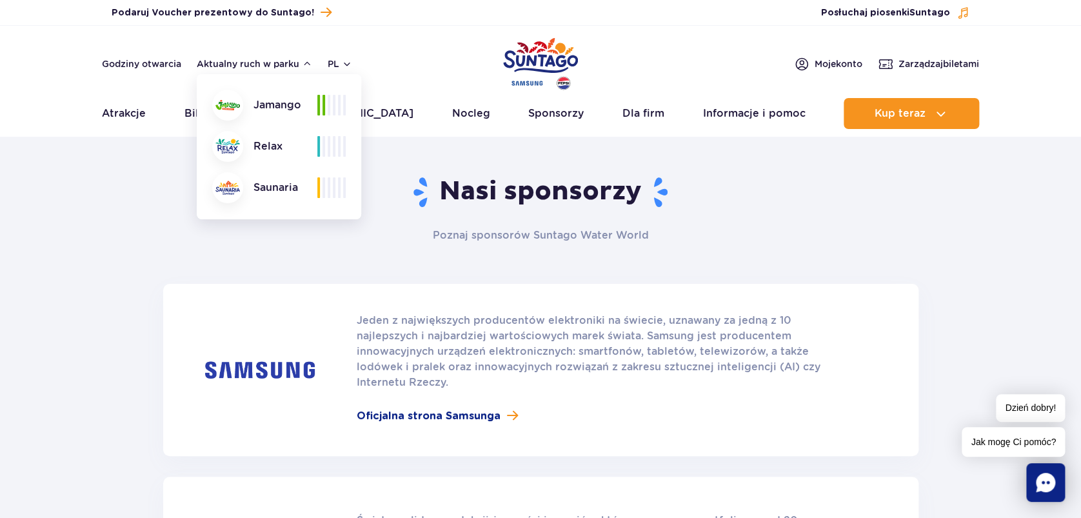
click at [277, 100] on div "Jamango" at bounding box center [264, 105] width 105 height 31
click at [264, 145] on div "Relax" at bounding box center [264, 146] width 105 height 31
click at [242, 149] on div at bounding box center [227, 146] width 31 height 31
click at [234, 151] on img at bounding box center [227, 146] width 25 height 15
click at [165, 63] on link "Godziny otwarcia" at bounding box center [141, 63] width 79 height 13
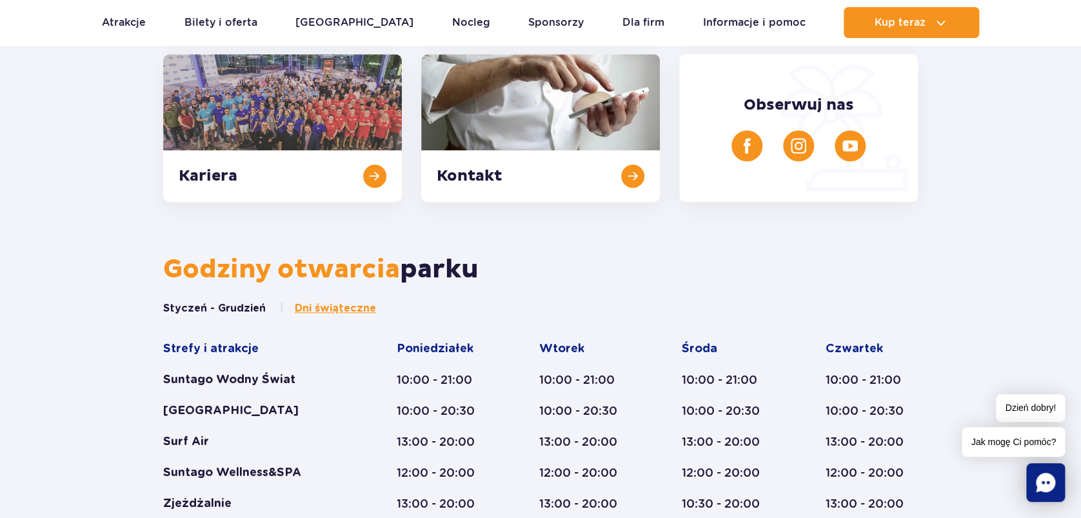
scroll to position [426, 0]
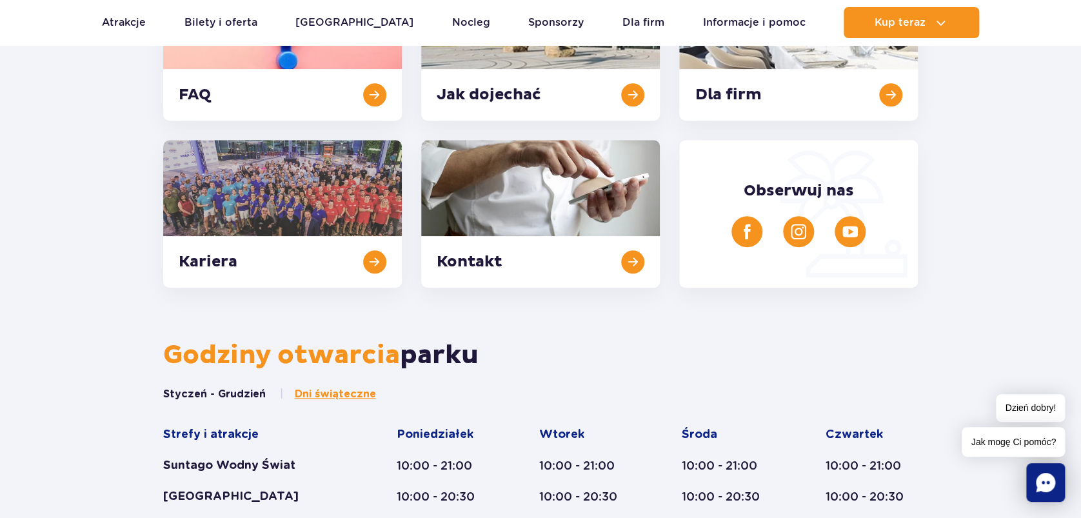
click at [371, 268] on link at bounding box center [282, 214] width 239 height 148
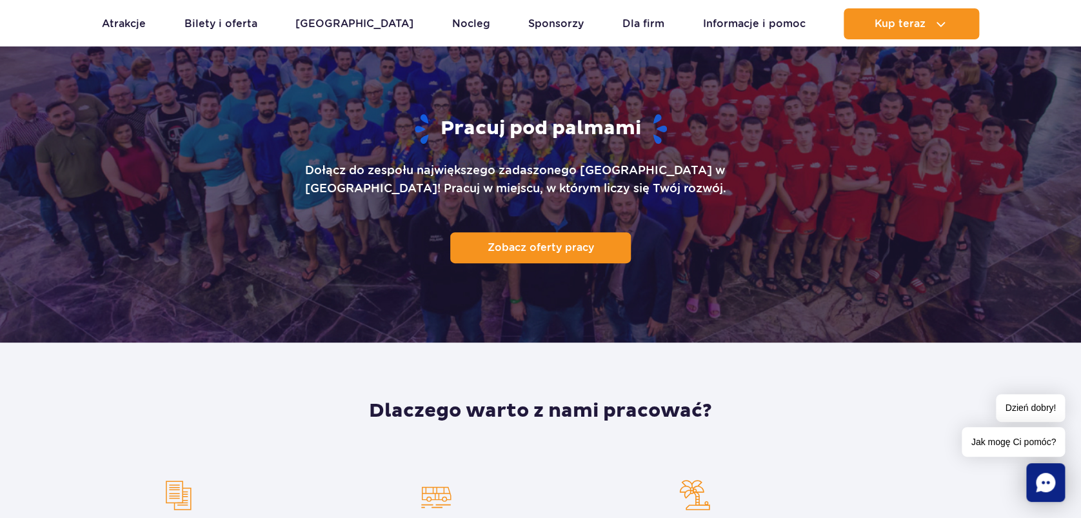
scroll to position [86, 0]
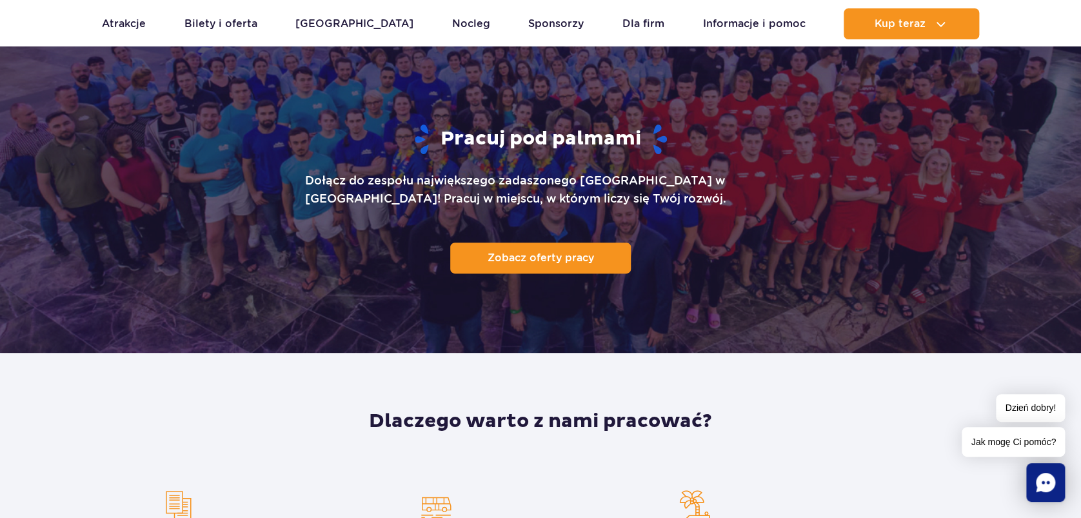
click at [531, 253] on p "Zobacz oferty pracy" at bounding box center [540, 257] width 106 height 12
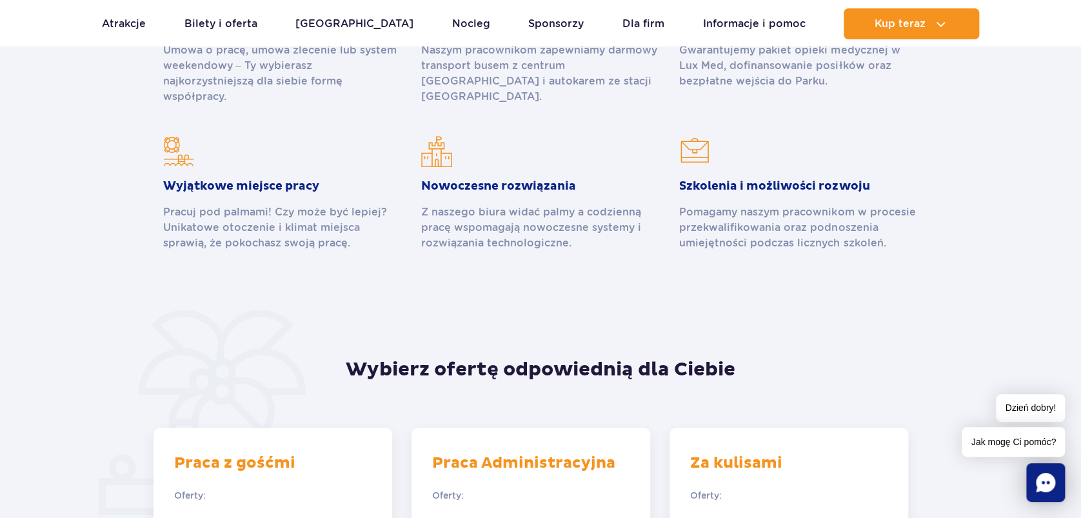
scroll to position [774, 0]
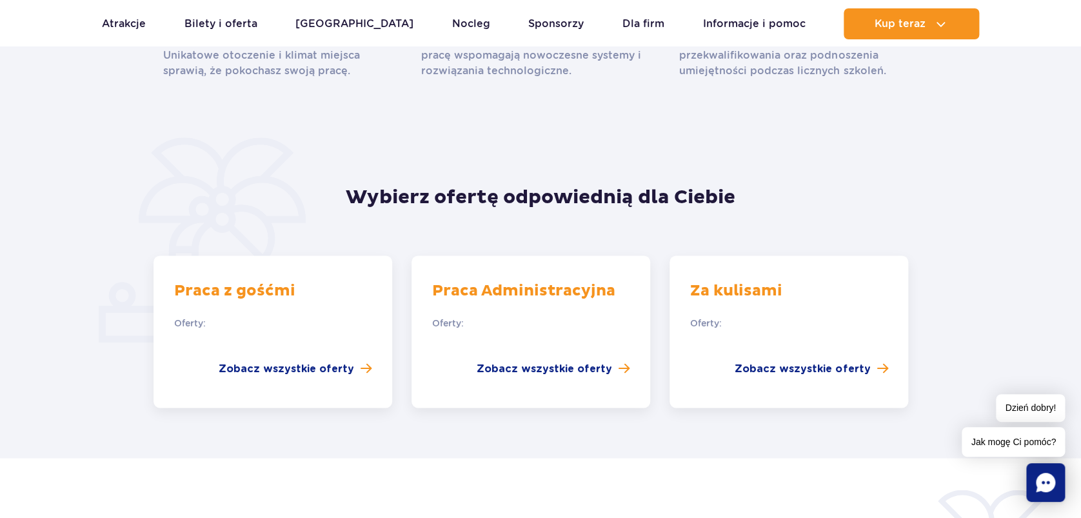
click at [537, 361] on span "Zobacz wszystkie oferty" at bounding box center [543, 368] width 135 height 15
click at [246, 361] on span "Zobacz wszystkie oferty" at bounding box center [286, 368] width 135 height 15
click at [788, 361] on span "Zobacz wszystkie oferty" at bounding box center [801, 368] width 135 height 15
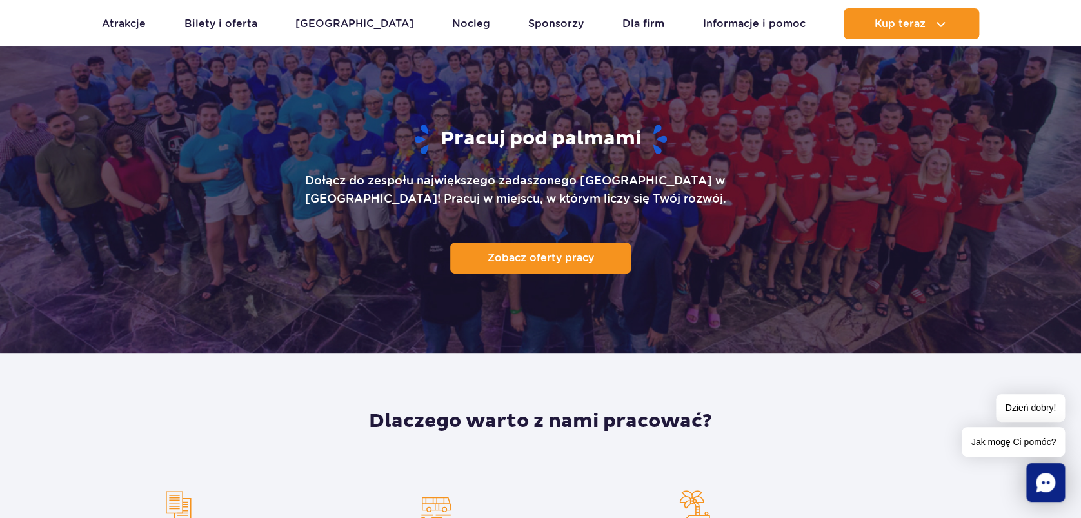
scroll to position [0, 0]
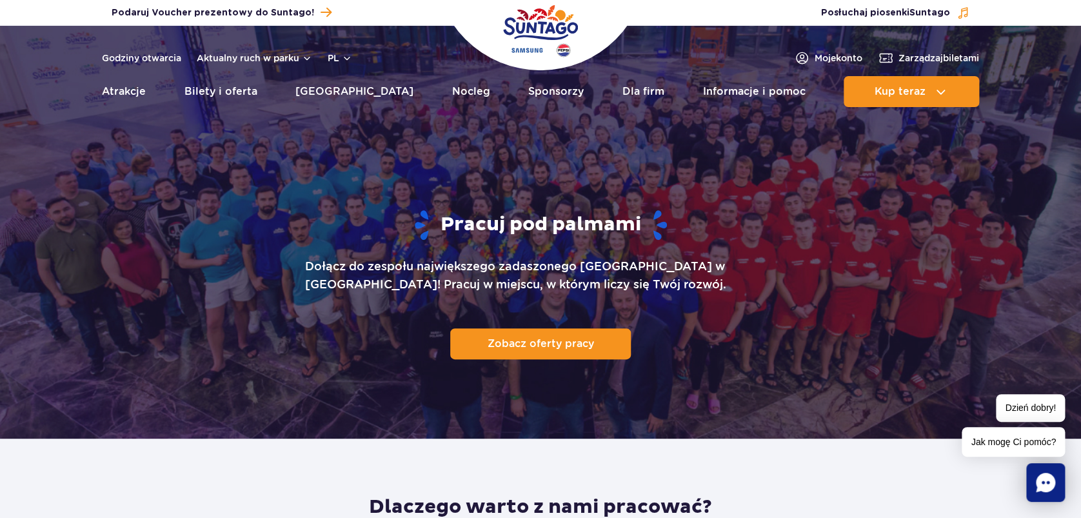
click at [145, 57] on link "Godziny otwarcia" at bounding box center [141, 58] width 79 height 13
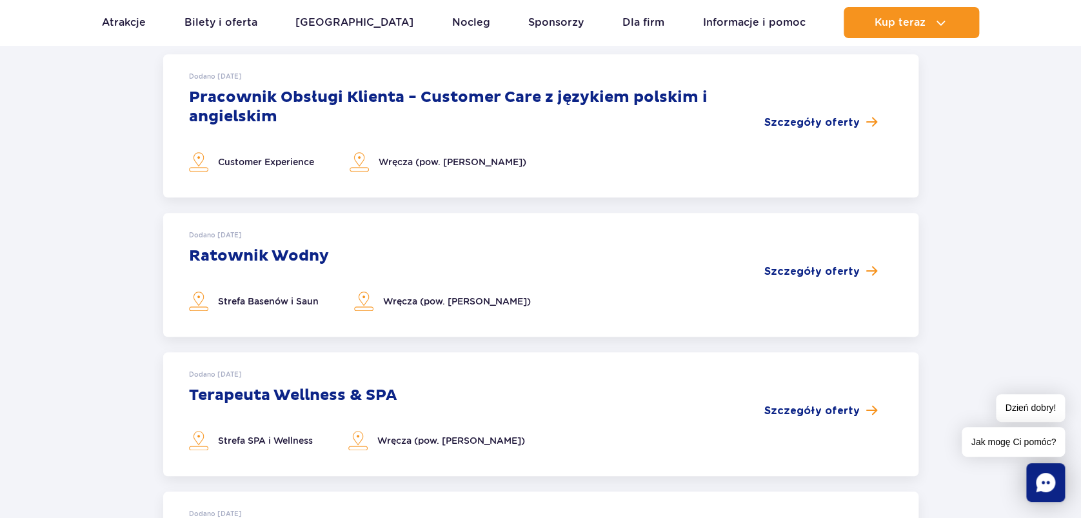
scroll to position [172, 0]
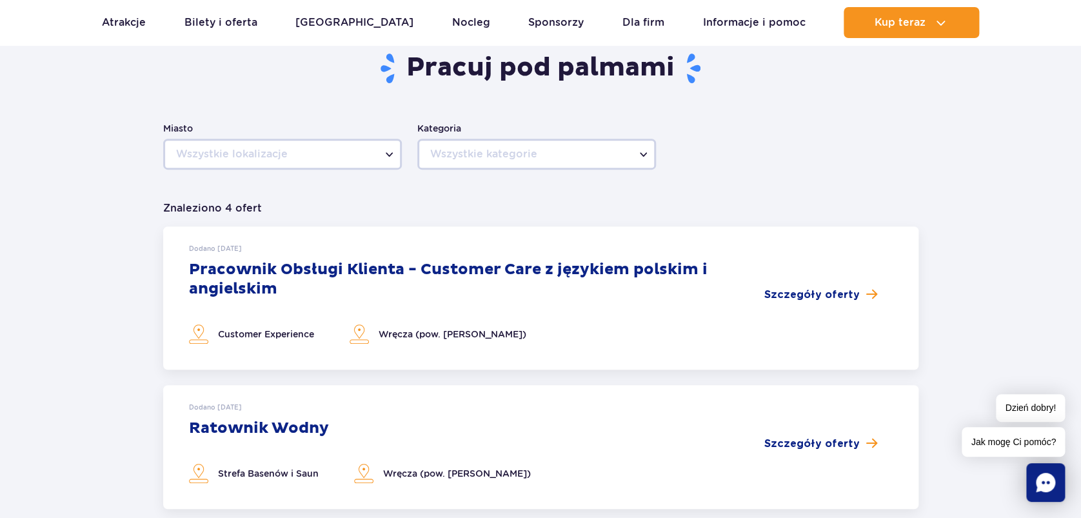
click at [829, 291] on span "Szczegóły oferty" at bounding box center [811, 294] width 95 height 15
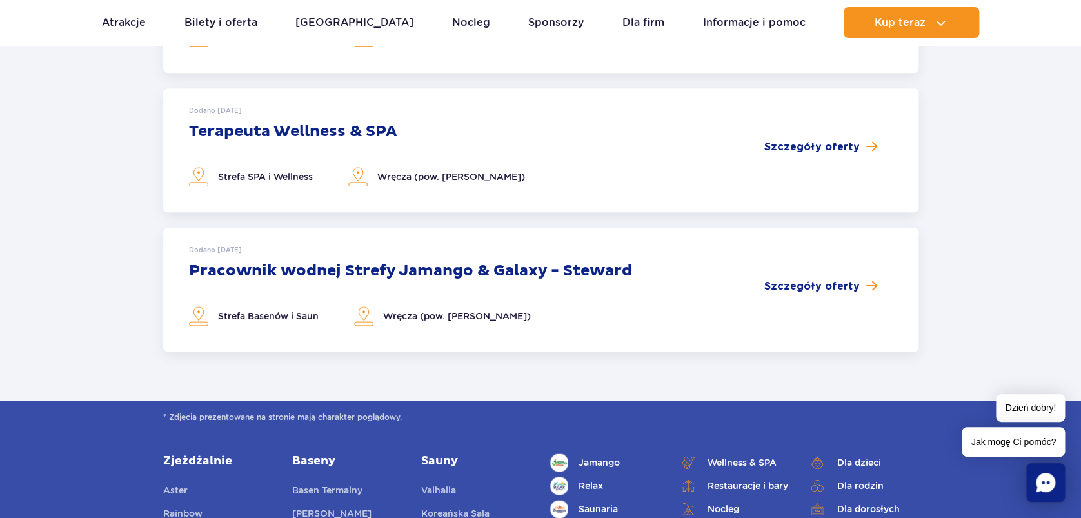
scroll to position [687, 0]
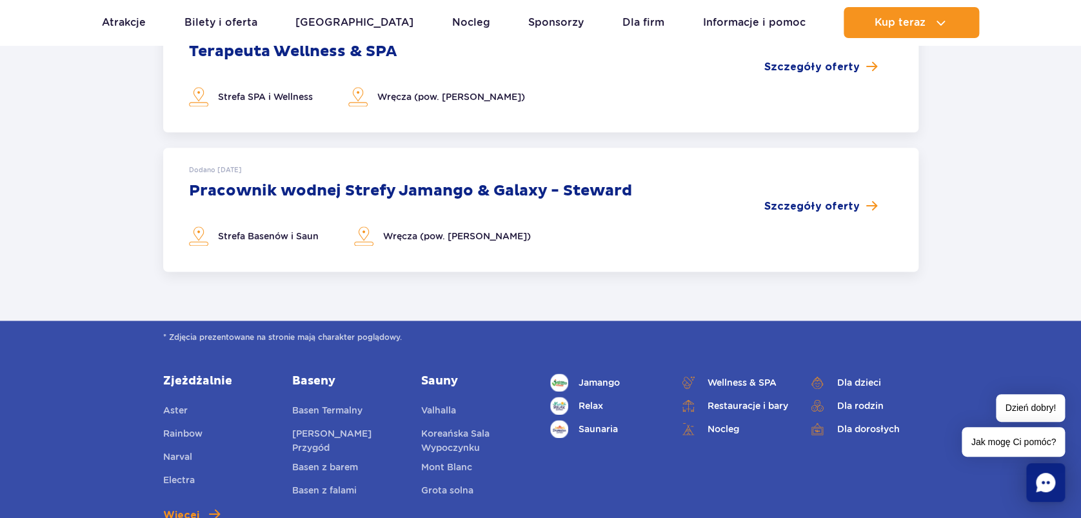
click at [811, 209] on span "Szczegóły oferty" at bounding box center [811, 206] width 95 height 15
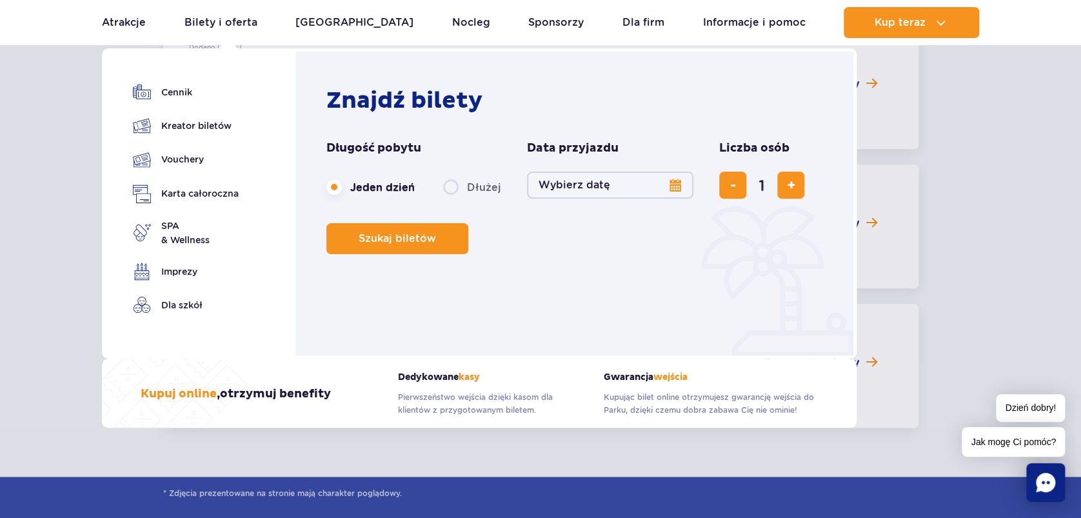
scroll to position [516, 0]
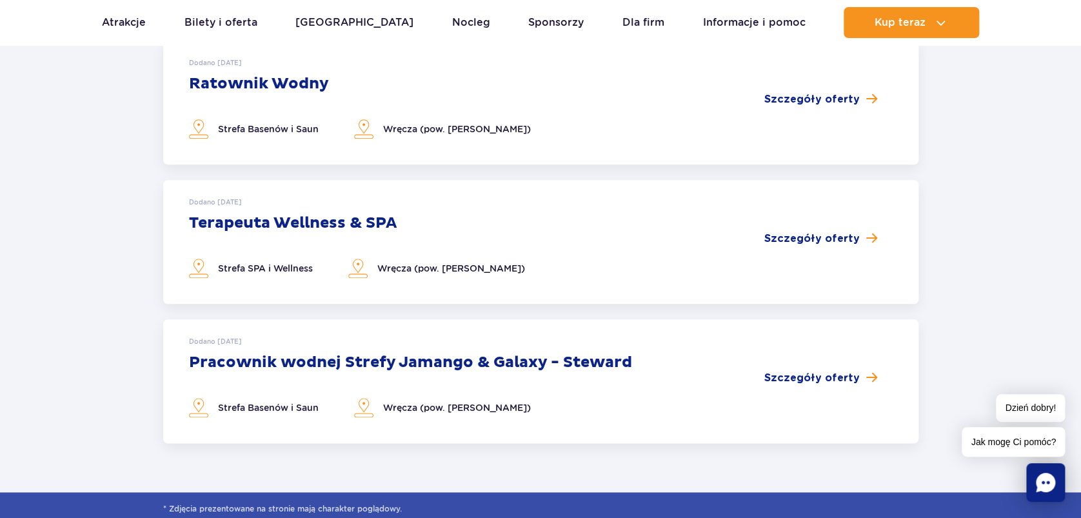
click at [801, 231] on span "Szczegóły oferty" at bounding box center [811, 238] width 95 height 15
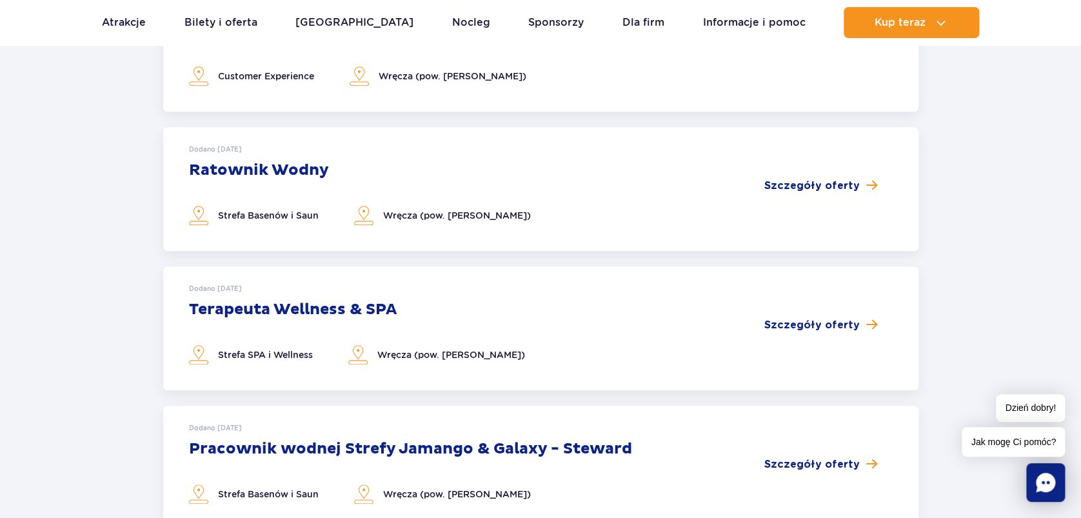
click at [781, 184] on span "Szczegóły oferty" at bounding box center [811, 185] width 95 height 15
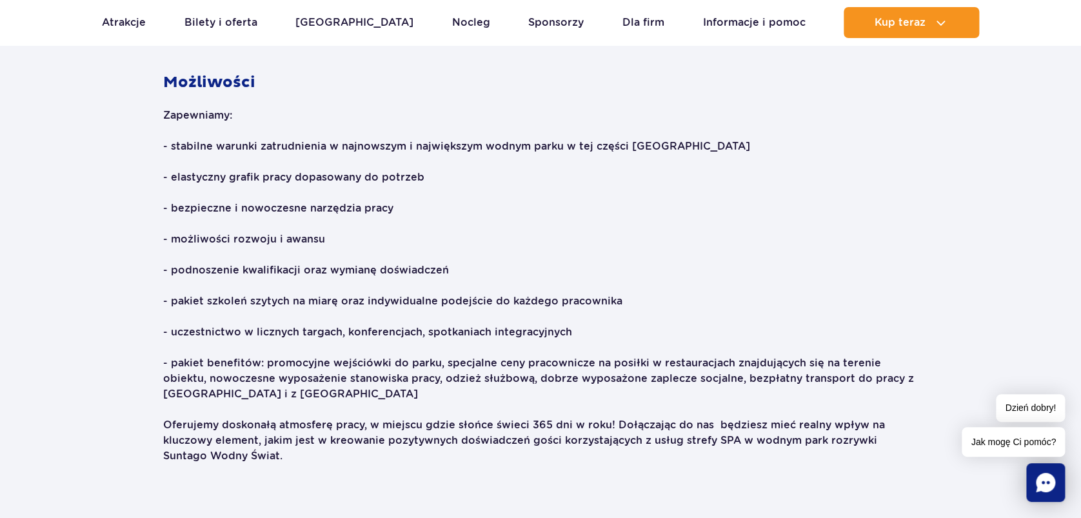
scroll to position [1719, 0]
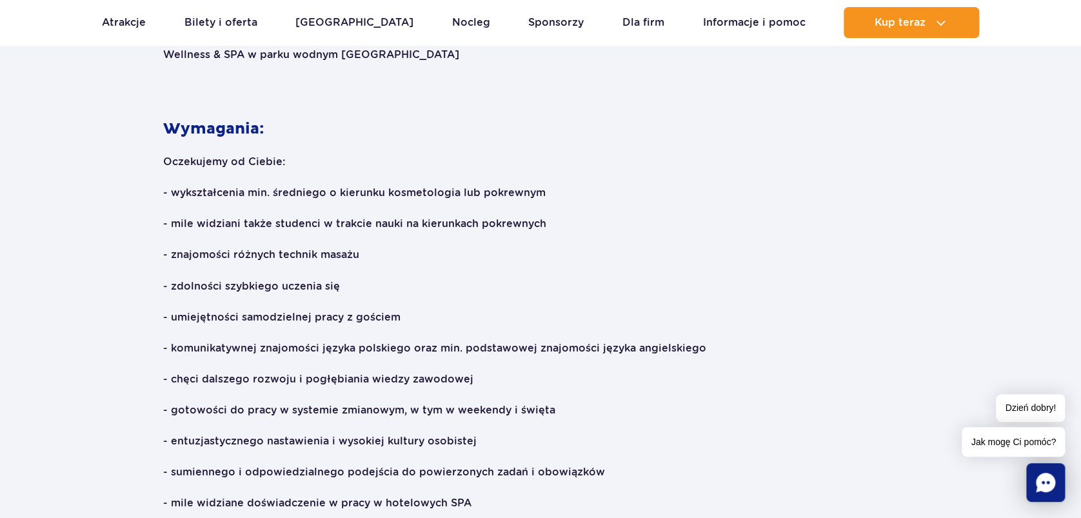
scroll to position [1117, 0]
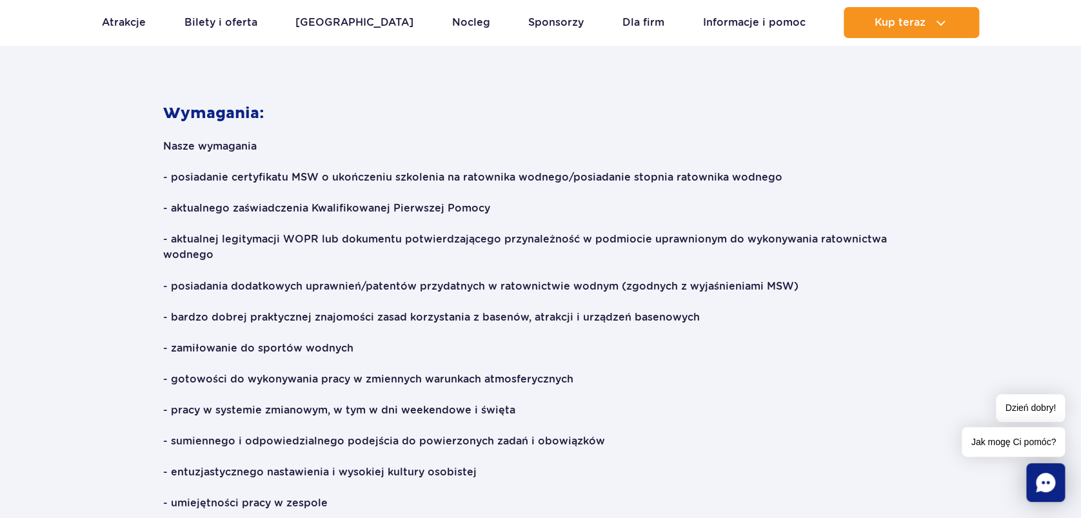
scroll to position [1032, 0]
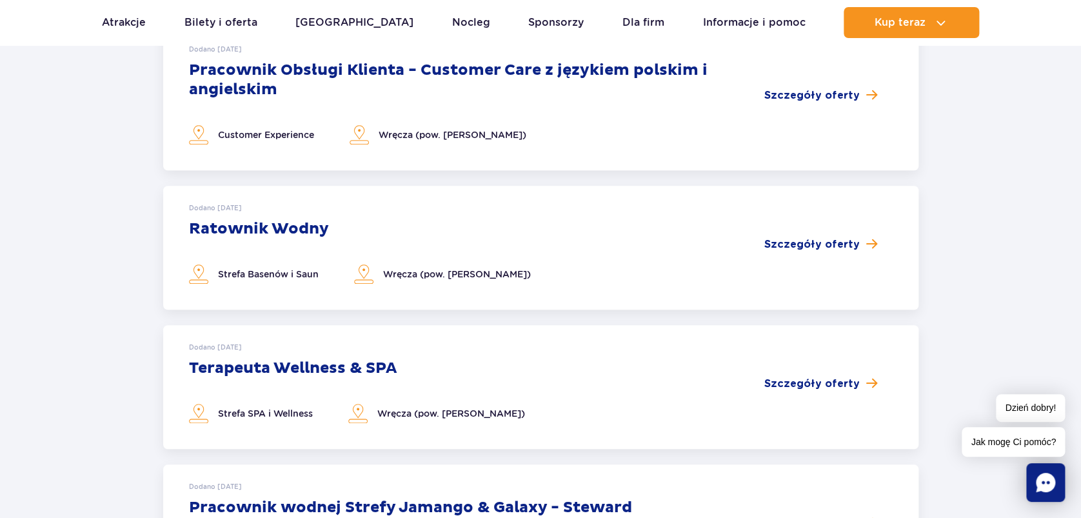
scroll to position [602, 0]
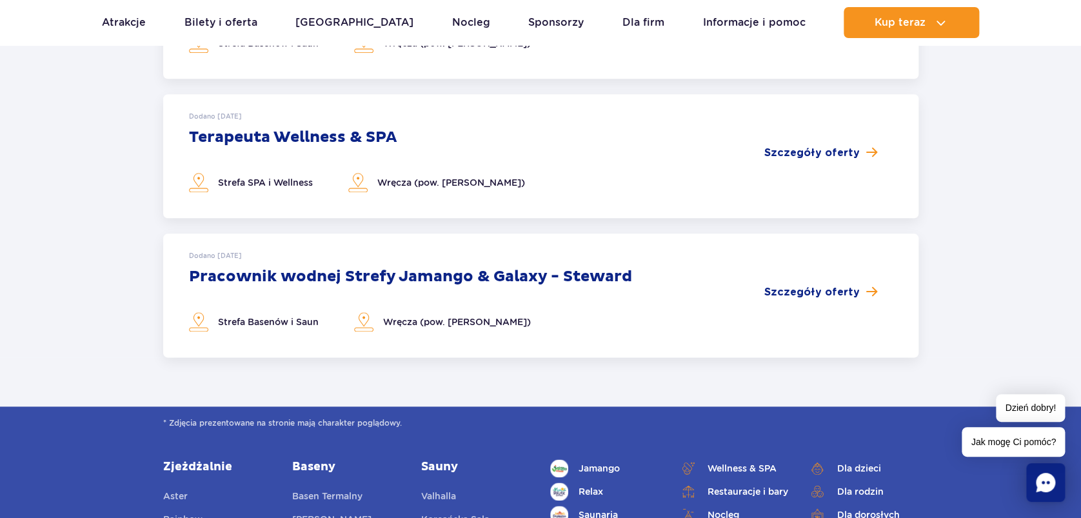
scroll to position [516, 0]
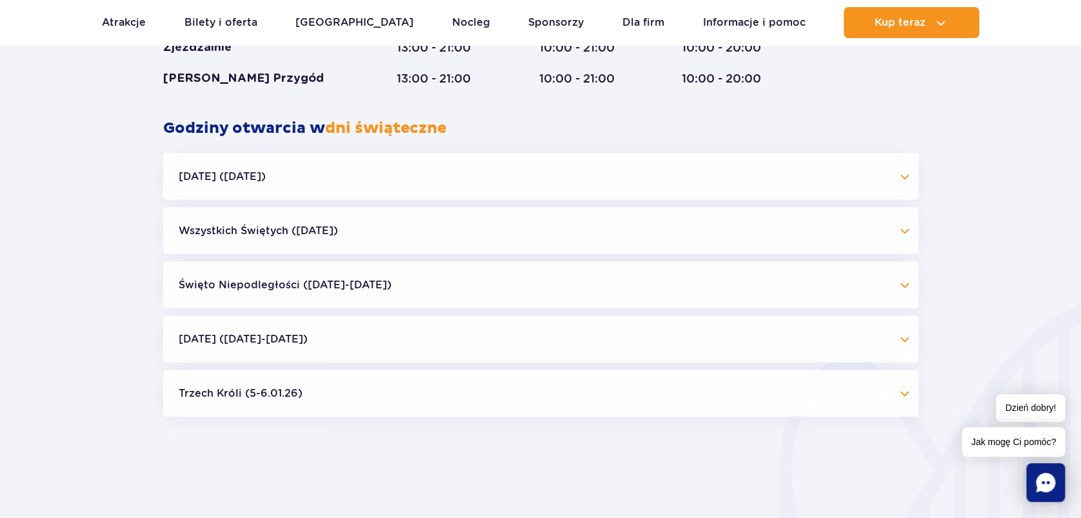
scroll to position [1199, 0]
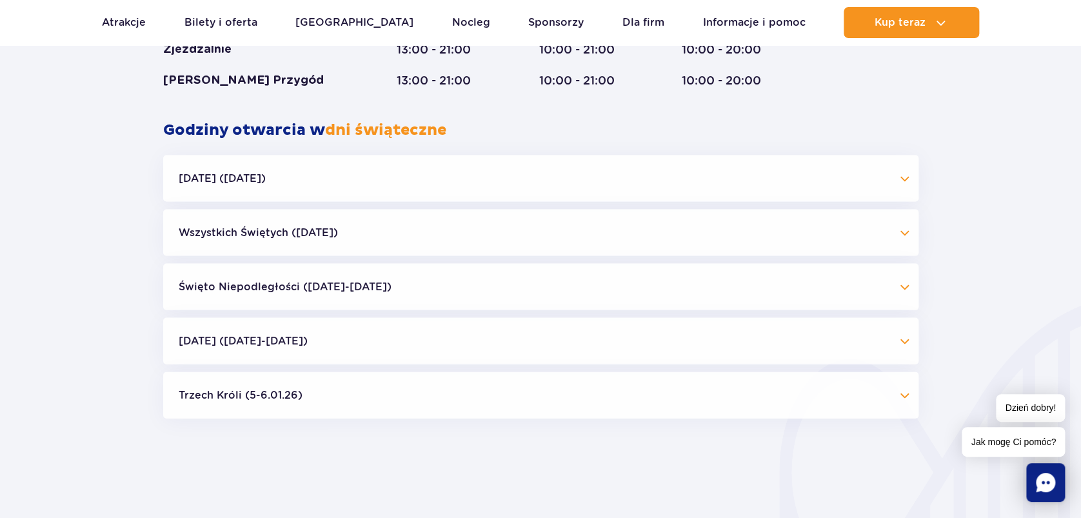
click at [895, 235] on button "Wszystkich Świętych (01.11.25)" at bounding box center [540, 232] width 755 height 46
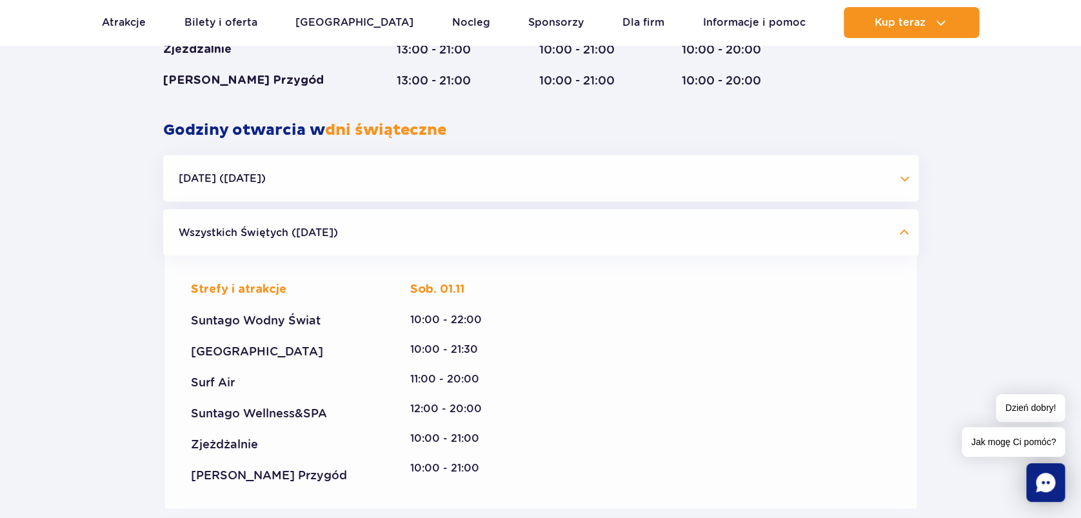
click at [901, 173] on button "Halloween (31.10.25)" at bounding box center [540, 178] width 755 height 46
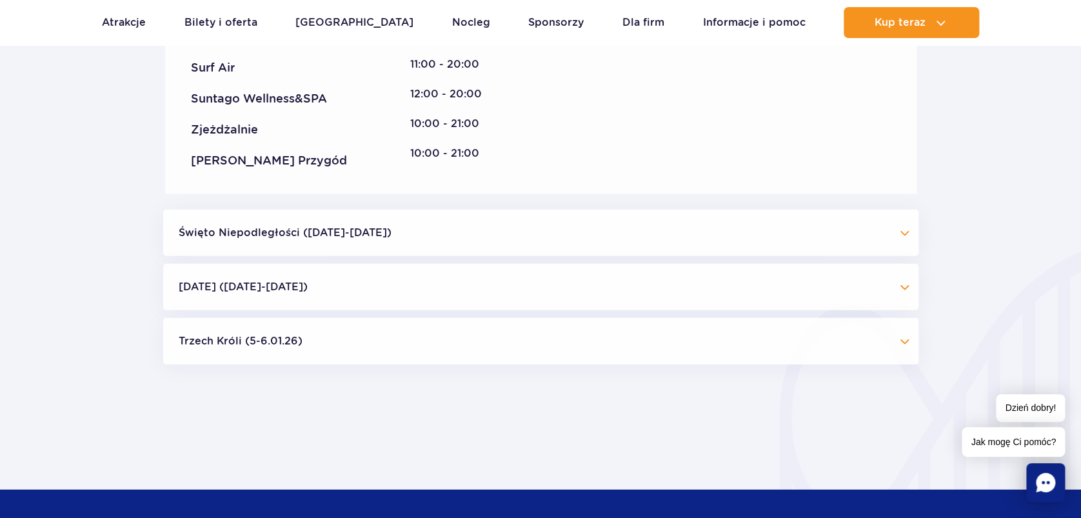
scroll to position [1801, 0]
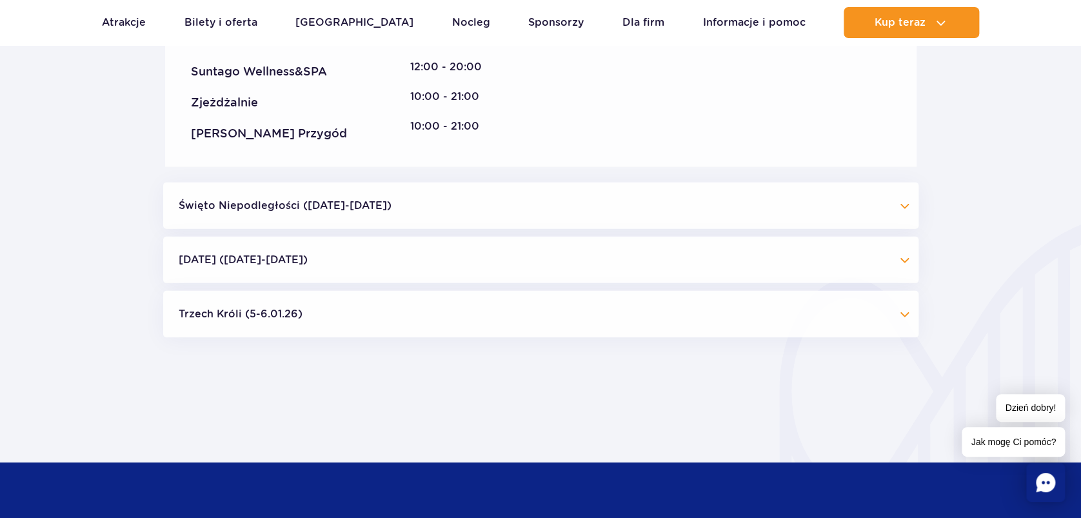
click at [896, 222] on button "Święto Niepodległości (09.11-11.11.25)" at bounding box center [540, 205] width 755 height 46
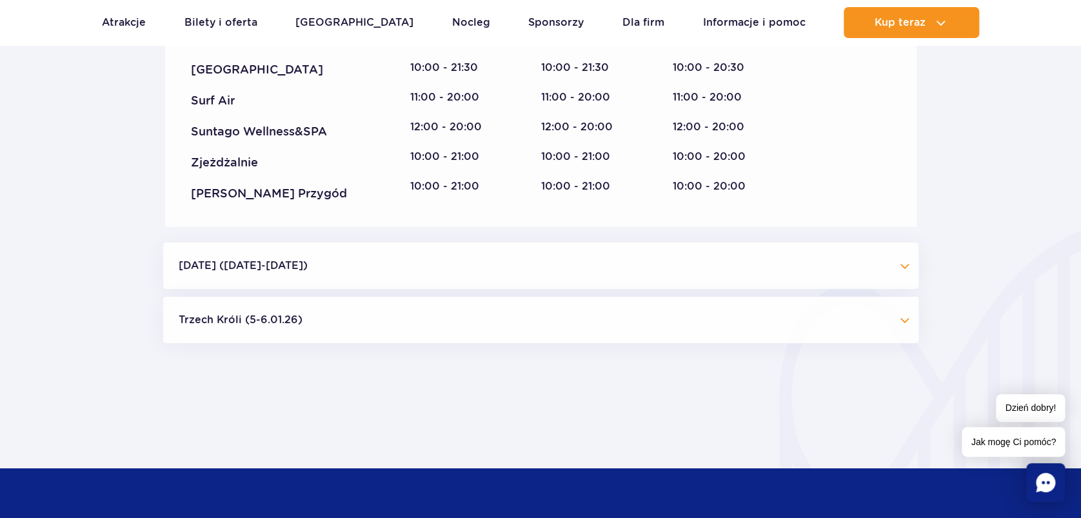
scroll to position [2059, 0]
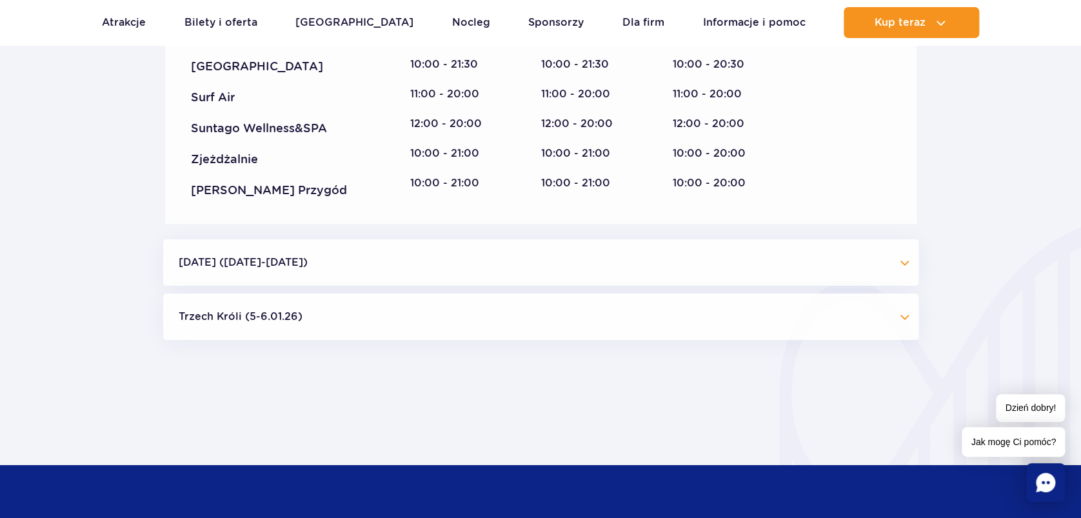
click at [835, 240] on button "Boże Narodzenie (23.12-01.01.26)" at bounding box center [540, 262] width 755 height 46
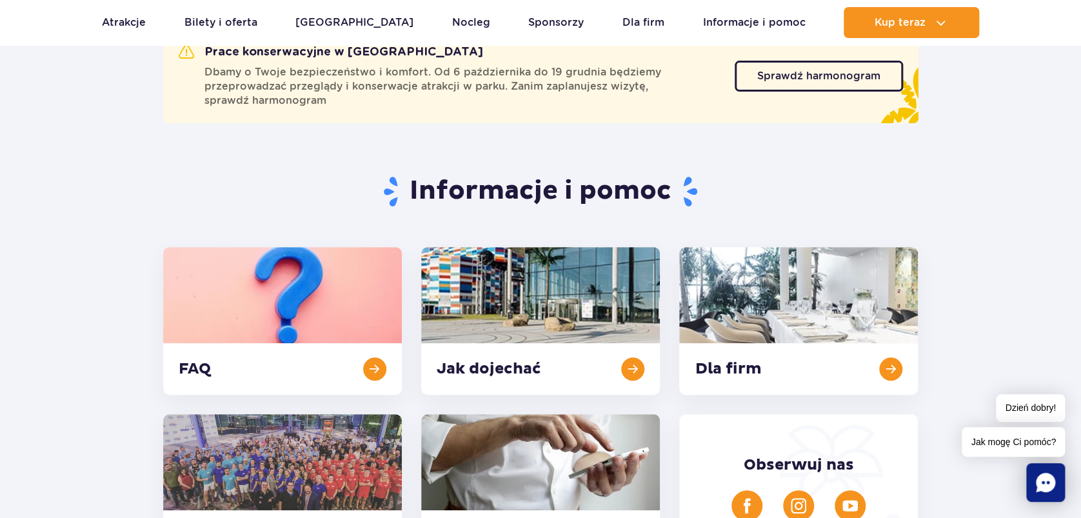
scroll to position [0, 0]
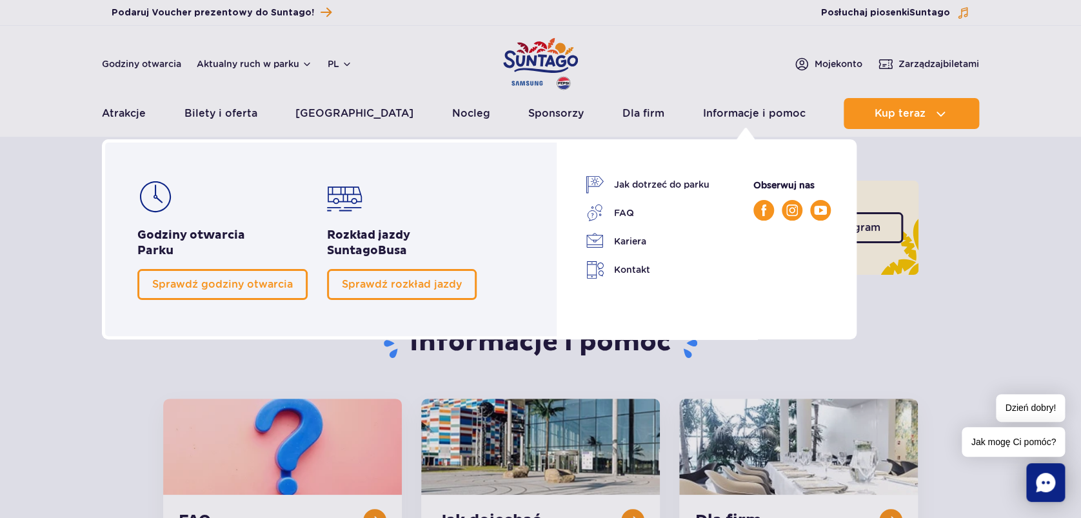
click at [362, 288] on span "Sprawdź rozkład jazdy" at bounding box center [402, 284] width 120 height 12
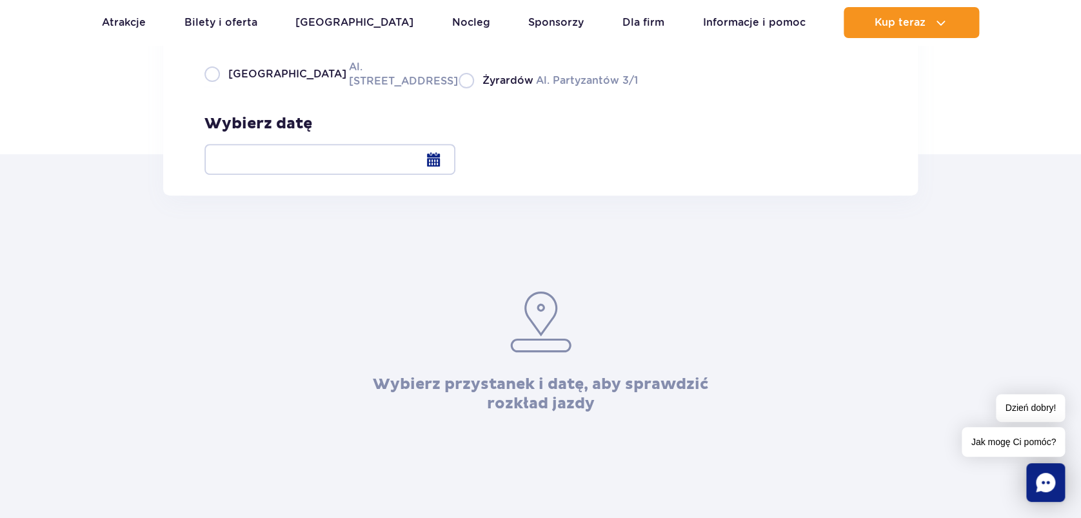
scroll to position [172, 0]
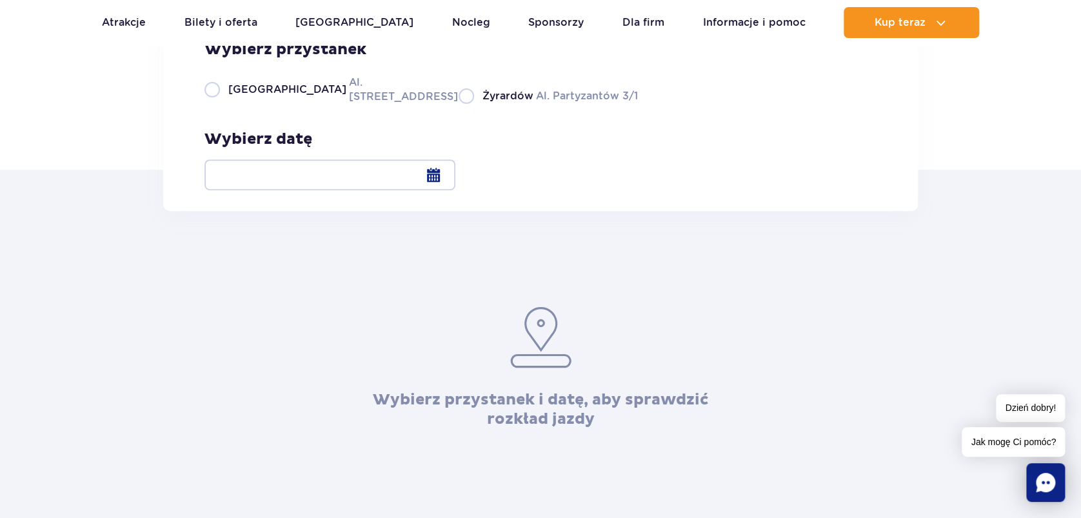
click at [214, 104] on label "Warszawa Al. Jerozolimskie 56" at bounding box center [323, 89] width 239 height 29
click at [214, 104] on input "Warszawa Al. Jerozolimskie 56" at bounding box center [211, 102] width 14 height 3
radio input "true"
click at [455, 180] on div at bounding box center [329, 174] width 251 height 31
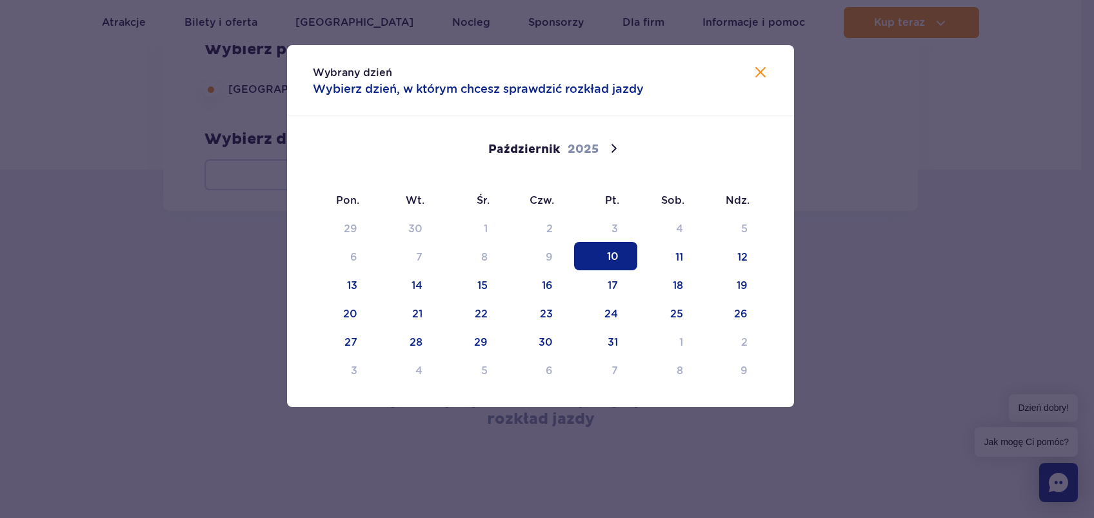
click at [629, 253] on span "10" at bounding box center [605, 256] width 63 height 28
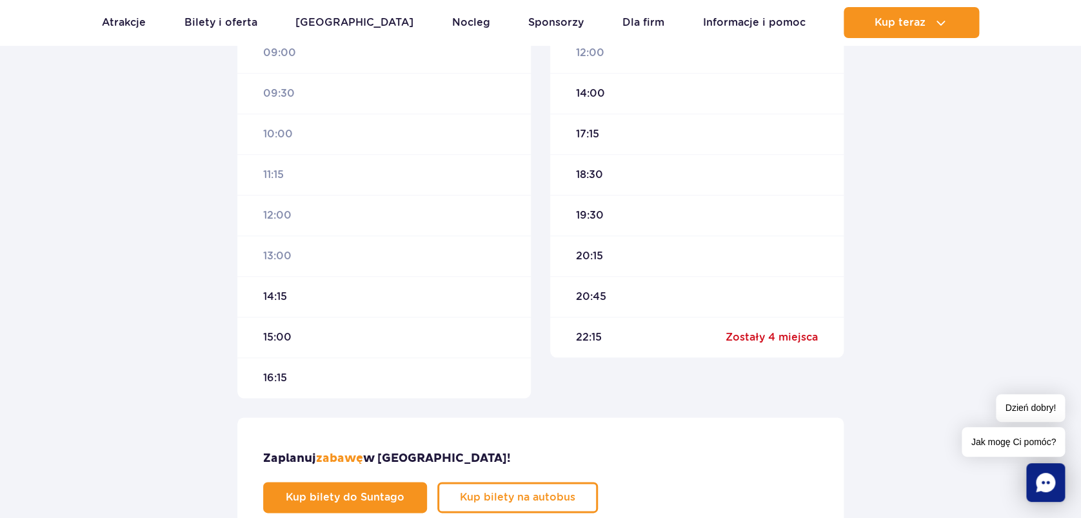
scroll to position [602, 0]
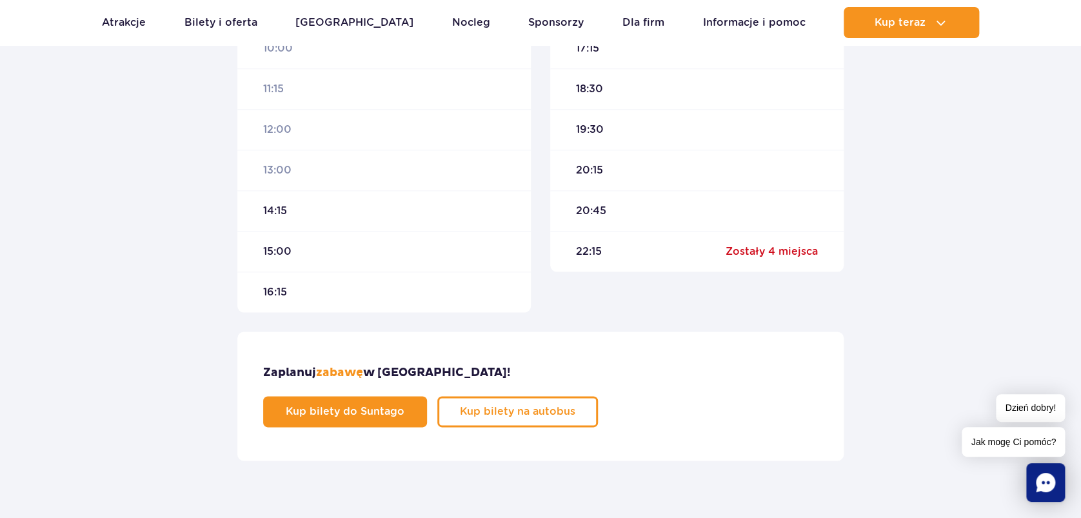
click at [629, 253] on div "22:15 Zostały 4 miejsca" at bounding box center [696, 251] width 293 height 41
click at [584, 254] on span "22:15" at bounding box center [589, 251] width 26 height 14
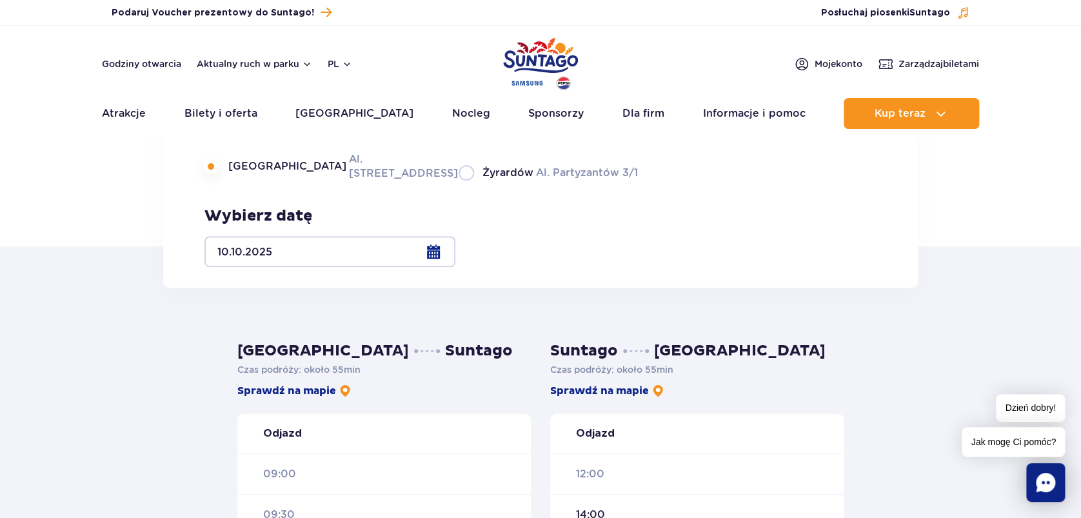
scroll to position [0, 0]
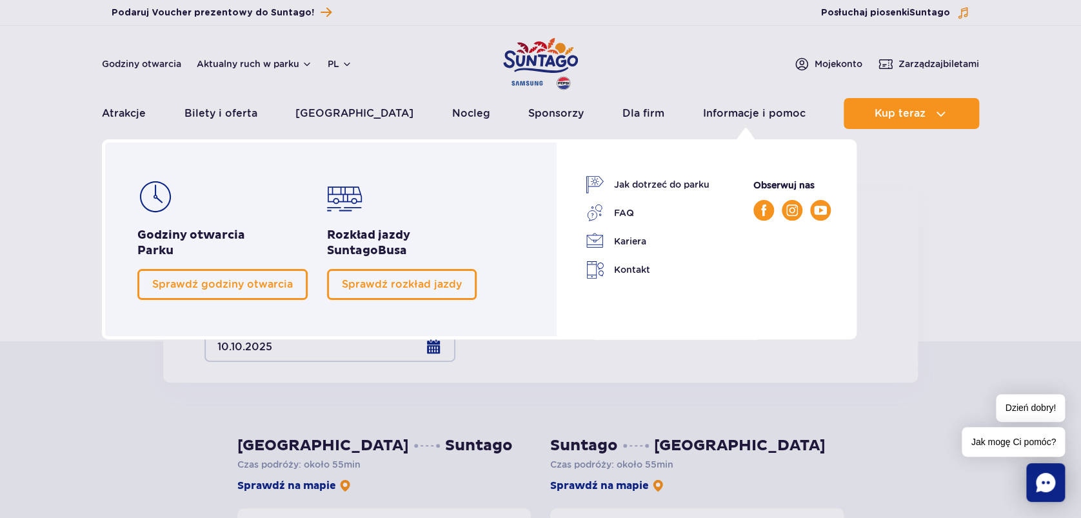
click at [0, 0] on img at bounding box center [0, 0] width 0 height 0
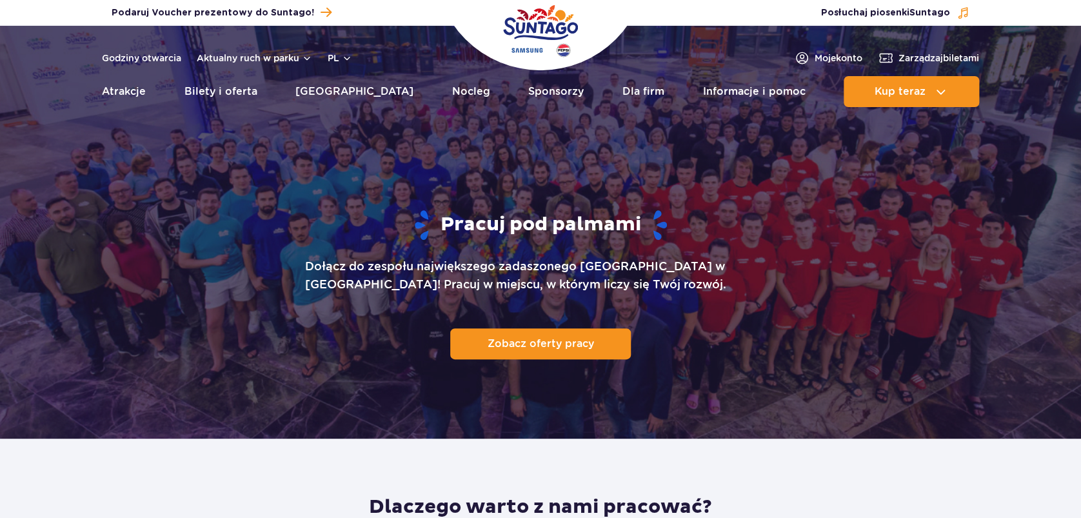
click at [708, 124] on div at bounding box center [540, 232] width 1081 height 413
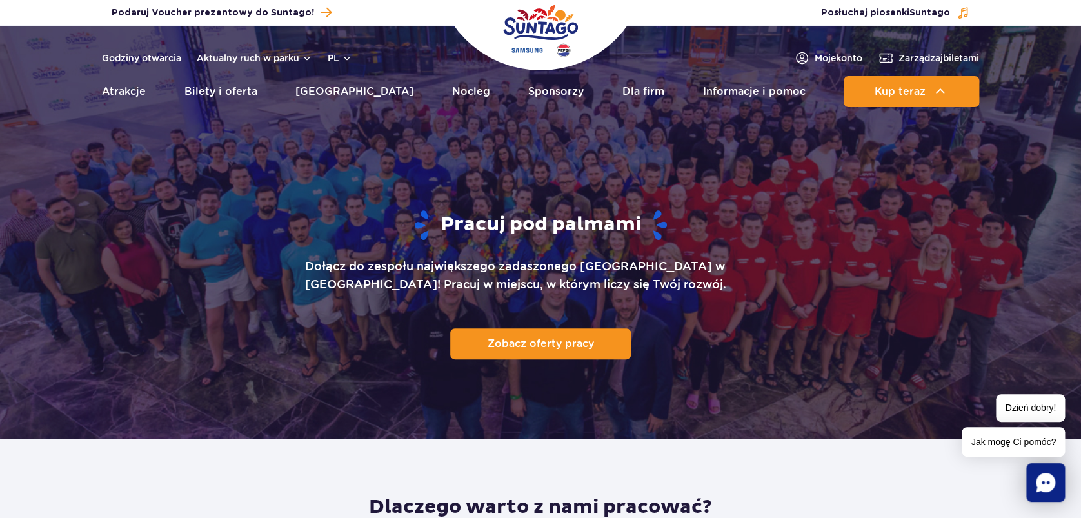
click at [937, 306] on div "Pracuj pod palmami Dołącz do zespołu największego zadaszonego [GEOGRAPHIC_DATA]…" at bounding box center [540, 283] width 829 height 309
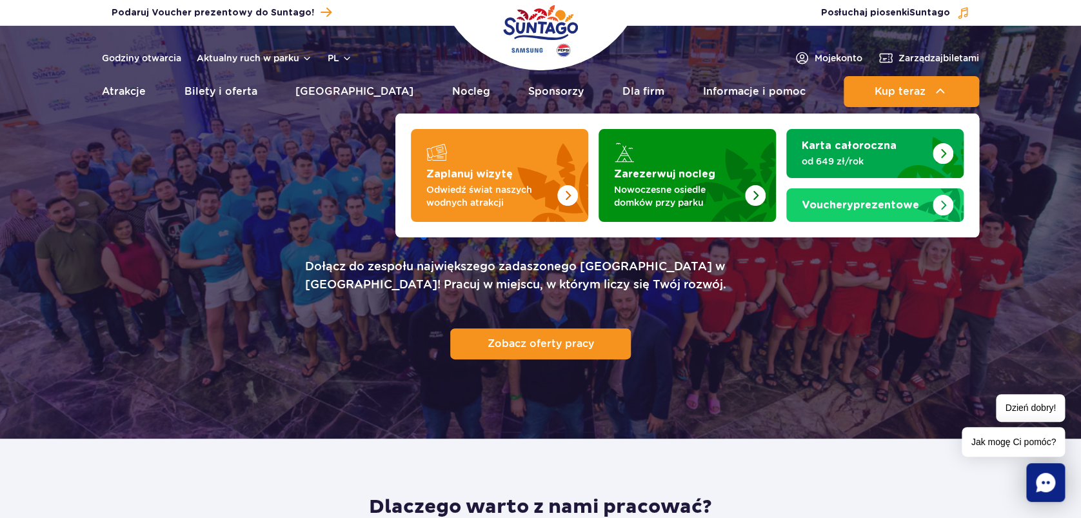
click at [748, 179] on img "Zarezerwuj nocleg" at bounding box center [718, 171] width 113 height 101
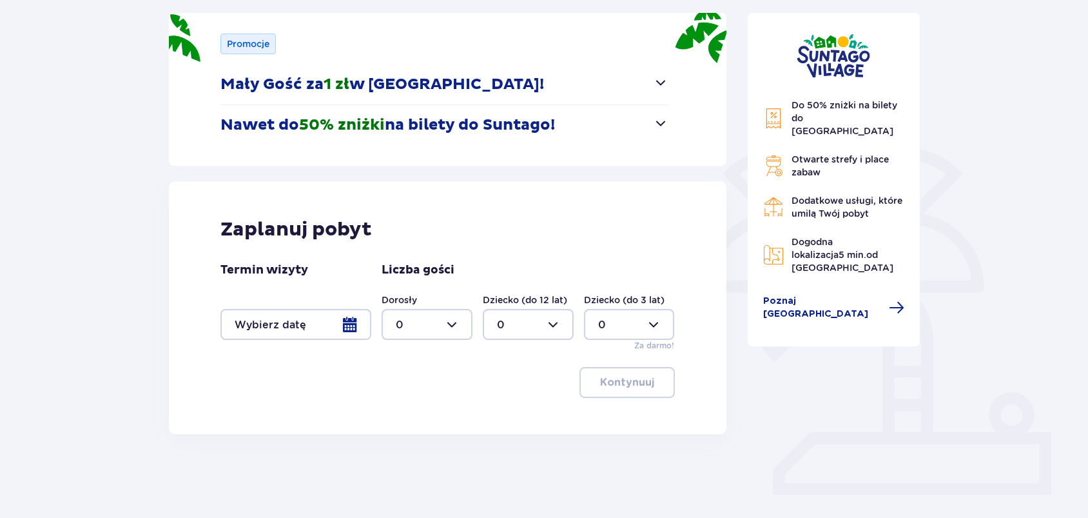
click at [342, 335] on div at bounding box center [296, 324] width 151 height 31
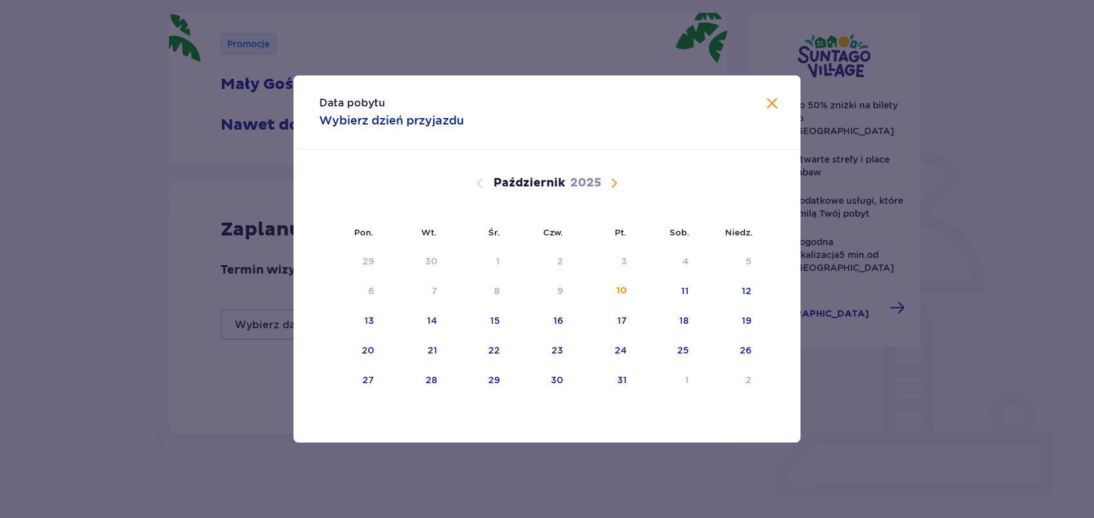
click at [612, 184] on span "Następny miesiąc" at bounding box center [613, 182] width 15 height 15
click at [682, 302] on div "8" at bounding box center [665, 291] width 63 height 28
click at [741, 291] on div "9" at bounding box center [728, 291] width 64 height 28
type input "[DATE] - [DATE]"
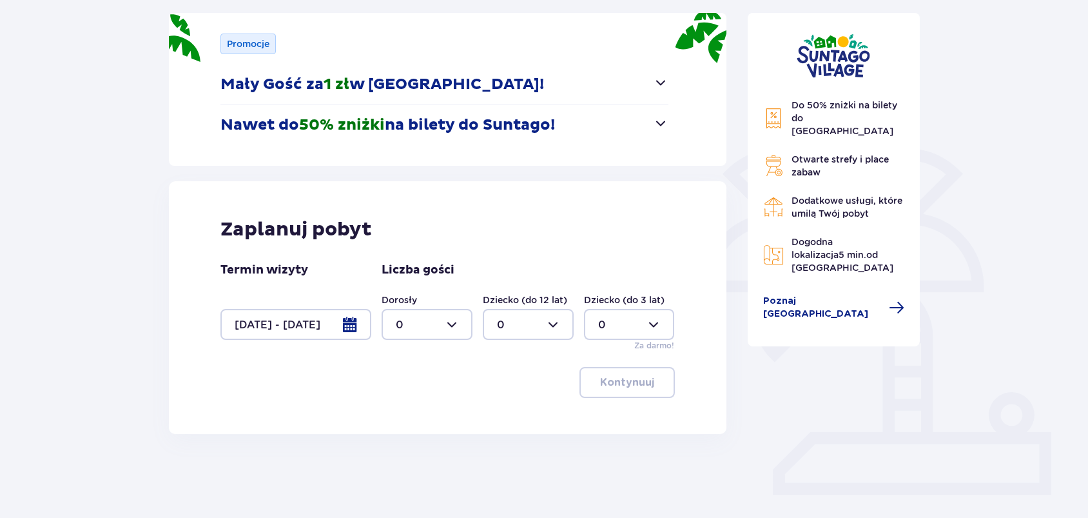
click at [464, 331] on div at bounding box center [427, 324] width 91 height 31
click at [411, 413] on div "5" at bounding box center [427, 413] width 63 height 14
type input "5"
click at [608, 380] on p "Kontynuuj" at bounding box center [627, 382] width 54 height 14
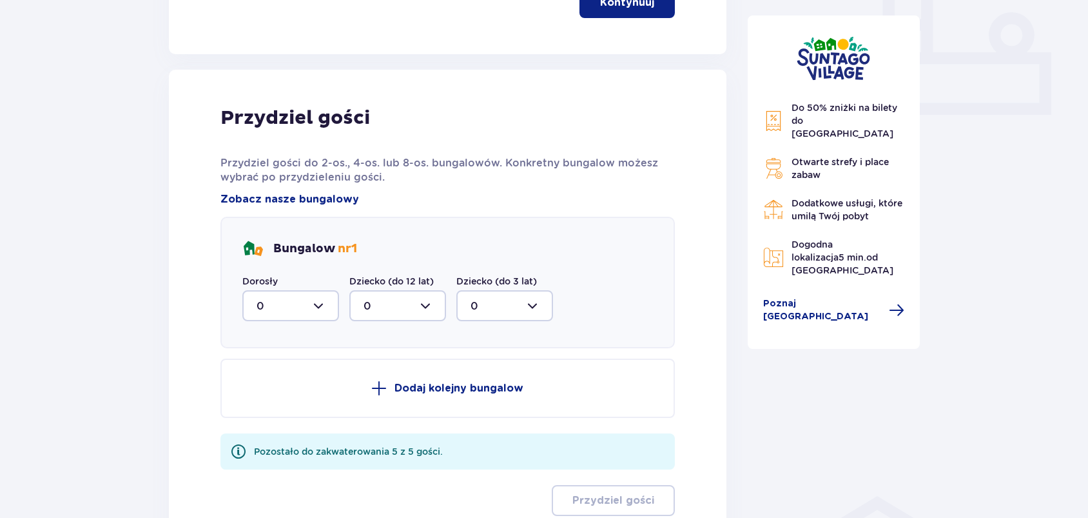
scroll to position [605, 0]
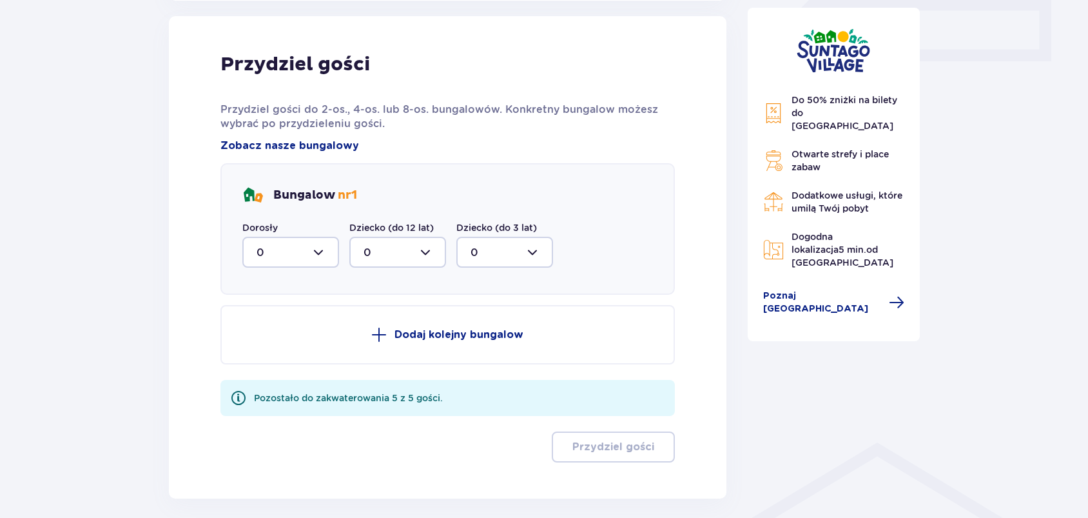
click at [306, 241] on div at bounding box center [290, 252] width 97 height 31
click at [261, 379] on p "5" at bounding box center [260, 379] width 6 height 14
type input "5"
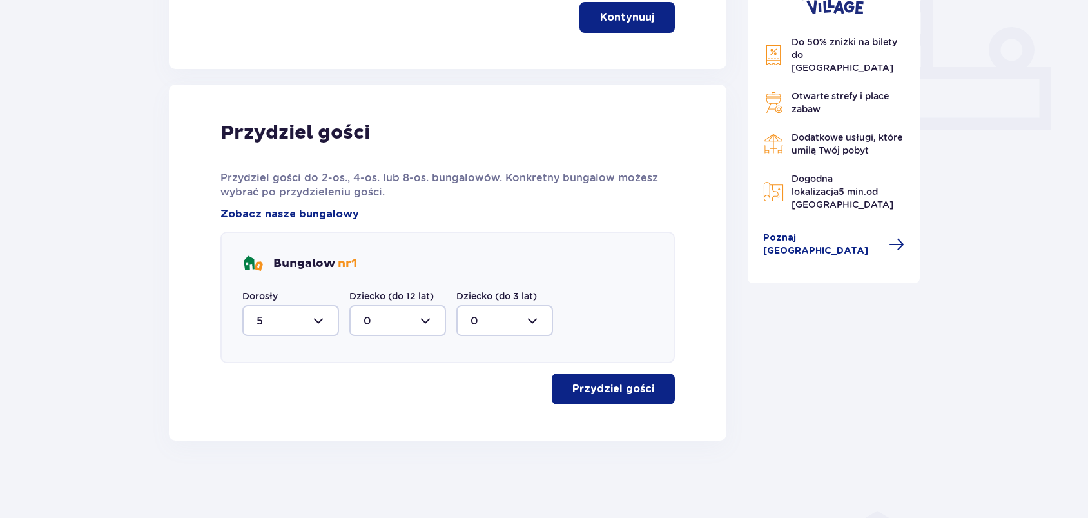
scroll to position [536, 0]
click at [614, 393] on p "Przydziel gości" at bounding box center [614, 389] width 82 height 14
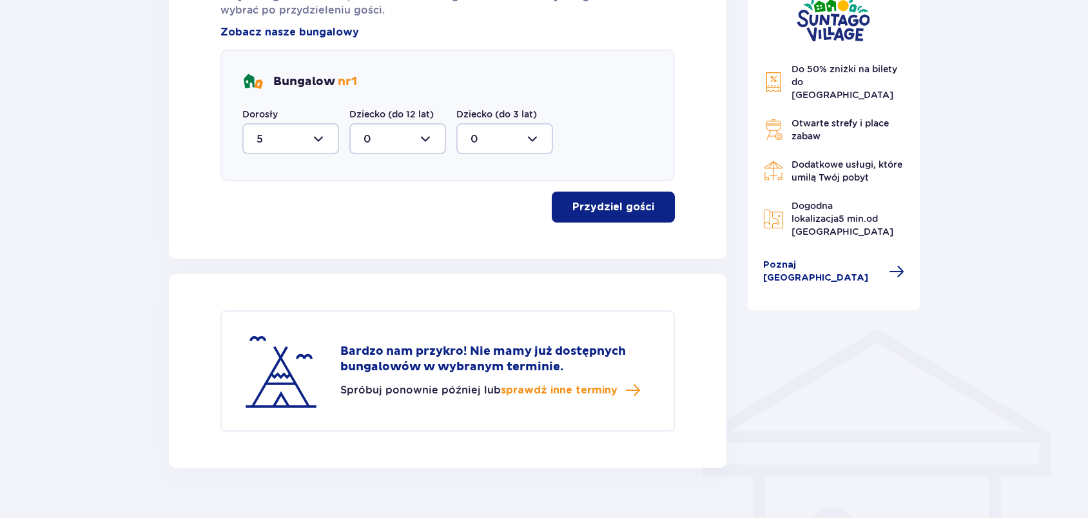
scroll to position [744, 0]
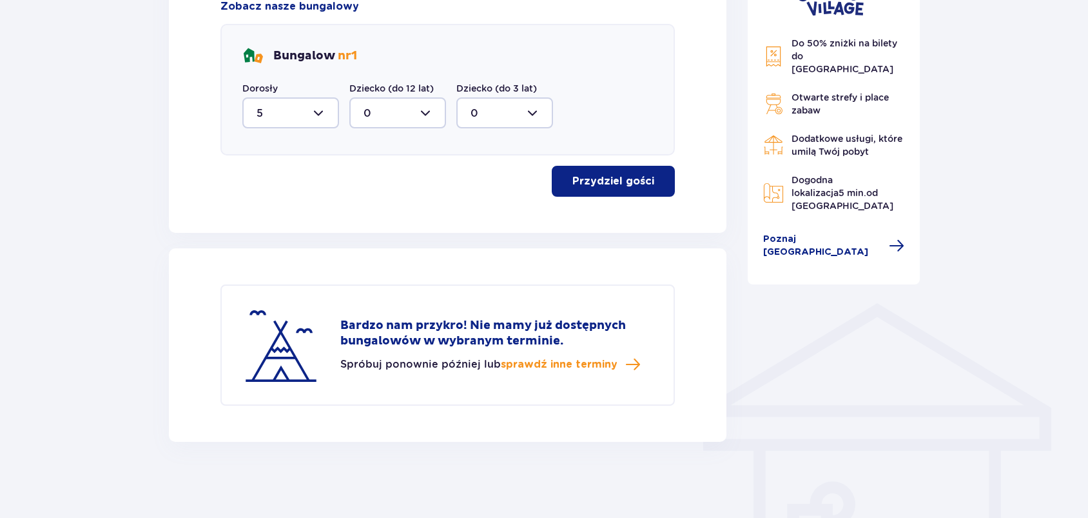
click at [560, 366] on span "sprawdź inne terminy" at bounding box center [559, 364] width 117 height 14
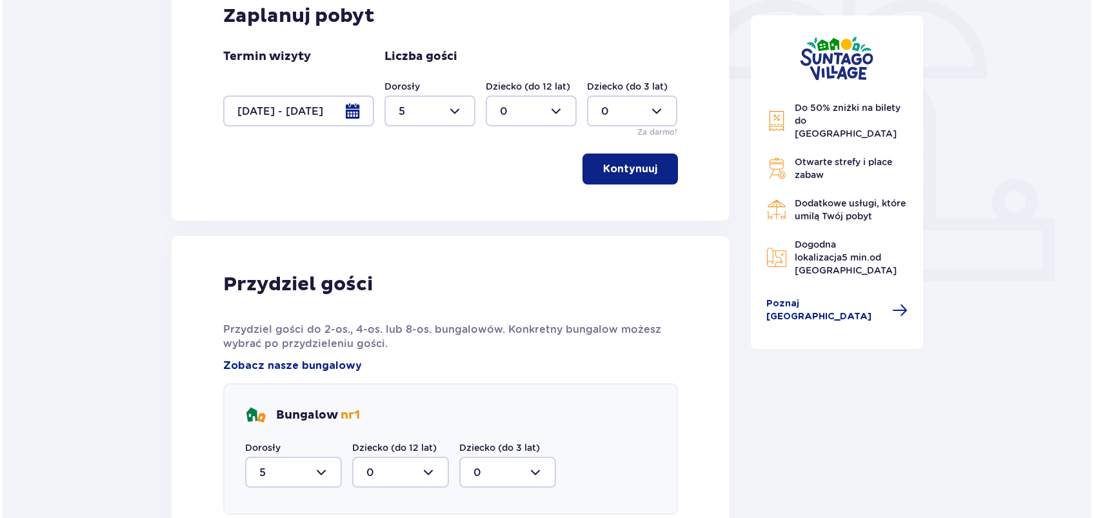
scroll to position [320, 0]
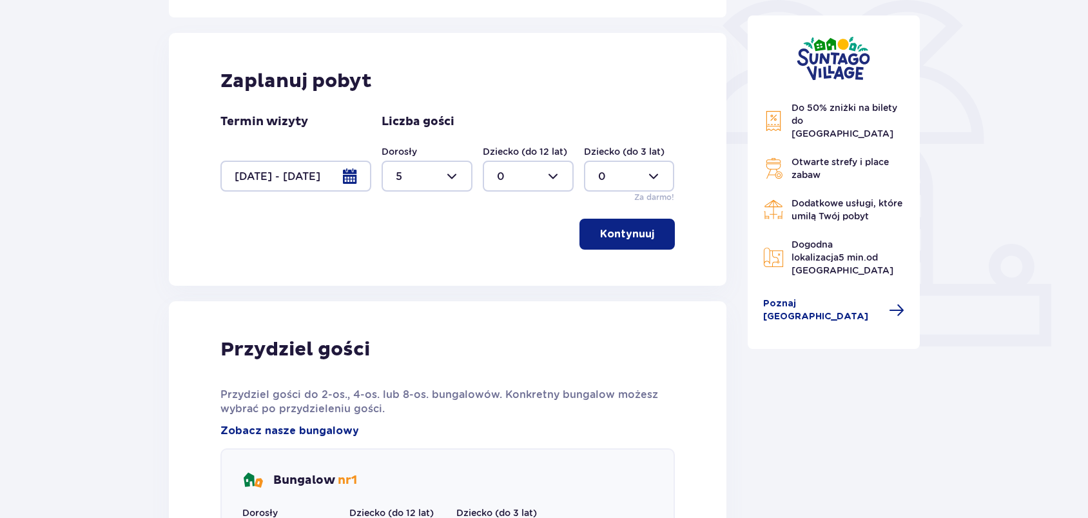
click at [333, 170] on div at bounding box center [296, 176] width 151 height 31
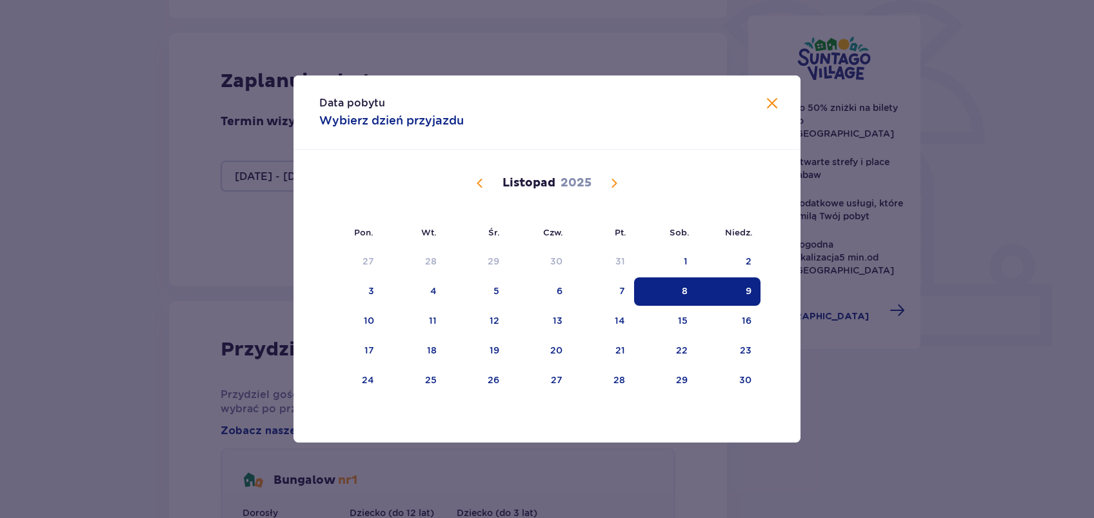
click at [688, 351] on div "22" at bounding box center [665, 351] width 63 height 28
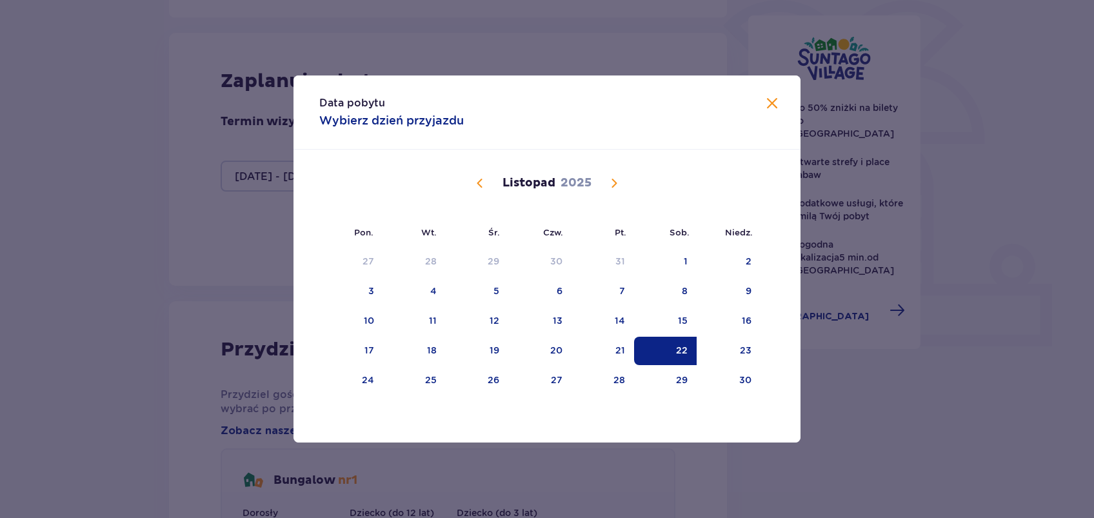
click at [713, 347] on div "23" at bounding box center [728, 351] width 64 height 28
type input "[DATE] - [DATE]"
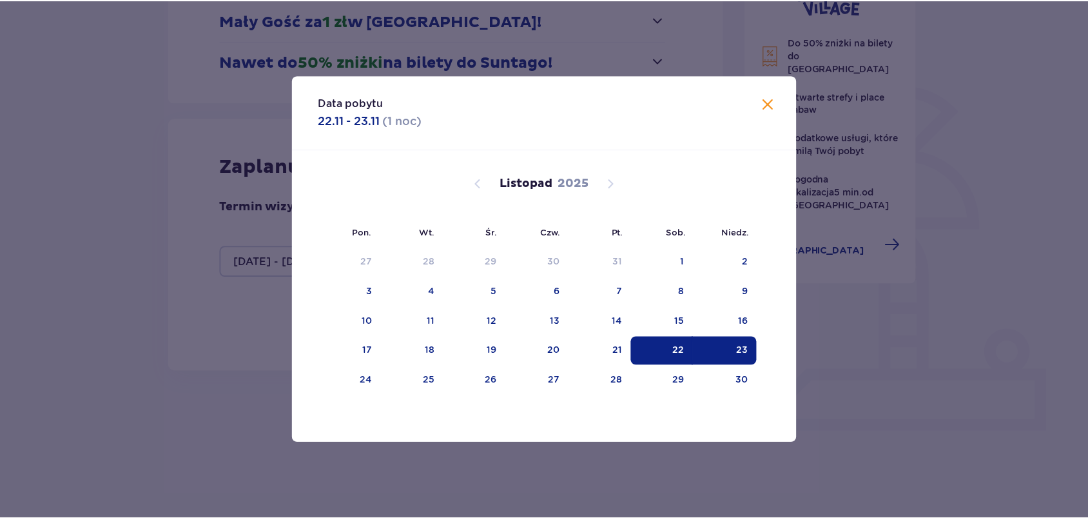
scroll to position [199, 0]
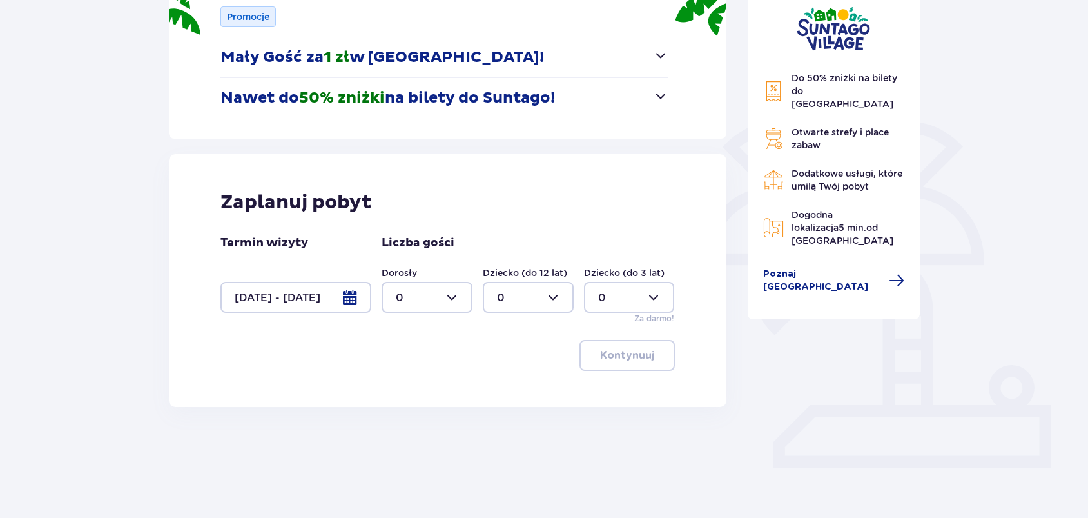
click at [444, 291] on div at bounding box center [427, 297] width 91 height 31
click at [426, 386] on div "5" at bounding box center [427, 385] width 63 height 14
type input "5"
click at [597, 356] on button "Kontynuuj" at bounding box center [627, 355] width 95 height 31
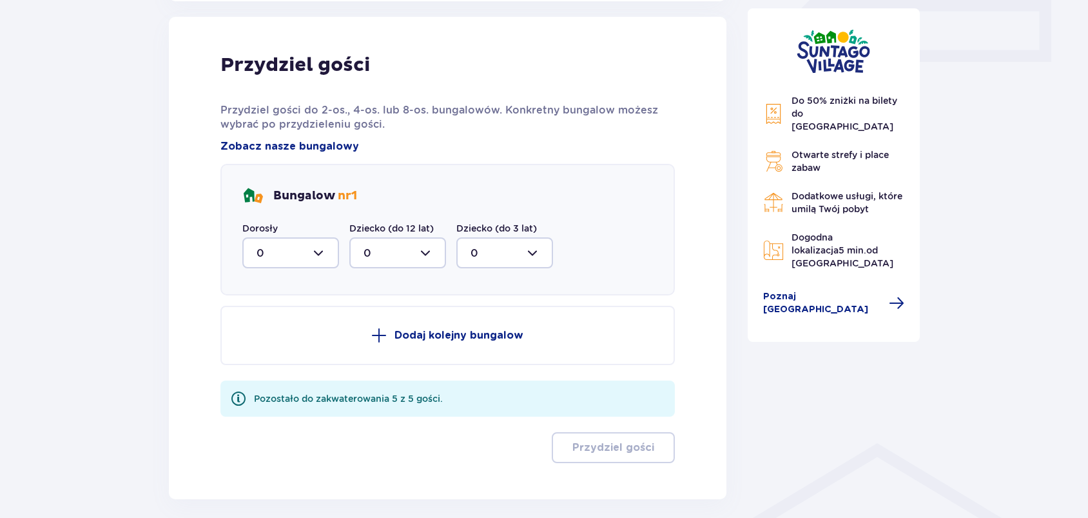
scroll to position [605, 0]
click at [311, 237] on div at bounding box center [290, 252] width 97 height 31
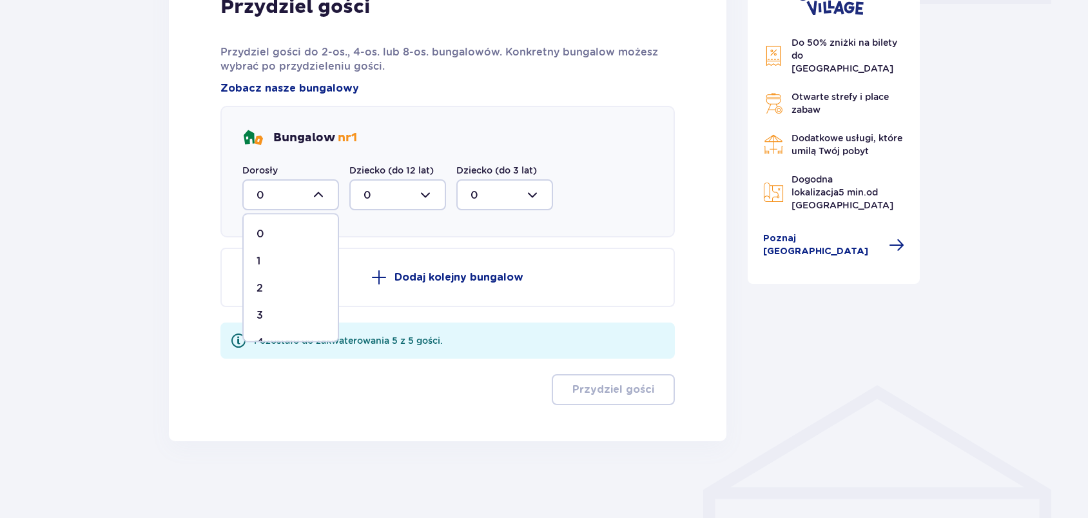
scroll to position [48, 0]
click at [282, 320] on div "5" at bounding box center [291, 322] width 68 height 14
type input "5"
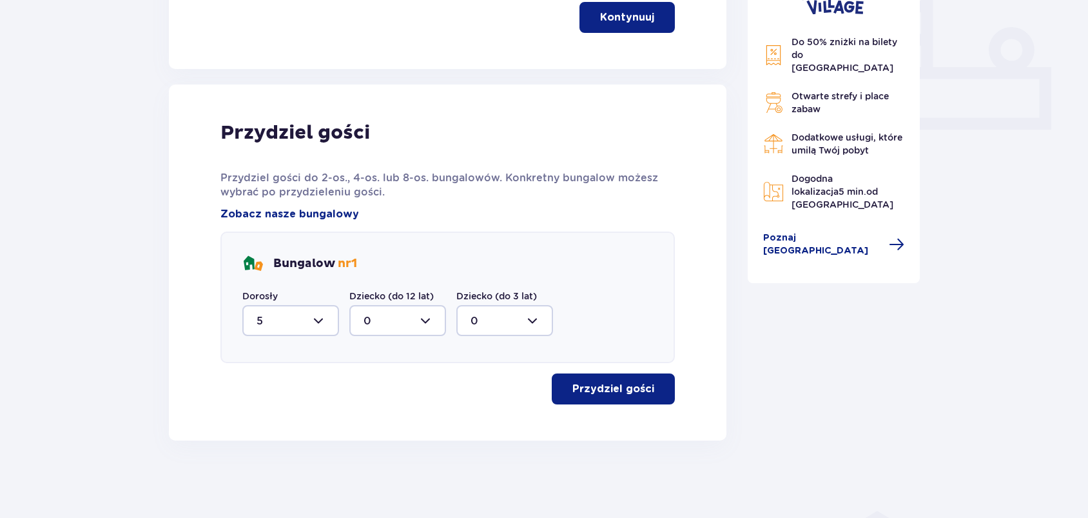
scroll to position [536, 0]
click at [600, 383] on p "Przydziel gości" at bounding box center [614, 389] width 82 height 14
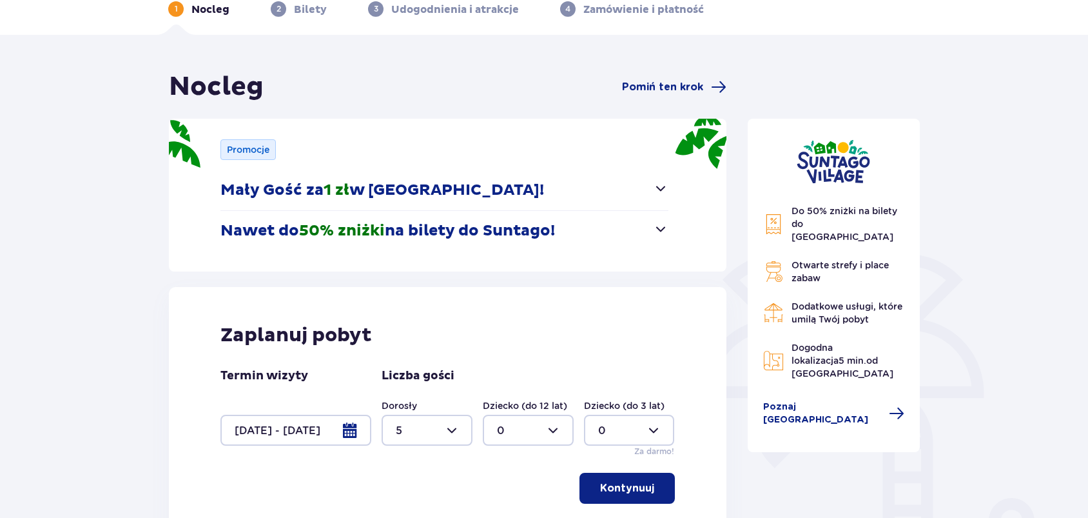
scroll to position [0, 0]
